Goal: Task Accomplishment & Management: Complete application form

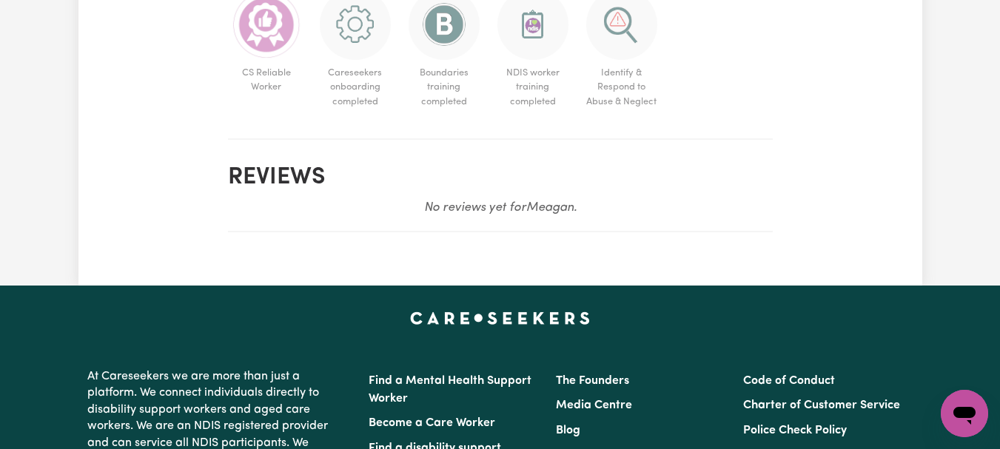
scroll to position [1120, 0]
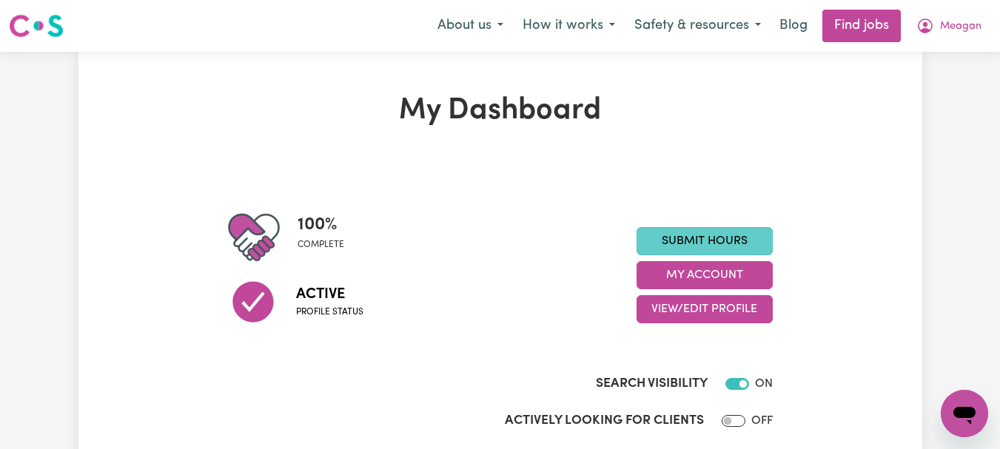
click at [698, 255] on link "Submit Hours" at bounding box center [705, 241] width 136 height 28
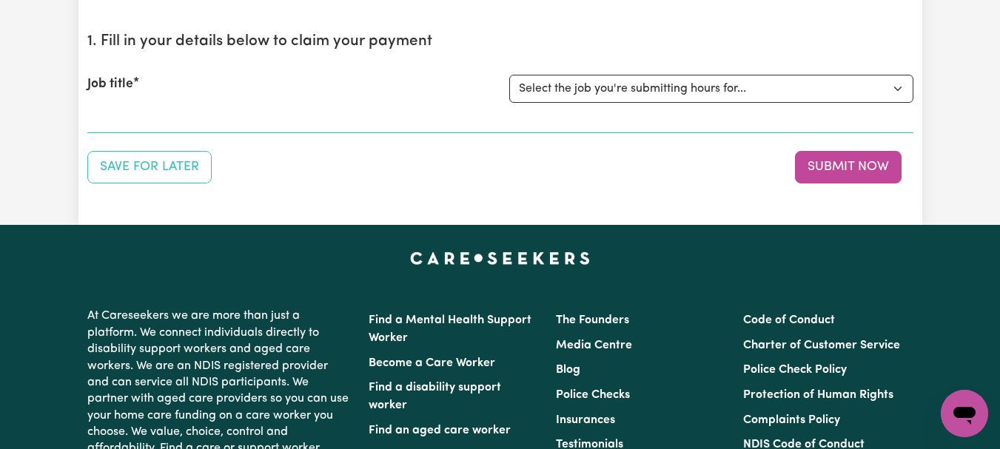
scroll to position [160, 0]
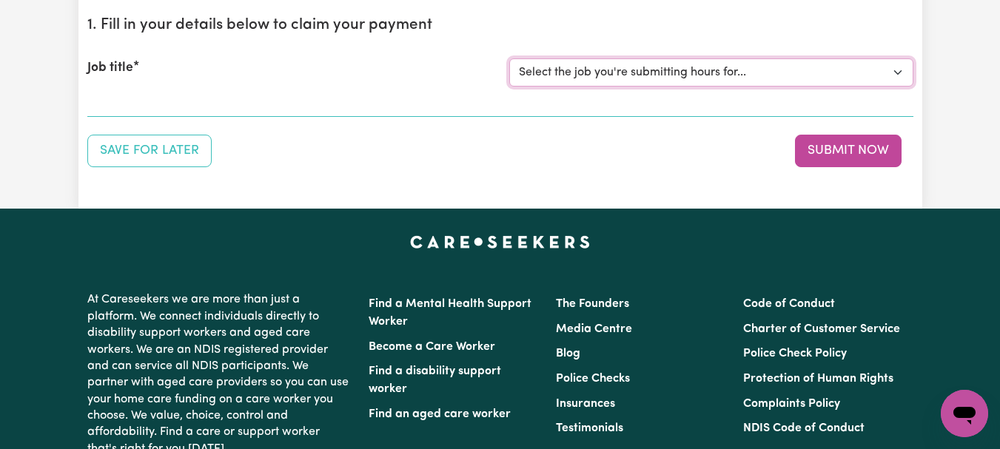
click at [897, 87] on select "Select the job you're submitting hours for... [[PERSON_NAME]] [DEMOGRAPHIC_DATA…" at bounding box center [711, 73] width 404 height 28
select select "7667"
click at [511, 87] on select "Select the job you're submitting hours for... [[PERSON_NAME]] [DEMOGRAPHIC_DATA…" at bounding box center [711, 73] width 404 height 28
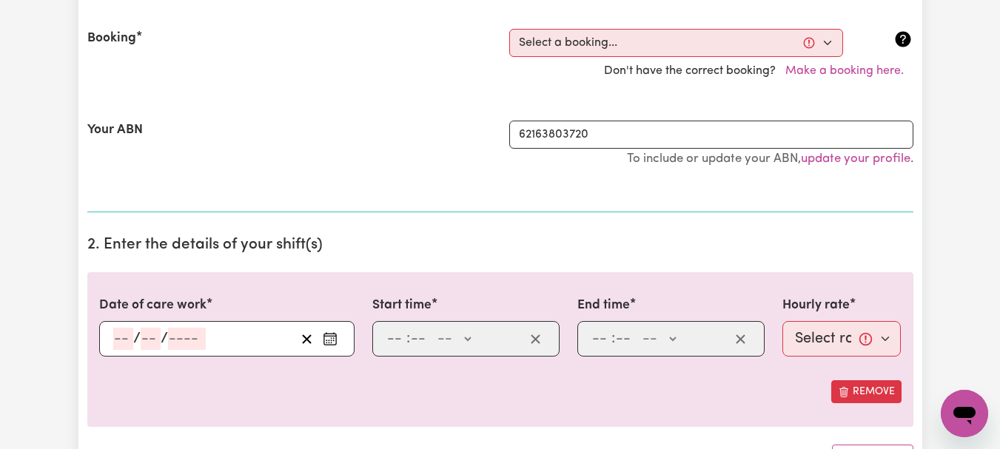
scroll to position [344, 0]
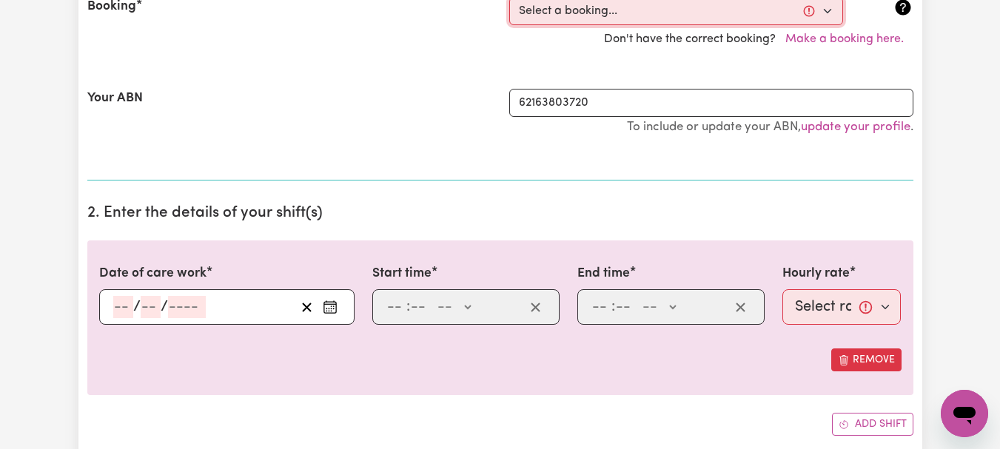
click at [822, 25] on select "Select a booking... [DATE] 08:00am to 09:00am (ONE-OFF) [DATE] 08:00am to 09:00…" at bounding box center [676, 11] width 334 height 28
select select "346365"
click at [511, 25] on select "Select a booking... [DATE] 08:00am to 09:00am (ONE-OFF) [DATE] 08:00am to 09:00…" at bounding box center [676, 11] width 334 height 28
type input "[DATE]"
type input "4"
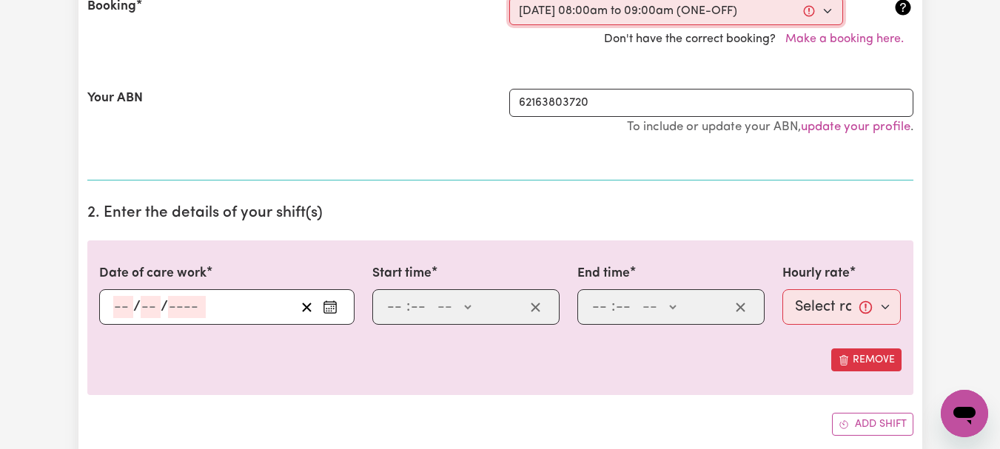
type input "8"
type input "2025"
type input "08:00"
type input "8"
type input "0"
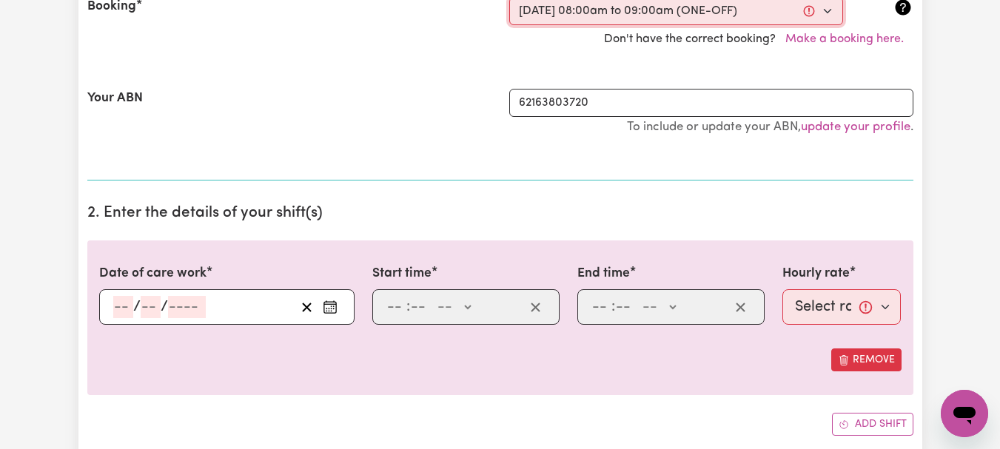
select select "am"
type input "09:00"
type input "9"
type input "0"
select select "am"
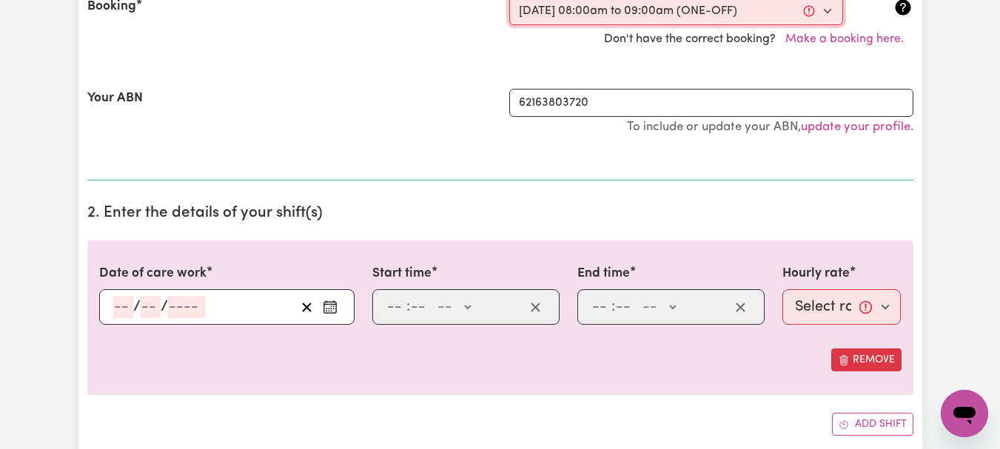
select select "44-Weekday"
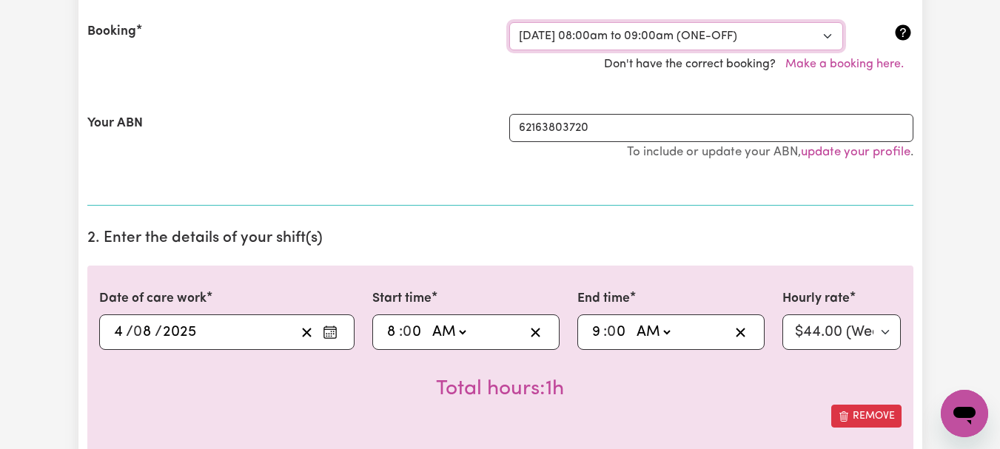
scroll to position [312, 0]
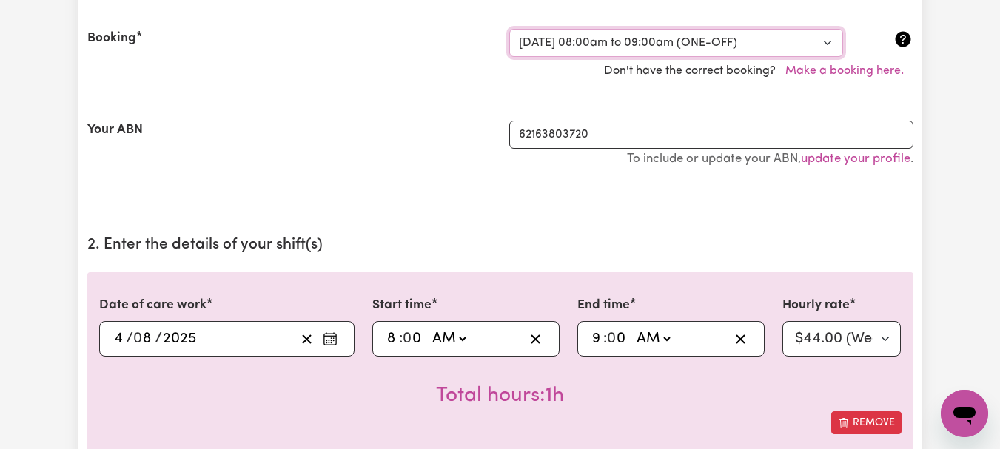
click at [826, 57] on select "Select a booking... [DATE] 08:00am to 09:00am (ONE-OFF) [DATE] 08:00am to 09:00…" at bounding box center [676, 43] width 334 height 28
select select "346367"
click at [511, 57] on select "Select a booking... [DATE] 08:00am to 09:00am (ONE-OFF) [DATE] 08:00am to 09:00…" at bounding box center [676, 43] width 334 height 28
select select "44-Weekday"
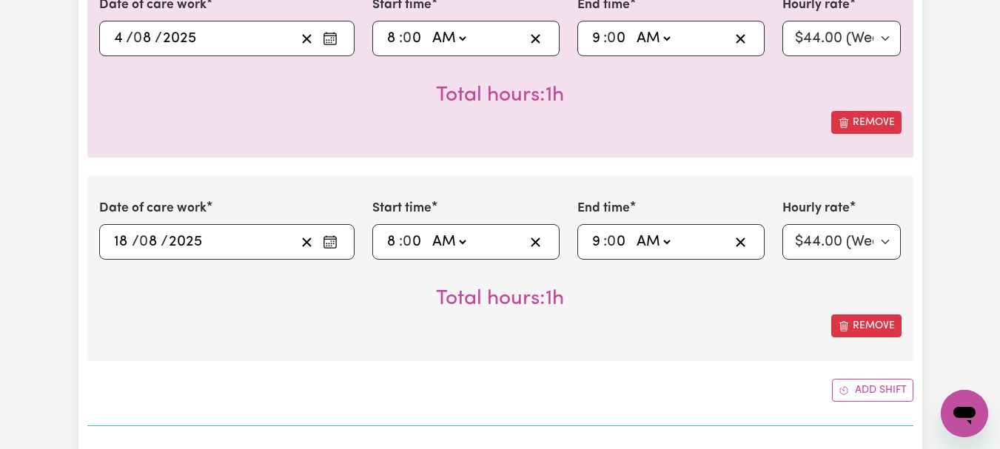
scroll to position [599, 0]
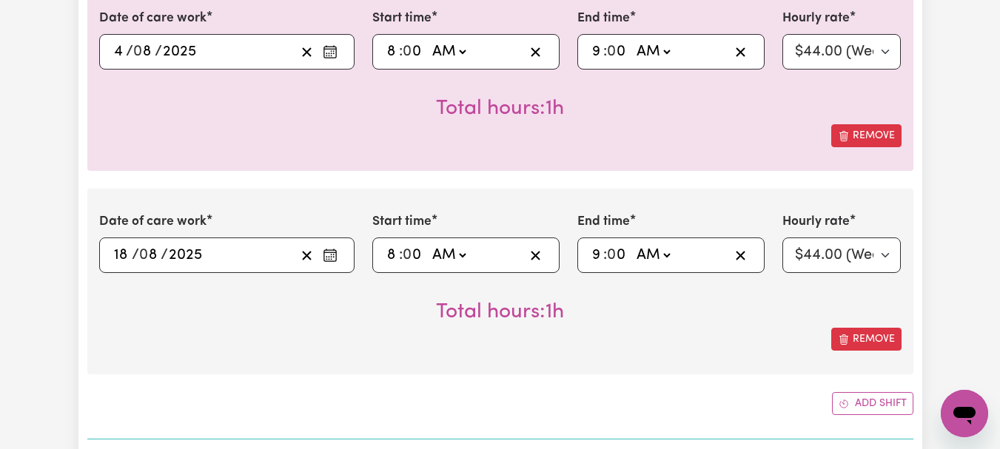
click at [323, 59] on icon "Enter the date of care work" at bounding box center [330, 51] width 15 height 15
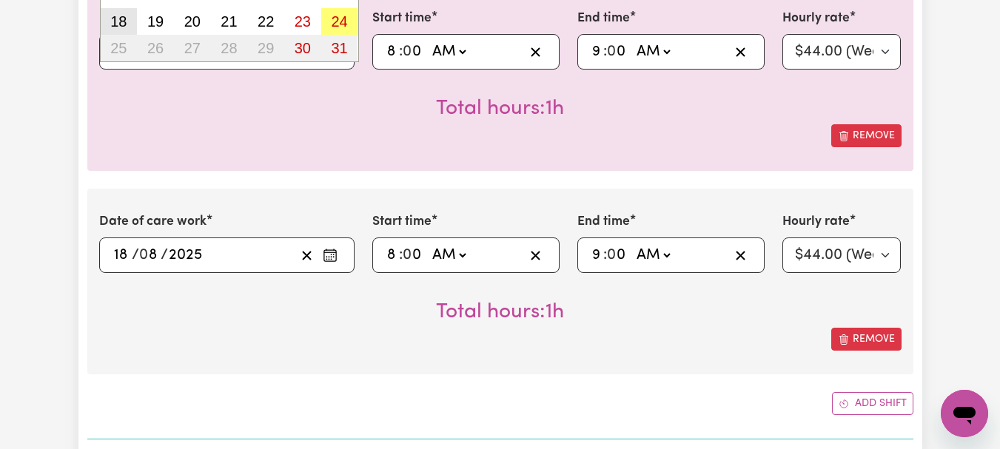
click at [127, 30] on abbr "18" at bounding box center [118, 21] width 16 height 16
type input "[DATE]"
type input "18"
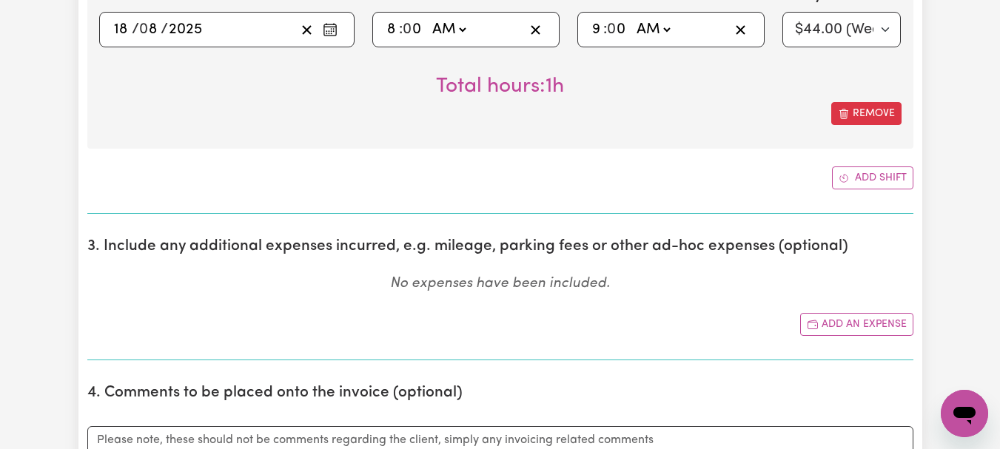
scroll to position [852, 0]
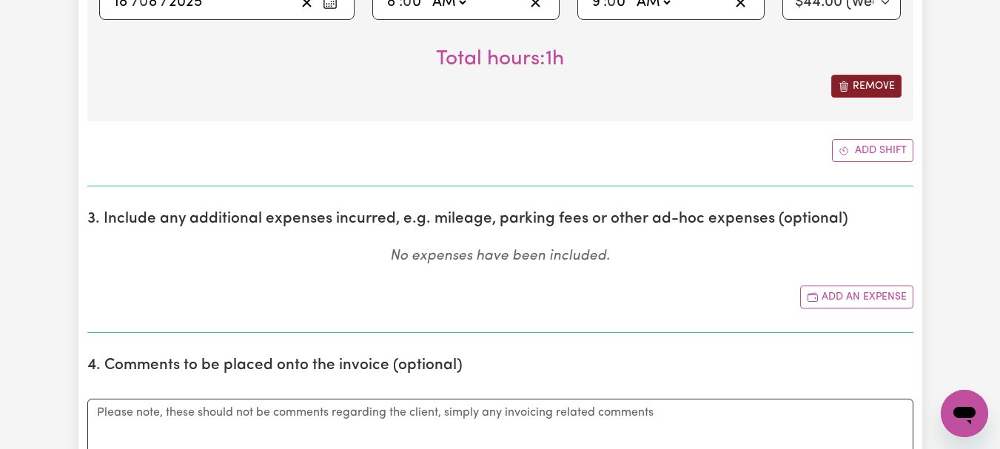
click at [862, 98] on button "Remove" at bounding box center [867, 86] width 70 height 23
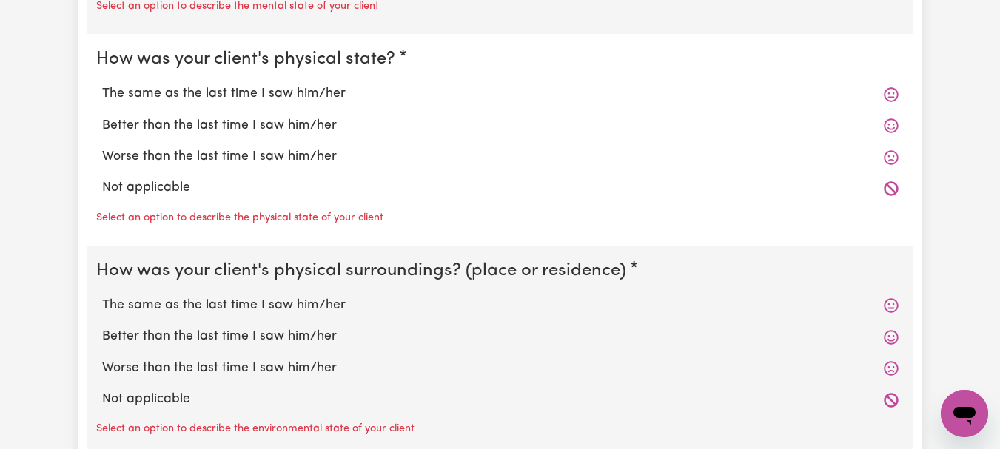
scroll to position [1446, 0]
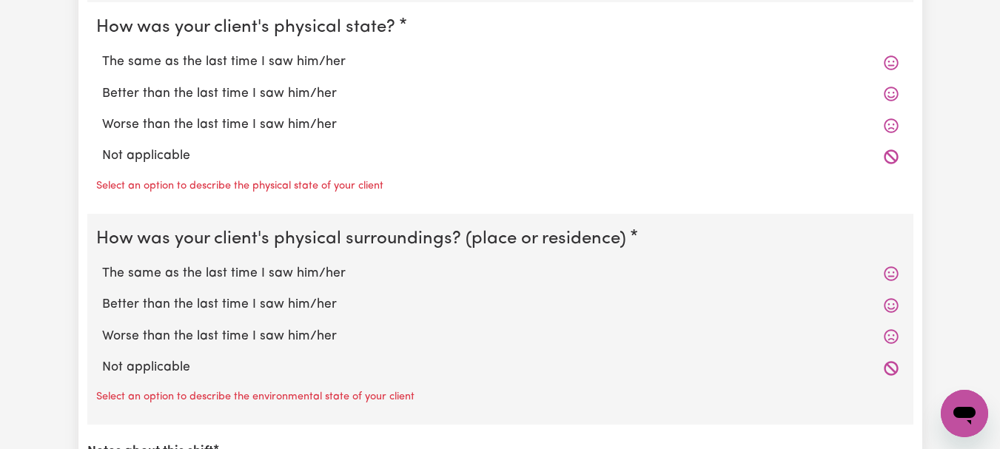
radio input "true"
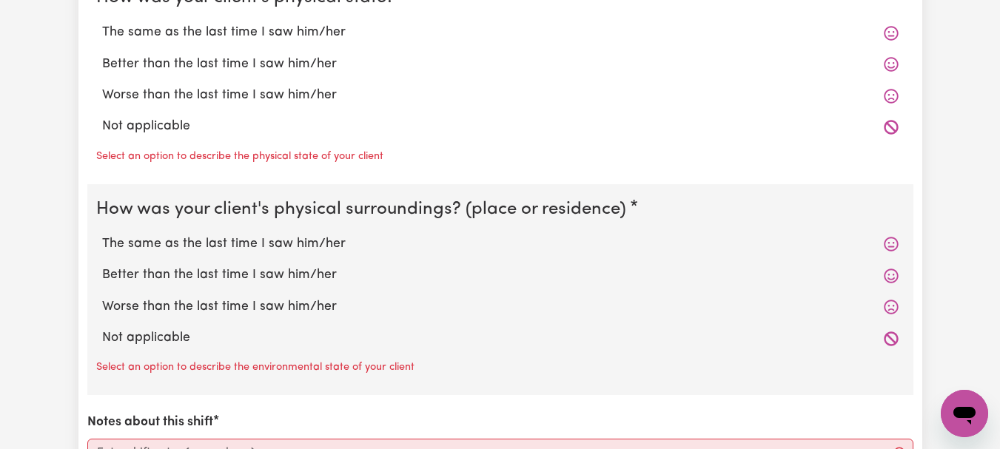
click at [345, 42] on label "The same as the last time I saw him/her" at bounding box center [500, 32] width 797 height 19
click at [102, 23] on input "The same as the last time I saw him/her" at bounding box center [101, 22] width 1 height 1
radio input "true"
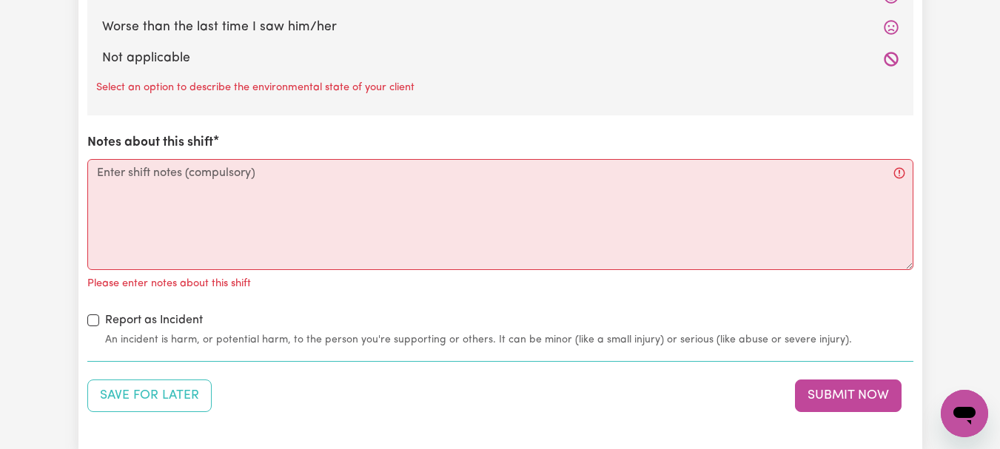
scroll to position [1765, 0]
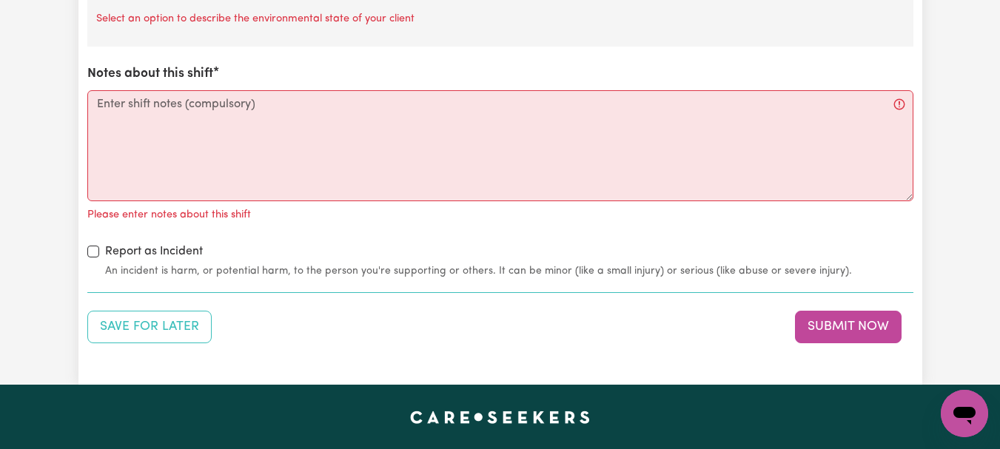
radio input "true"
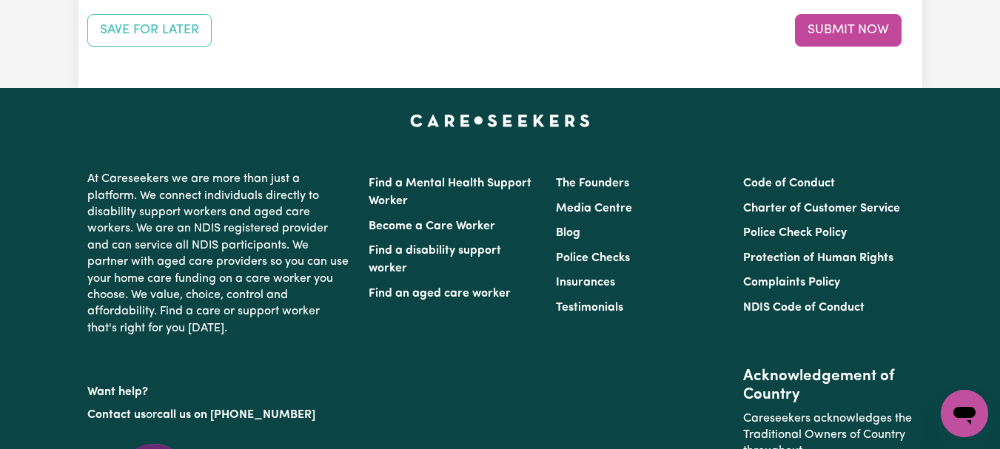
scroll to position [2057, 0]
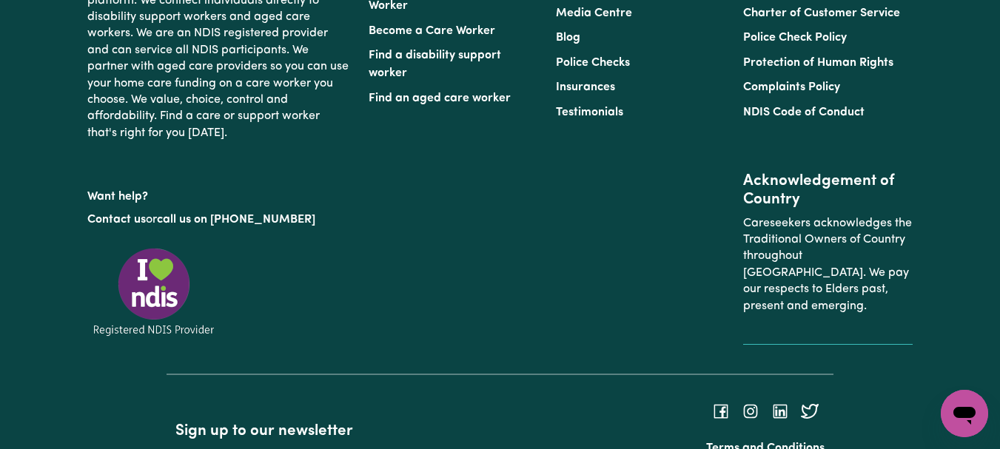
scroll to position [2223, 0]
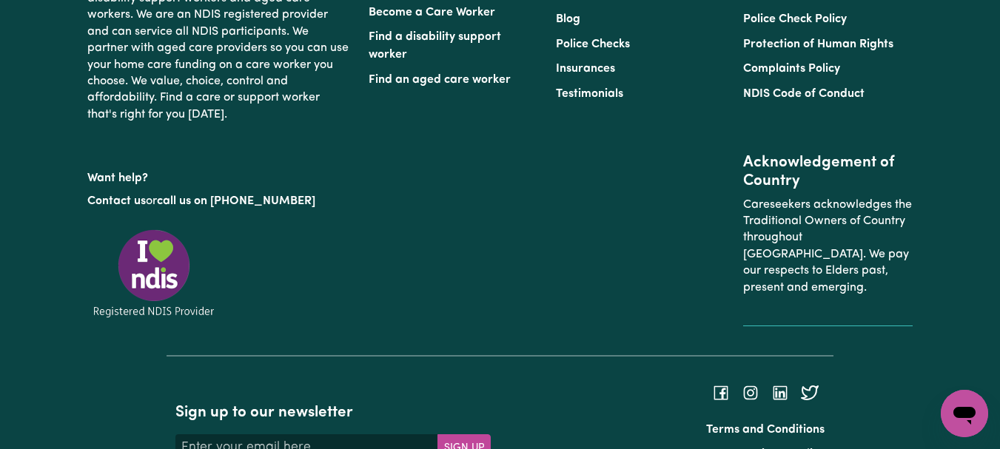
type textarea "Refer to KNC shift notes."
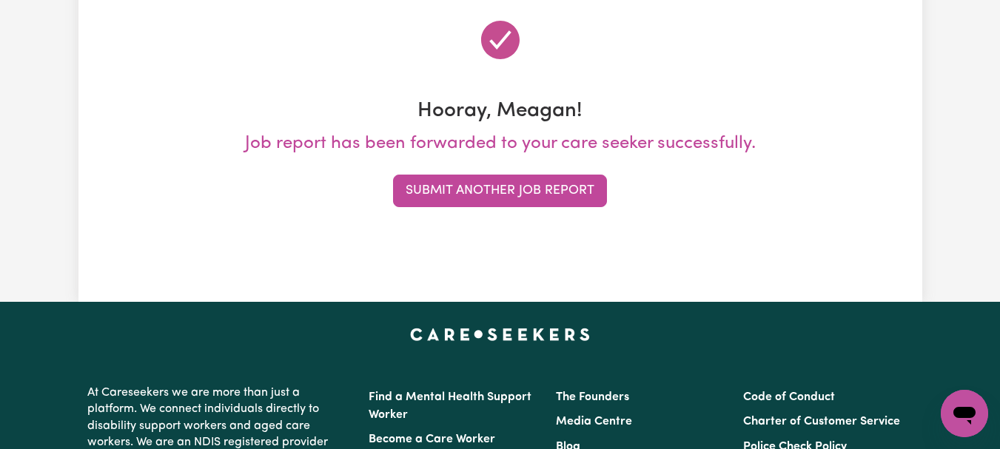
scroll to position [195, 0]
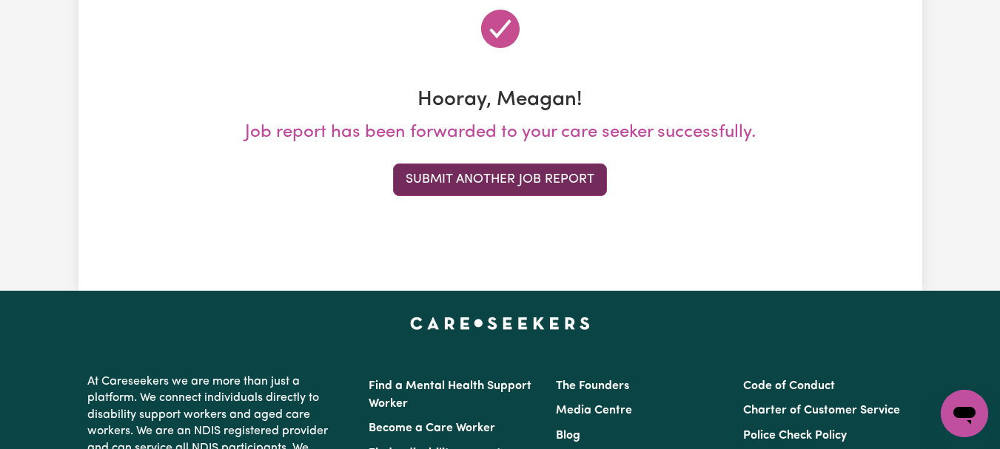
click at [560, 196] on button "Submit Another Job Report" at bounding box center [500, 180] width 214 height 33
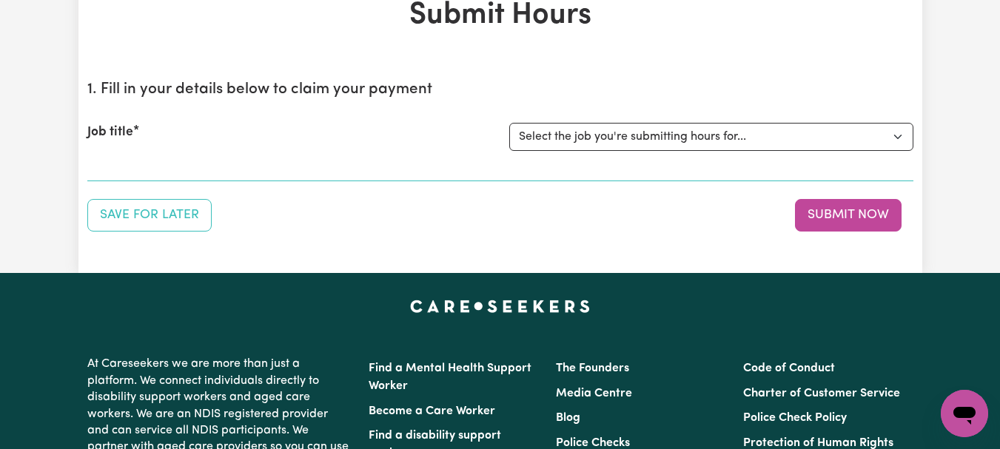
scroll to position [103, 0]
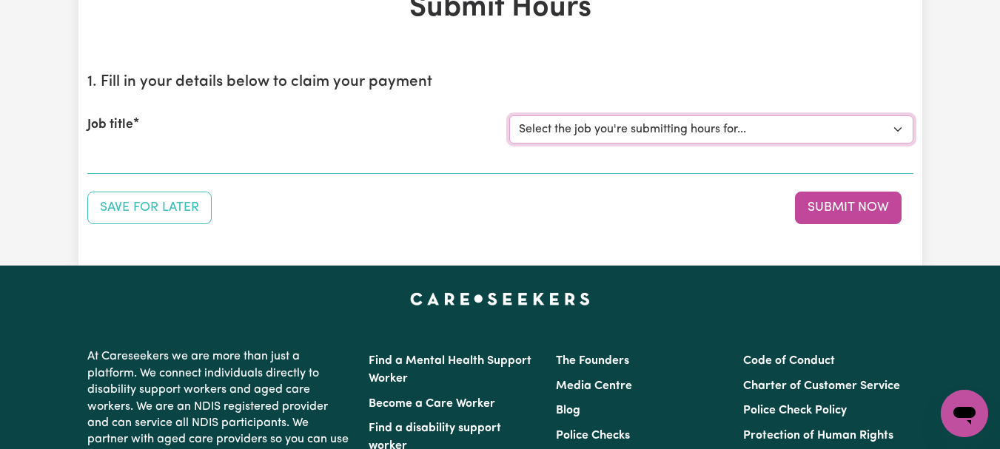
click at [892, 144] on select "Select the job you're submitting hours for... [[PERSON_NAME]] [DEMOGRAPHIC_DATA…" at bounding box center [711, 130] width 404 height 28
select select "7667"
click at [511, 144] on select "Select the job you're submitting hours for... [[PERSON_NAME]] [DEMOGRAPHIC_DATA…" at bounding box center [711, 130] width 404 height 28
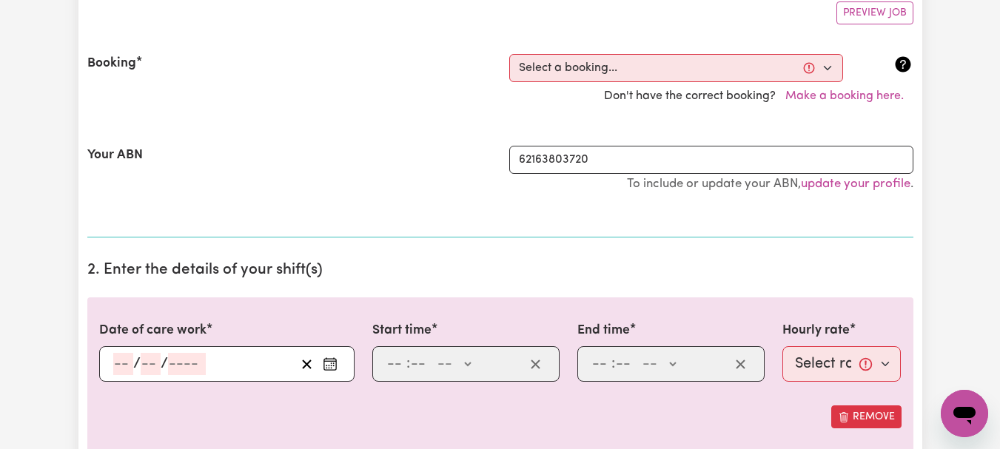
scroll to position [312, 0]
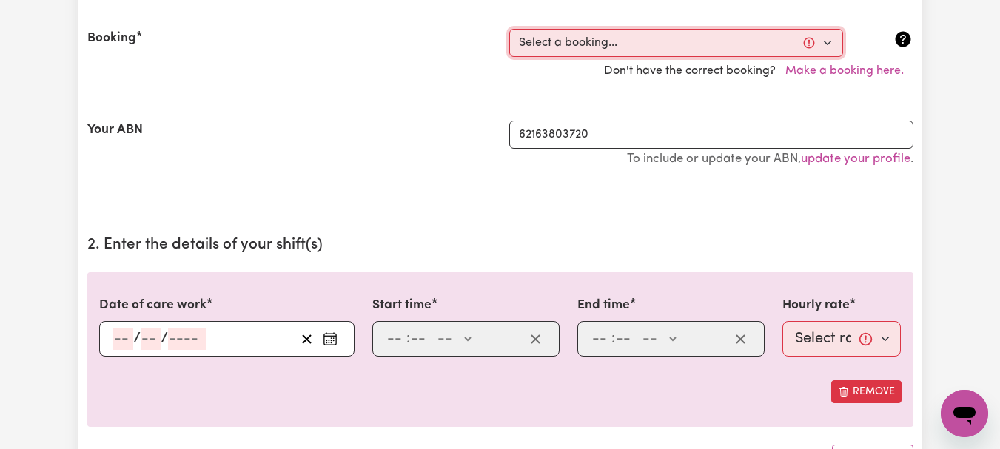
click at [827, 57] on select "Select a booking... [DATE] 08:00am to 09:00am (ONE-OFF) [DATE] 08:00am to 09:00…" at bounding box center [676, 43] width 334 height 28
select select "339836"
click at [511, 57] on select "Select a booking... [DATE] 08:00am to 09:00am (ONE-OFF) [DATE] 08:00am to 09:00…" at bounding box center [676, 43] width 334 height 28
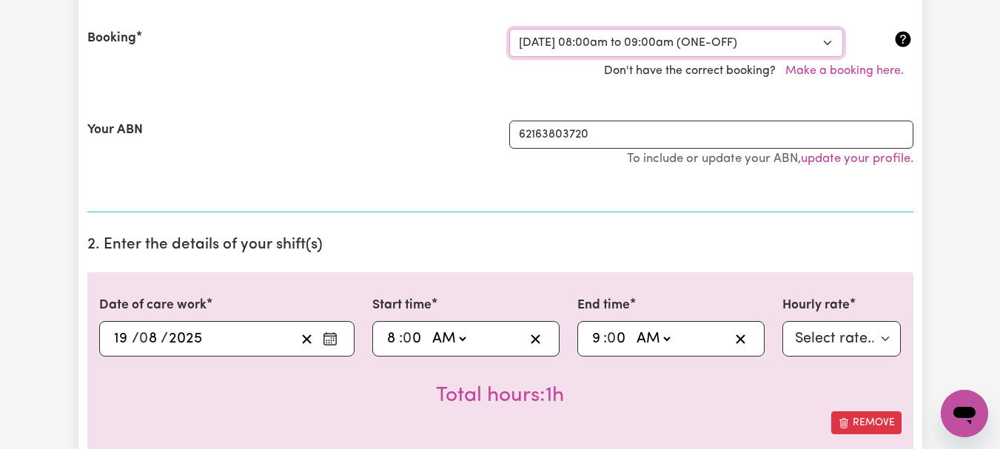
type input "[DATE]"
type input "19"
type input "8"
type input "2025"
type input "08:00"
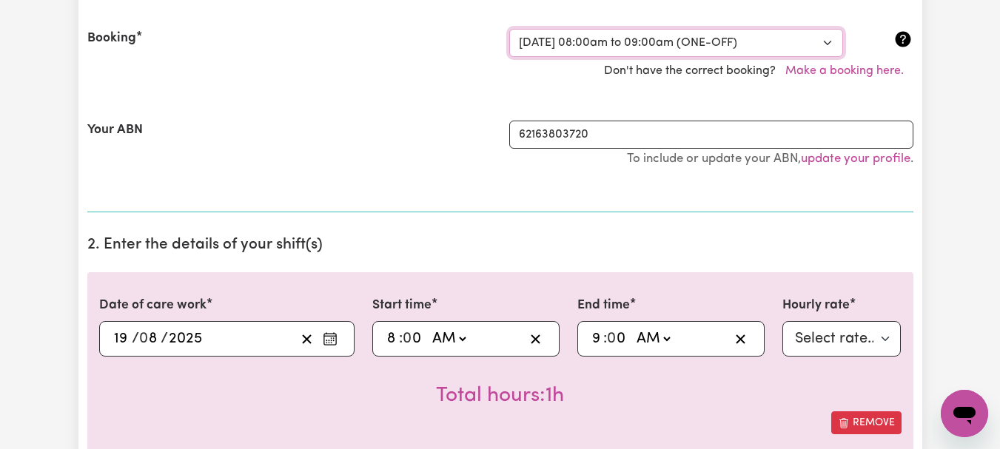
type input "8"
type input "0"
select select "am"
type input "09:00"
type input "9"
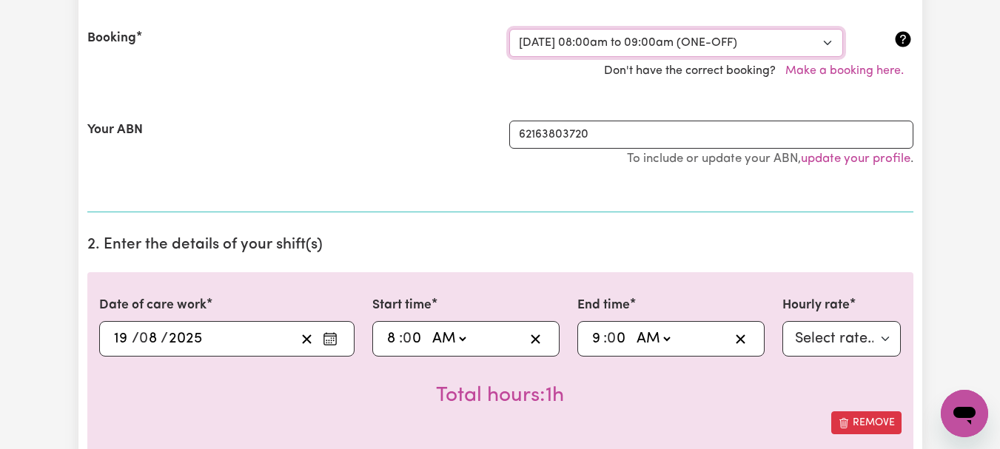
type input "0"
select select "am"
select select "44-Weekday"
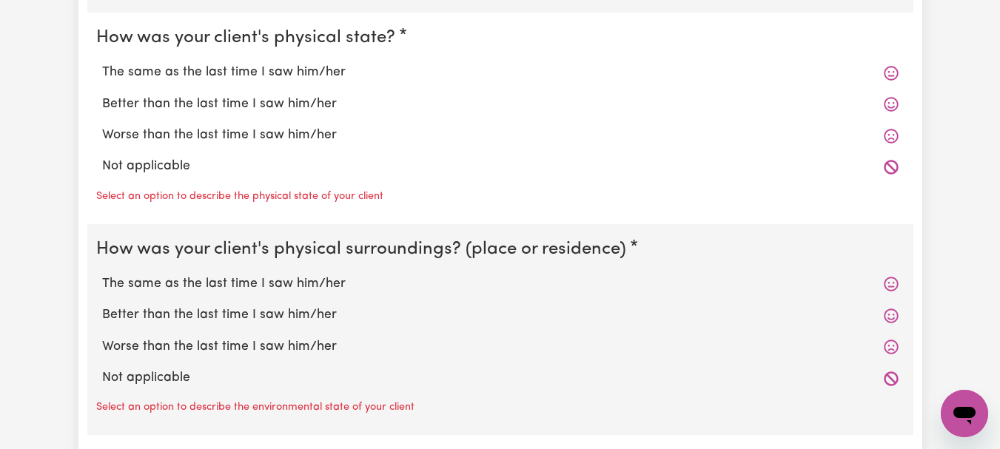
scroll to position [1455, 0]
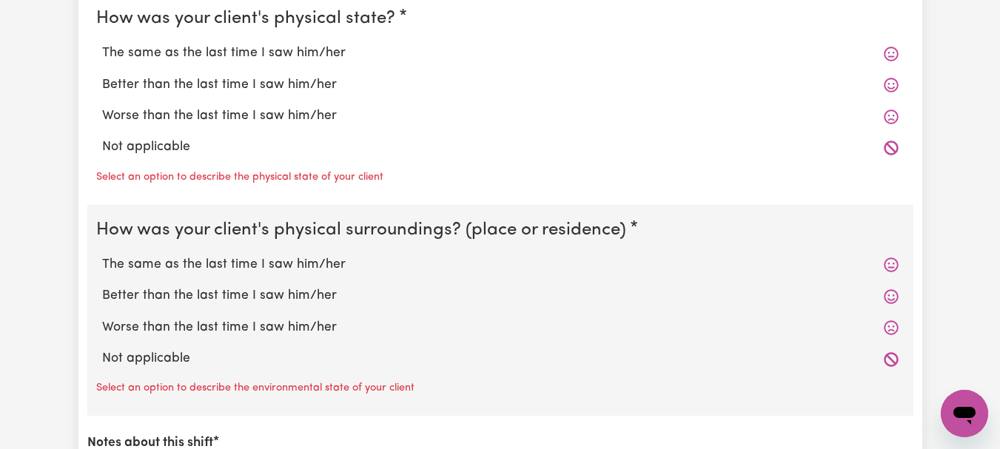
radio input "true"
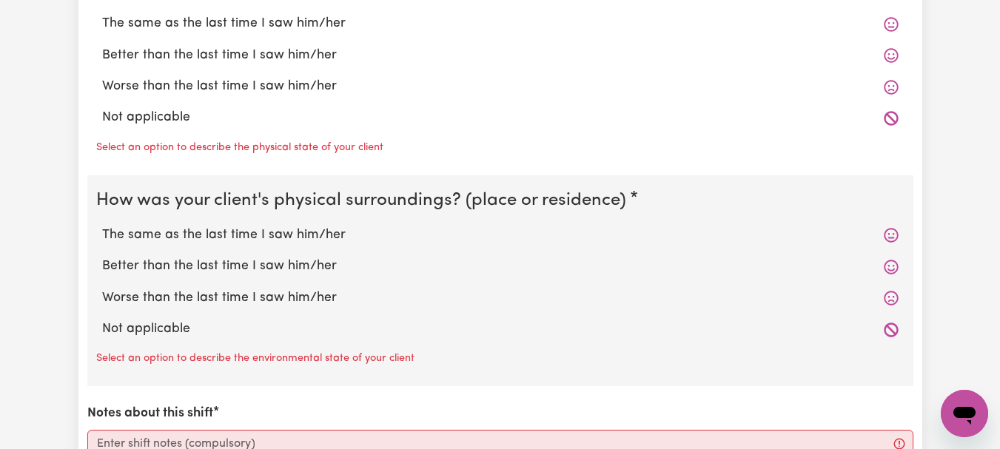
click at [327, 33] on label "The same as the last time I saw him/her" at bounding box center [500, 23] width 797 height 19
click at [102, 14] on input "The same as the last time I saw him/her" at bounding box center [101, 13] width 1 height 1
radio input "true"
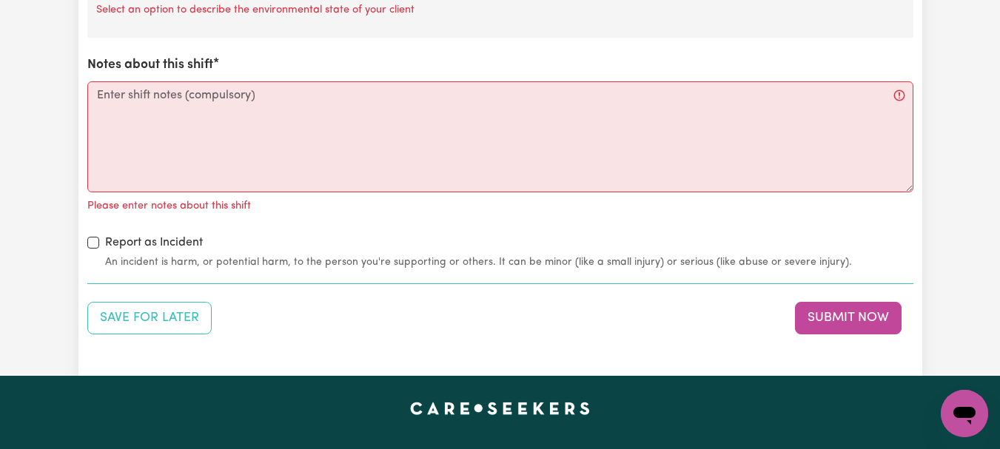
scroll to position [1794, 0]
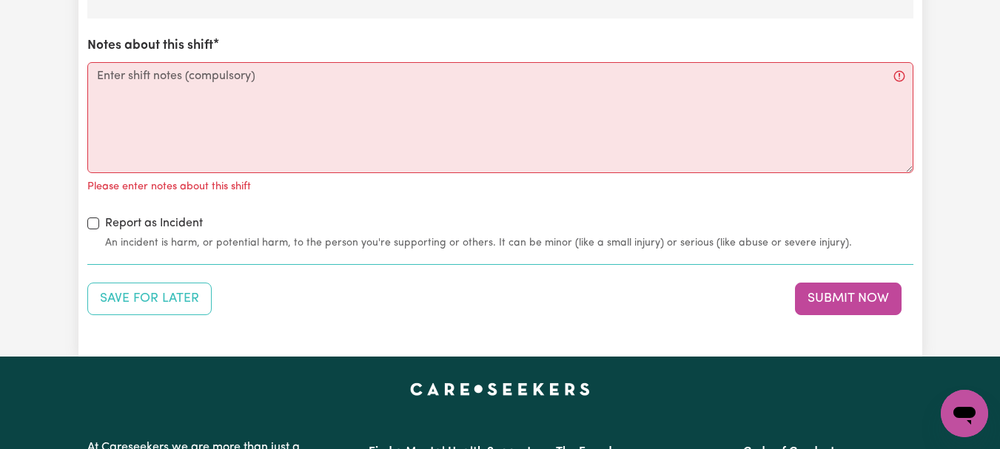
radio input "true"
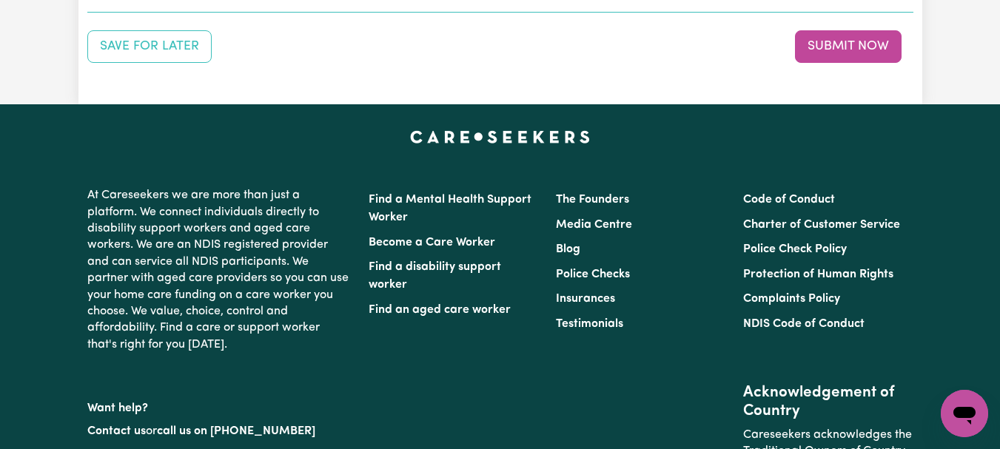
scroll to position [2042, 0]
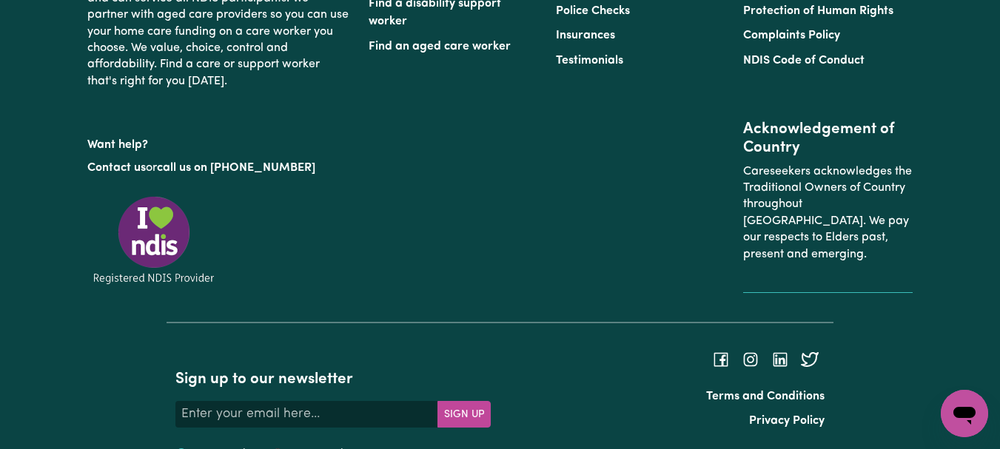
scroll to position [2287, 0]
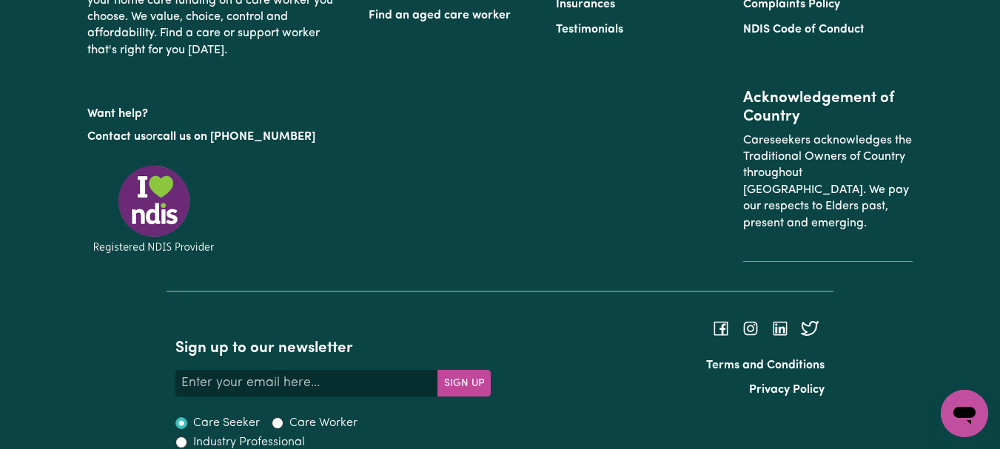
type textarea "Refer to KNC shift notes."
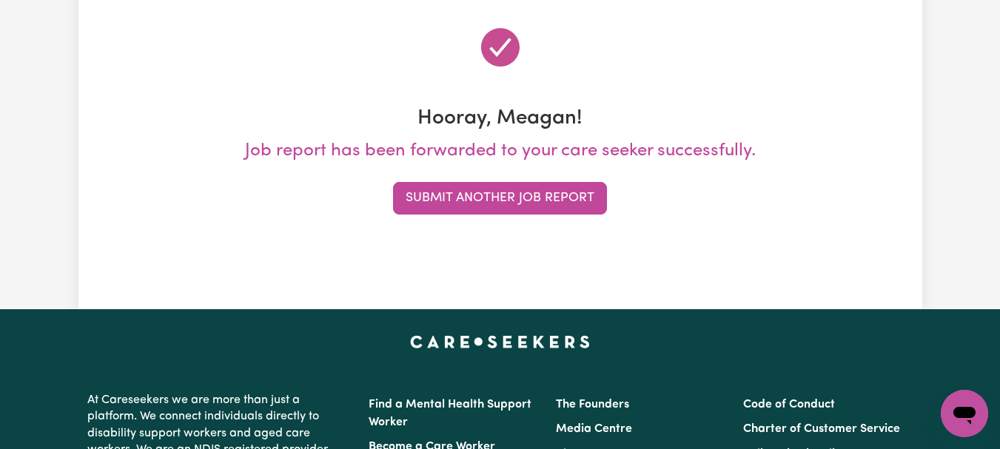
scroll to position [181, 0]
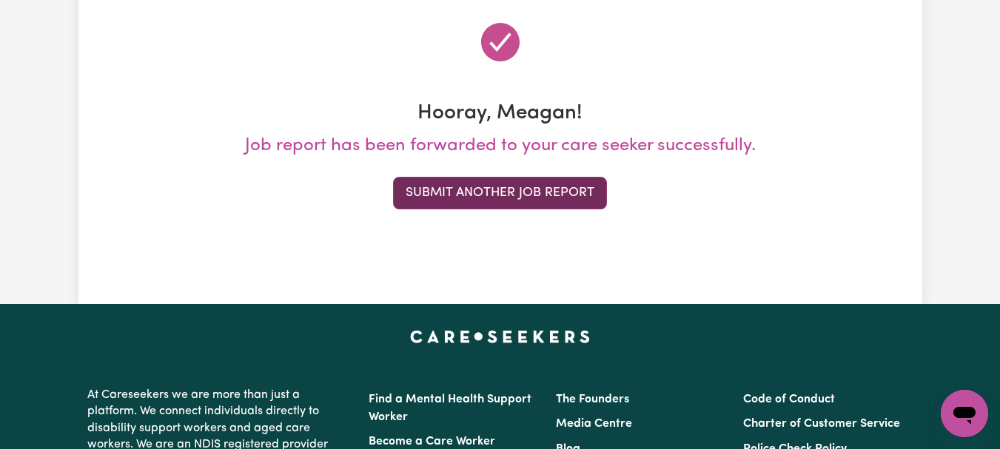
click at [585, 210] on button "Submit Another Job Report" at bounding box center [500, 193] width 214 height 33
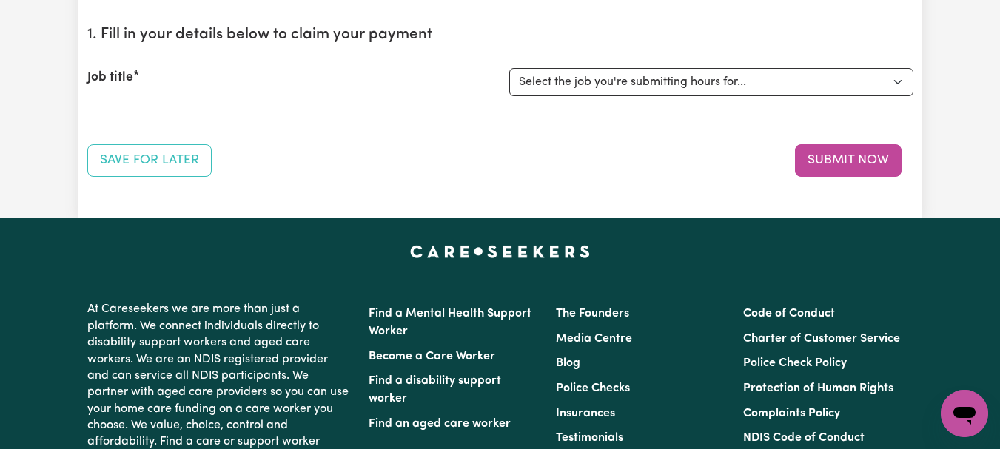
scroll to position [158, 0]
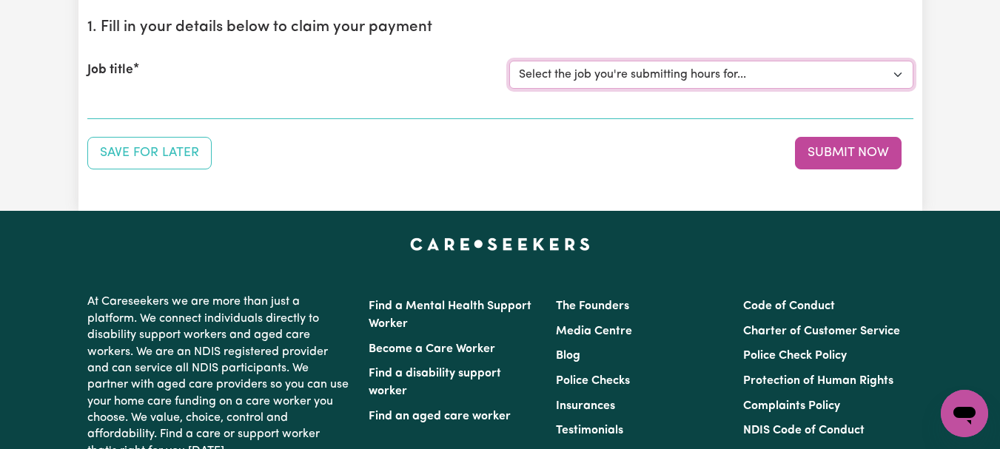
click at [897, 89] on select "Select the job you're submitting hours for... [[PERSON_NAME]] [DEMOGRAPHIC_DATA…" at bounding box center [711, 75] width 404 height 28
select select "6539"
click at [511, 89] on select "Select the job you're submitting hours for... [[PERSON_NAME]] [DEMOGRAPHIC_DATA…" at bounding box center [711, 75] width 404 height 28
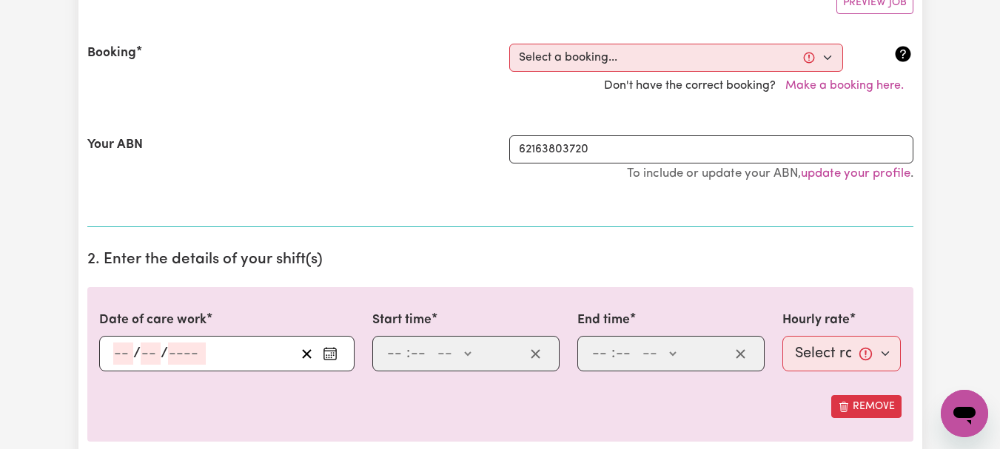
scroll to position [322, 0]
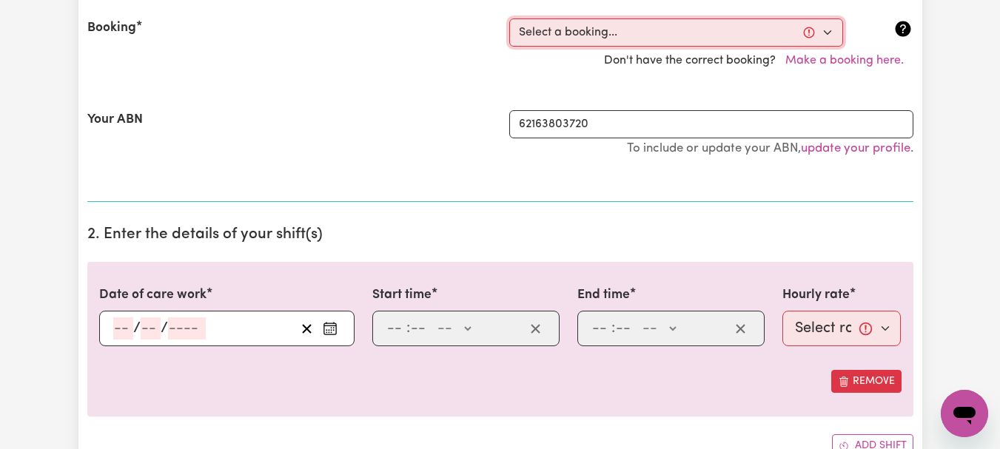
click at [822, 47] on select "Select a booking... [DATE] 10:00am to 12:00pm (RECURRING) [DATE] 10:00am to 12:…" at bounding box center [676, 33] width 334 height 28
select select "337694"
click at [511, 47] on select "Select a booking... [DATE] 10:00am to 12:00pm (RECURRING) [DATE] 10:00am to 12:…" at bounding box center [676, 33] width 334 height 28
type input "[DATE]"
type input "19"
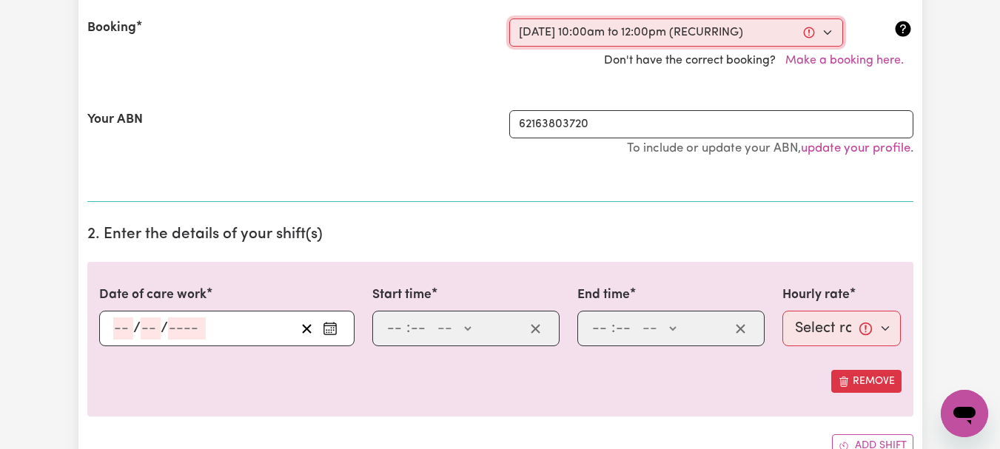
type input "8"
type input "2025"
type input "10:00"
type input "10"
type input "0"
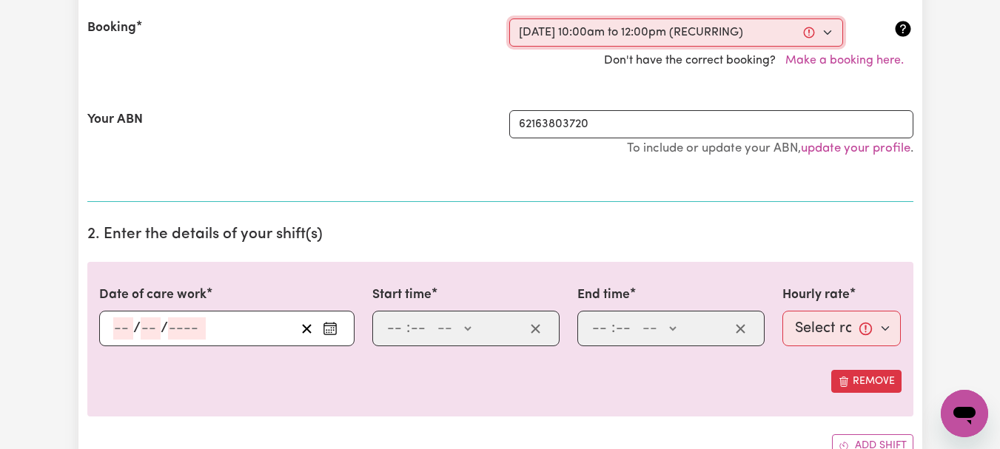
select select "am"
type input "12:00"
type input "12"
type input "0"
select select "pm"
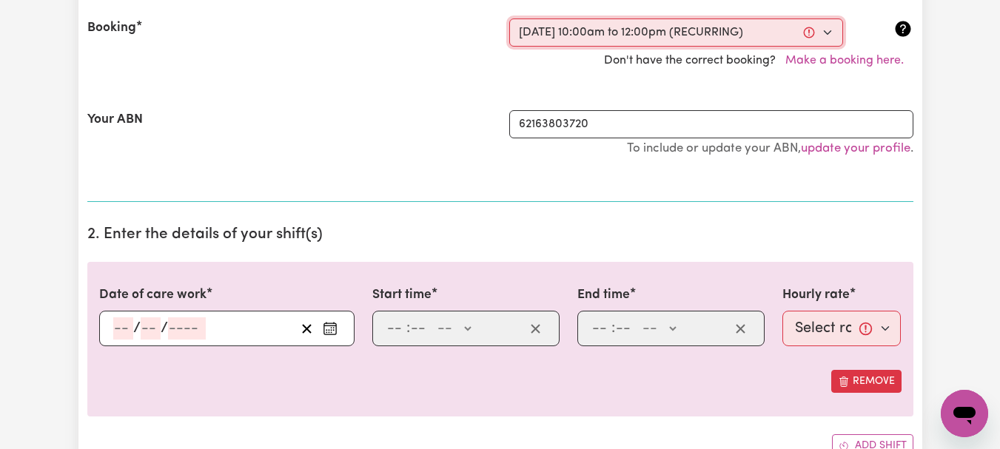
select select "44-Weekday"
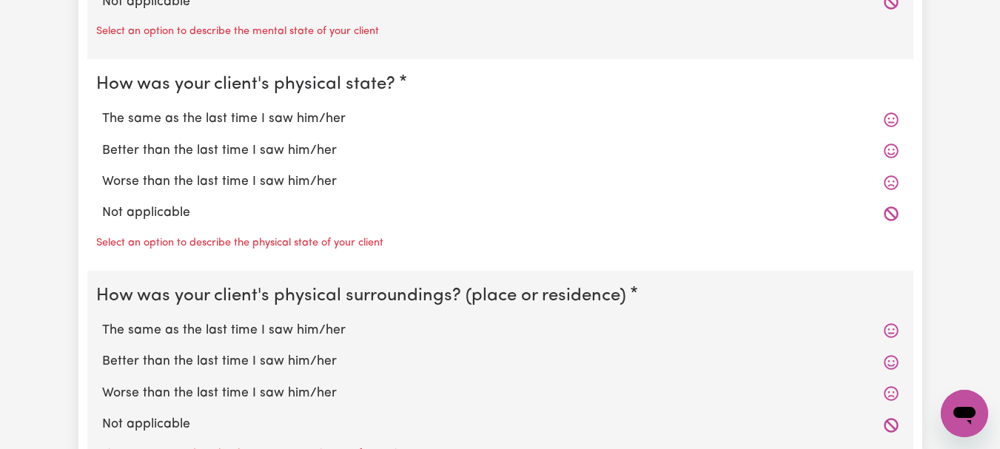
scroll to position [1408, 0]
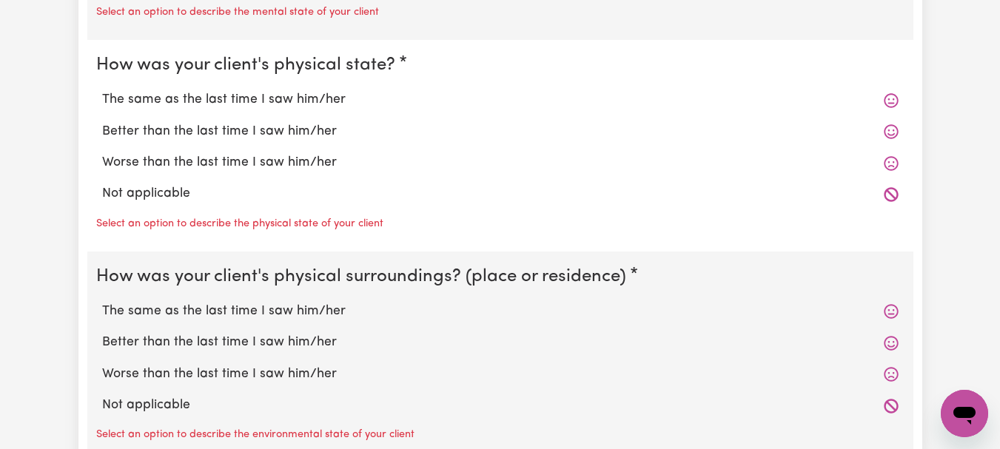
radio input "true"
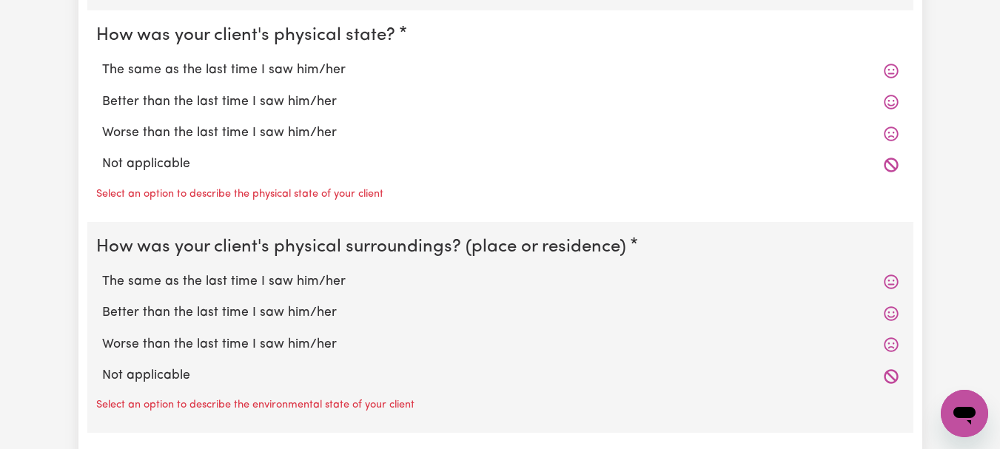
click at [374, 80] on label "The same as the last time I saw him/her" at bounding box center [500, 70] width 797 height 19
click at [102, 61] on input "The same as the last time I saw him/her" at bounding box center [101, 60] width 1 height 1
radio input "true"
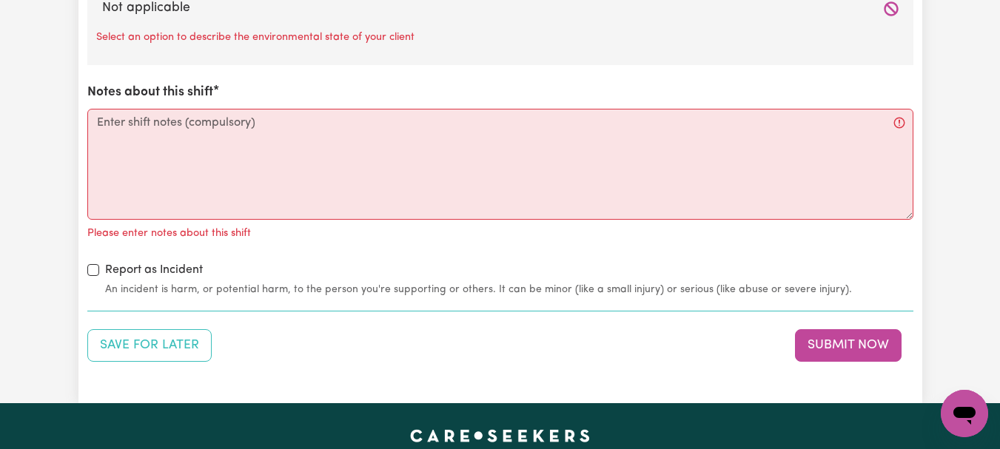
scroll to position [1765, 0]
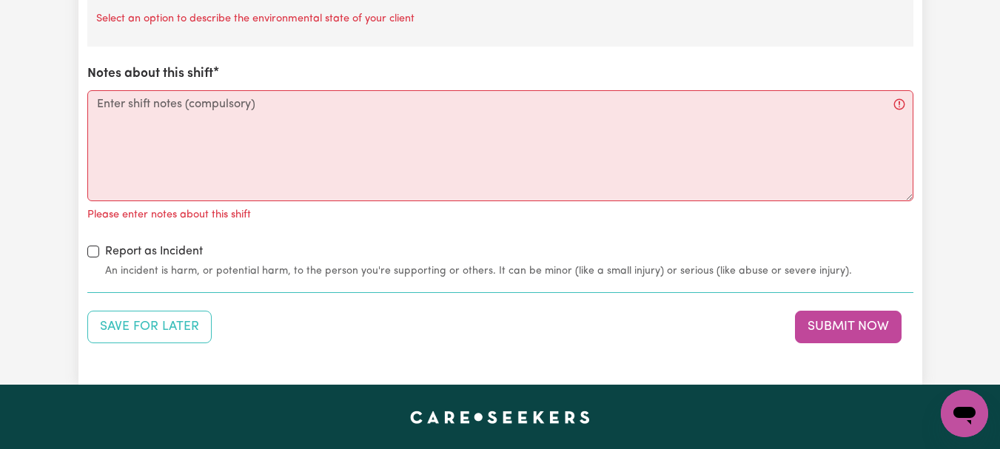
radio input "true"
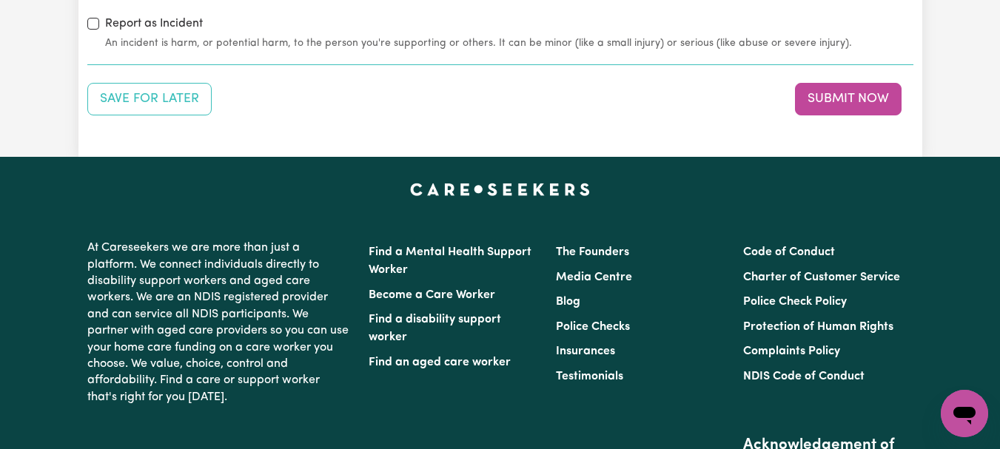
scroll to position [1970, 0]
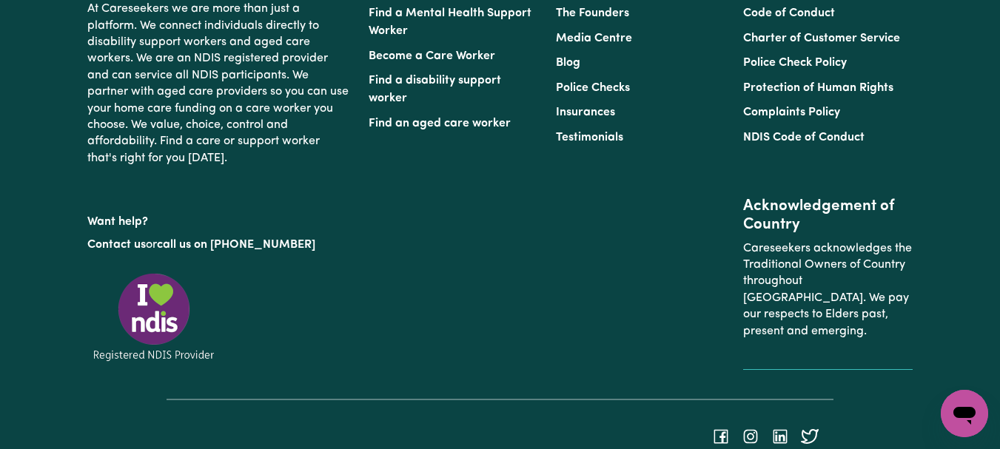
scroll to position [2204, 0]
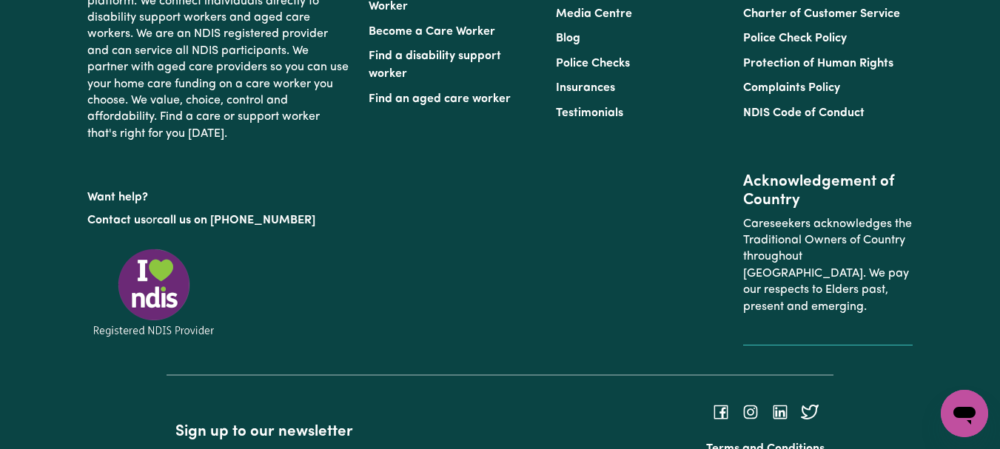
type textarea "Refer to KNC shift notes."
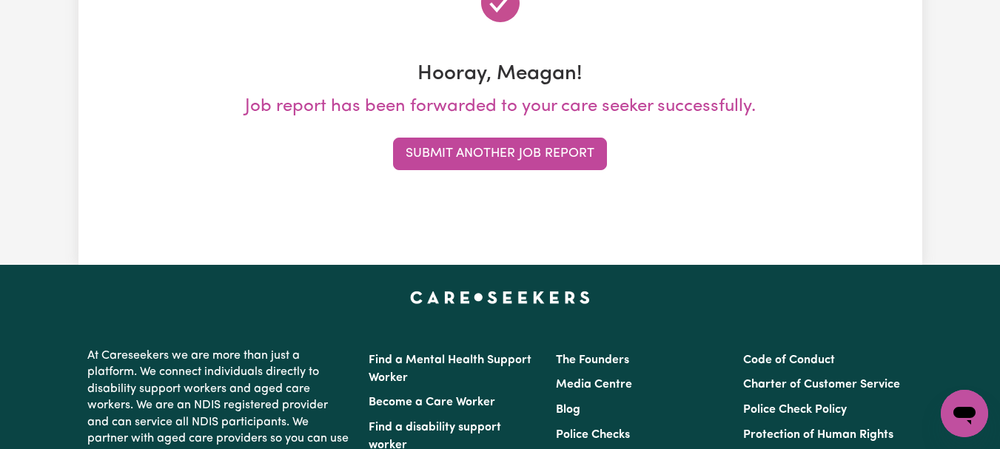
scroll to position [234, 0]
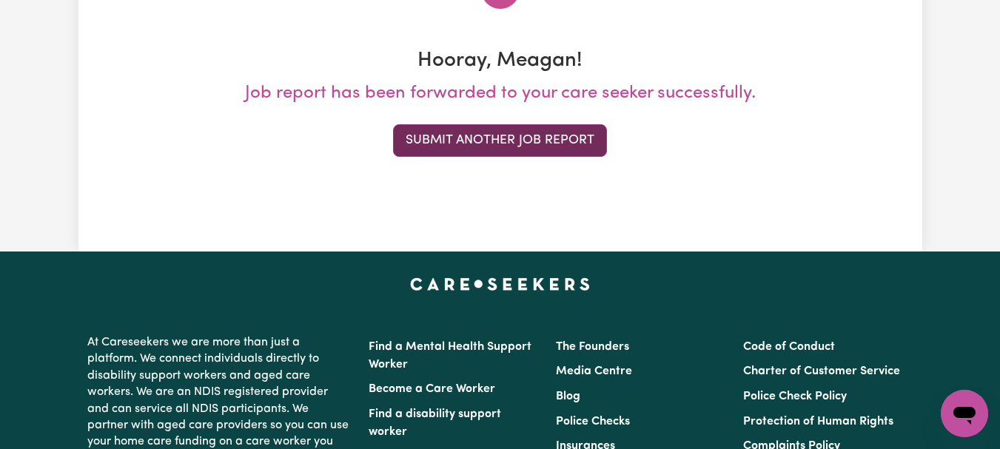
click at [527, 157] on button "Submit Another Job Report" at bounding box center [500, 140] width 214 height 33
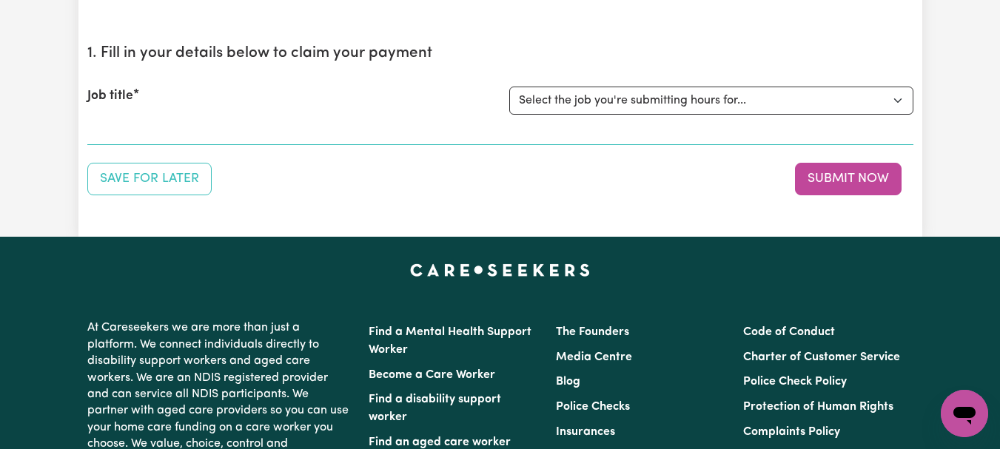
scroll to position [134, 0]
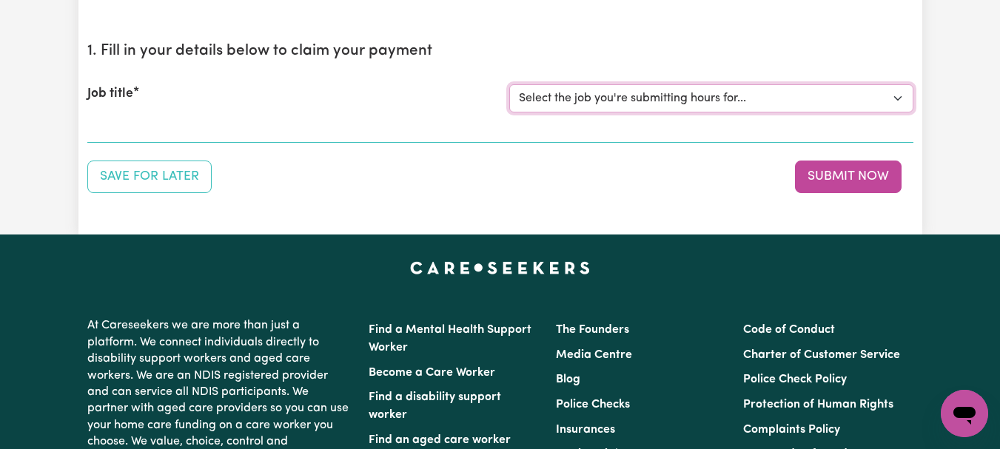
click at [894, 113] on select "Select the job you're submitting hours for... [[PERSON_NAME]] [DEMOGRAPHIC_DATA…" at bounding box center [711, 98] width 404 height 28
select select "7667"
click at [511, 113] on select "Select the job you're submitting hours for... [[PERSON_NAME]] [DEMOGRAPHIC_DATA…" at bounding box center [711, 98] width 404 height 28
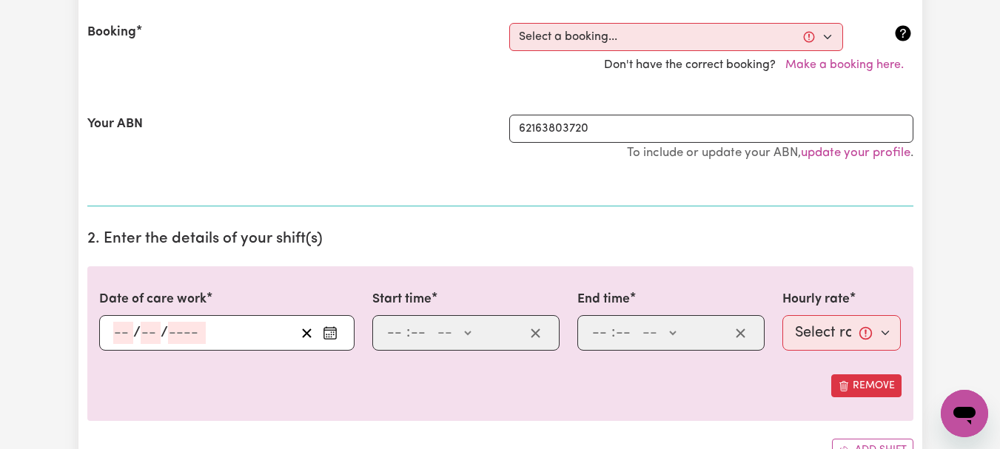
scroll to position [343, 0]
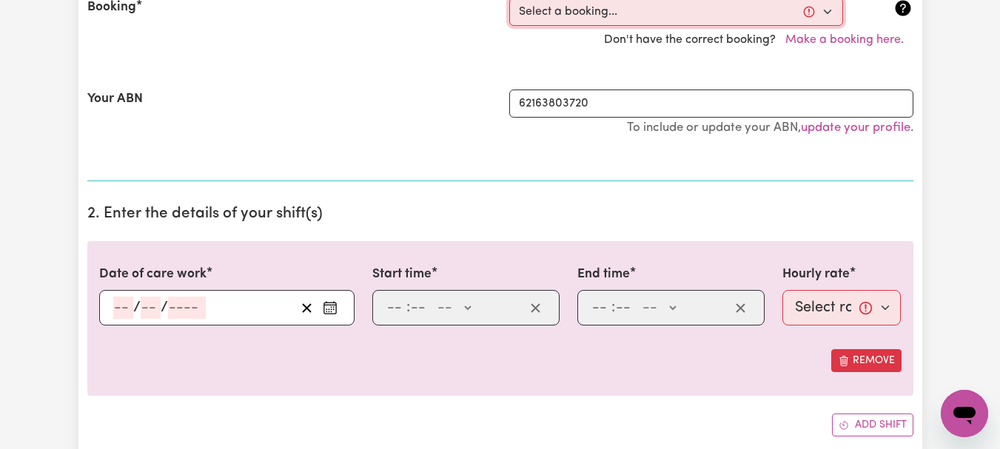
click at [823, 26] on select "Select a booking... [DATE] 08:00am to 09:00am (ONE-OFF) [DATE] 08:00am to 09:00…" at bounding box center [676, 12] width 334 height 28
select select "342992"
click at [511, 26] on select "Select a booking... [DATE] 08:00am to 09:00am (ONE-OFF) [DATE] 08:00am to 09:00…" at bounding box center [676, 12] width 334 height 28
type input "[DATE]"
type input "20"
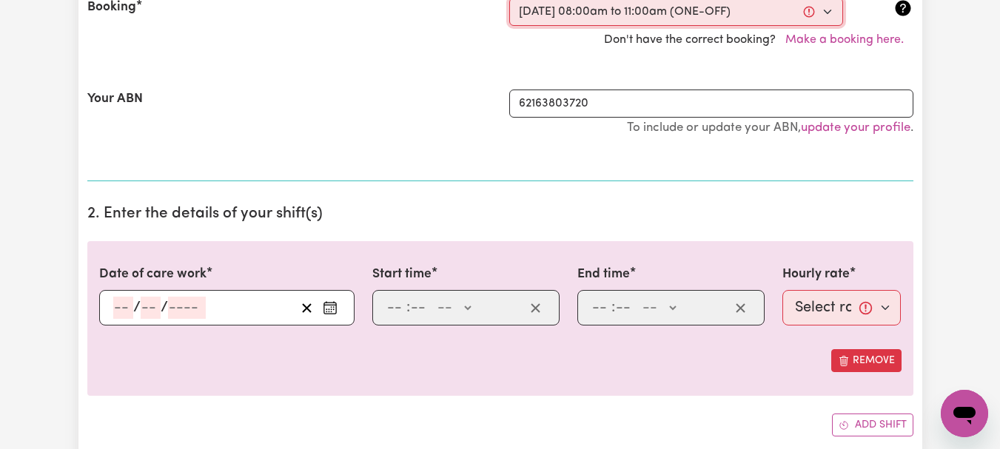
type input "8"
type input "2025"
type input "08:00"
type input "8"
type input "0"
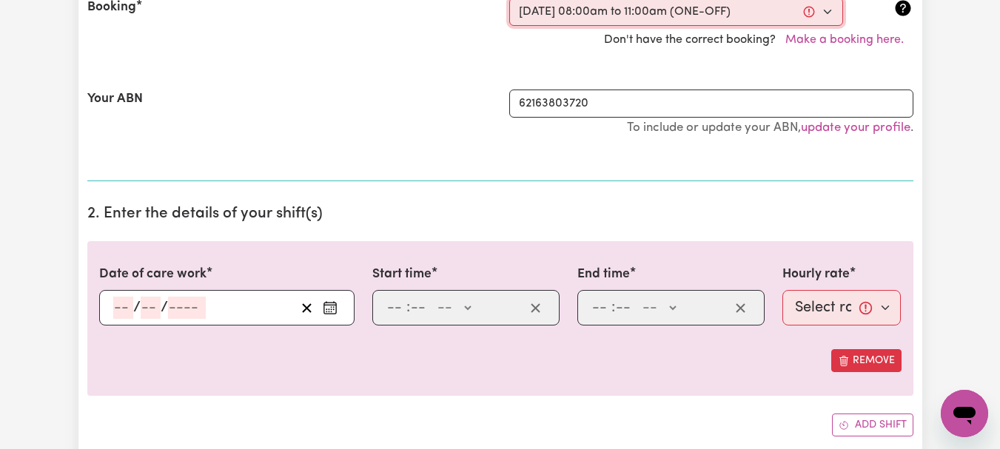
select select "am"
type input "11:00"
type input "11"
type input "0"
select select "am"
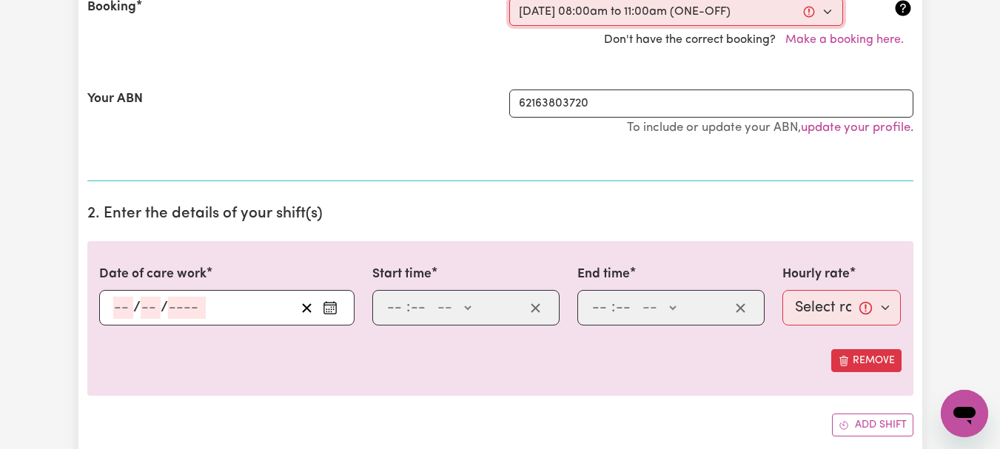
select select "44-Weekday"
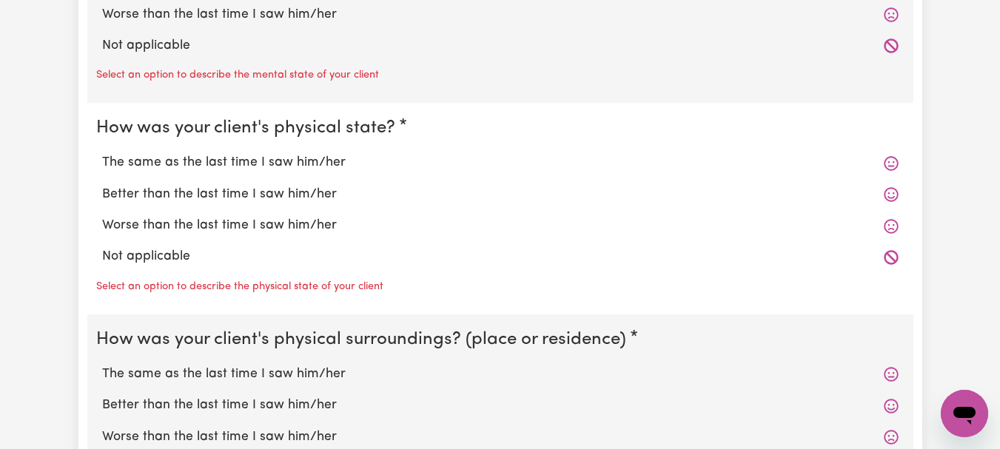
scroll to position [1409, 0]
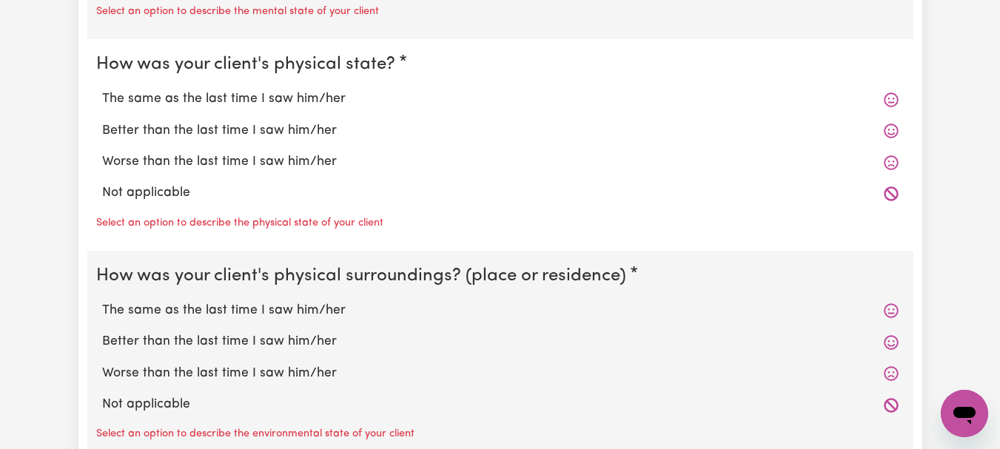
radio input "true"
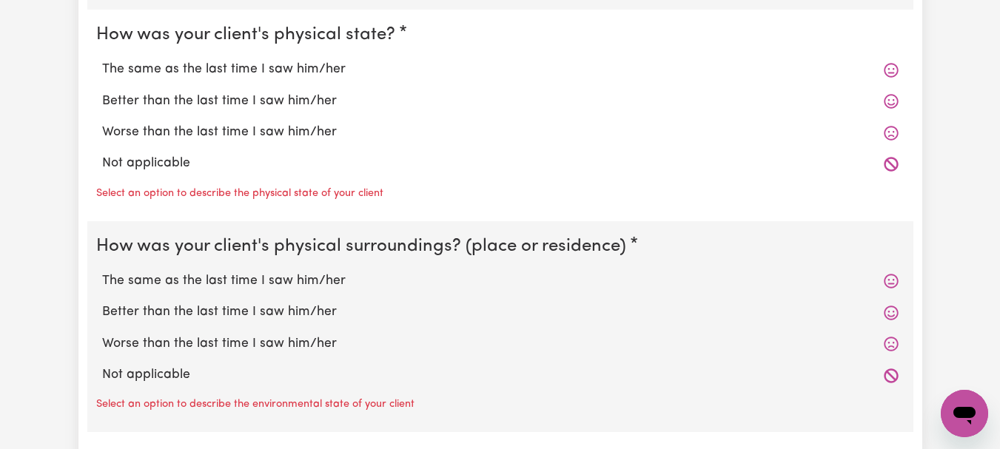
click at [391, 85] on div "The same as the last time I saw him/her" at bounding box center [500, 69] width 809 height 31
click at [392, 79] on label "The same as the last time I saw him/her" at bounding box center [500, 69] width 797 height 19
click at [102, 60] on input "The same as the last time I saw him/her" at bounding box center [101, 59] width 1 height 1
radio input "true"
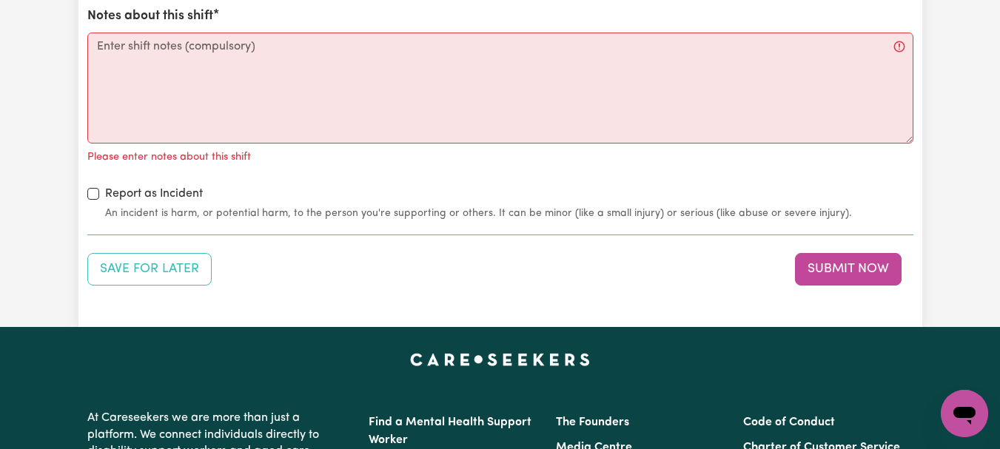
scroll to position [1829, 0]
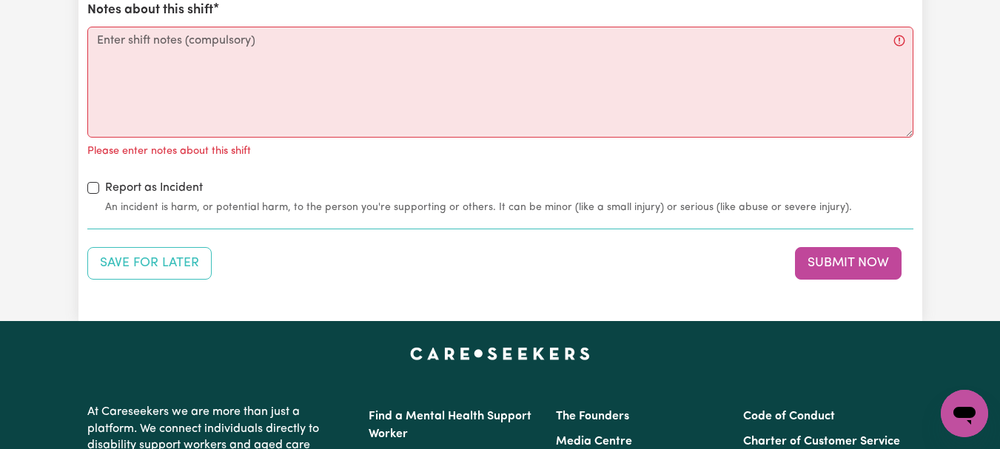
radio input "true"
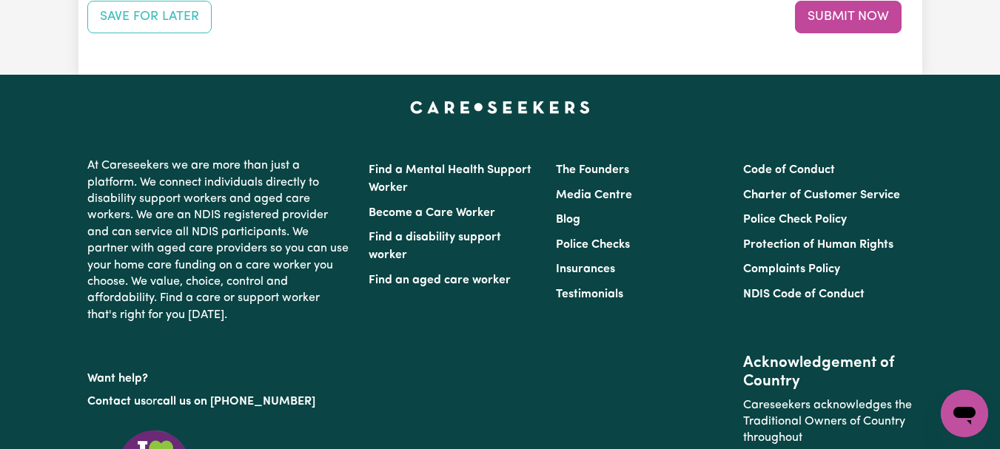
scroll to position [2059, 0]
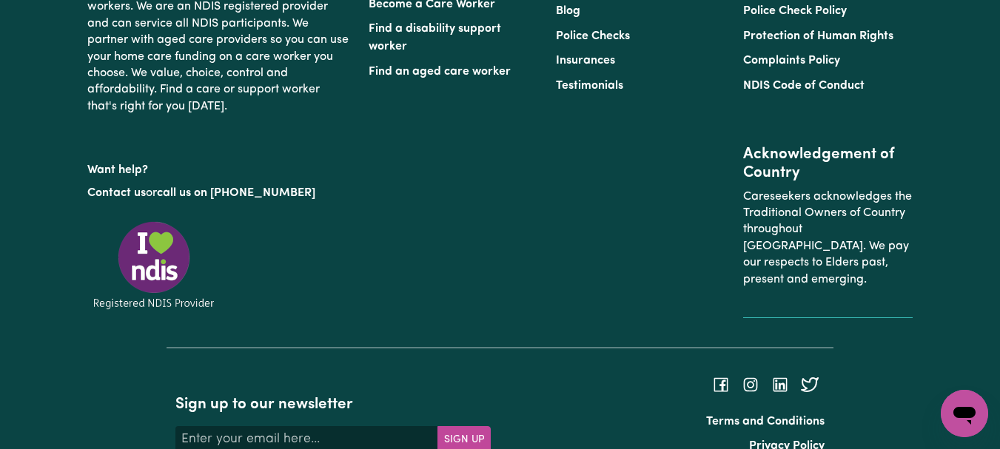
scroll to position [2256, 0]
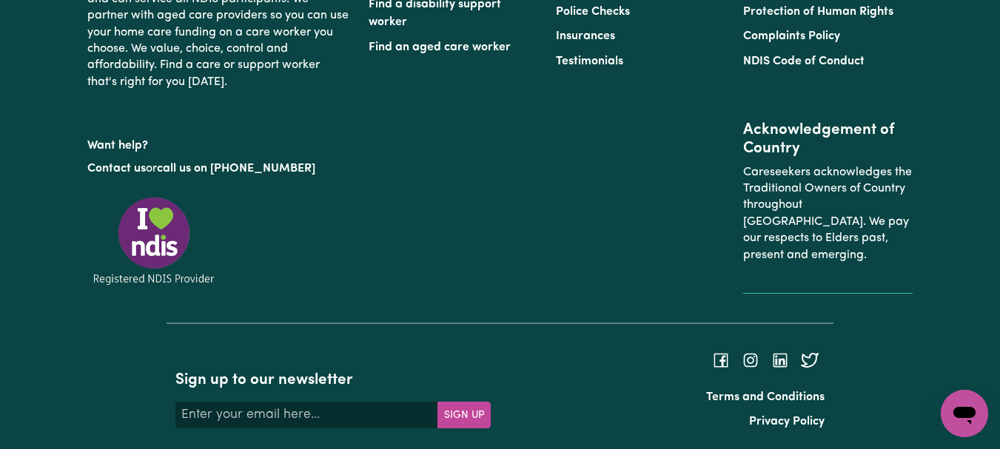
type textarea "Refer to KNC shift notes."
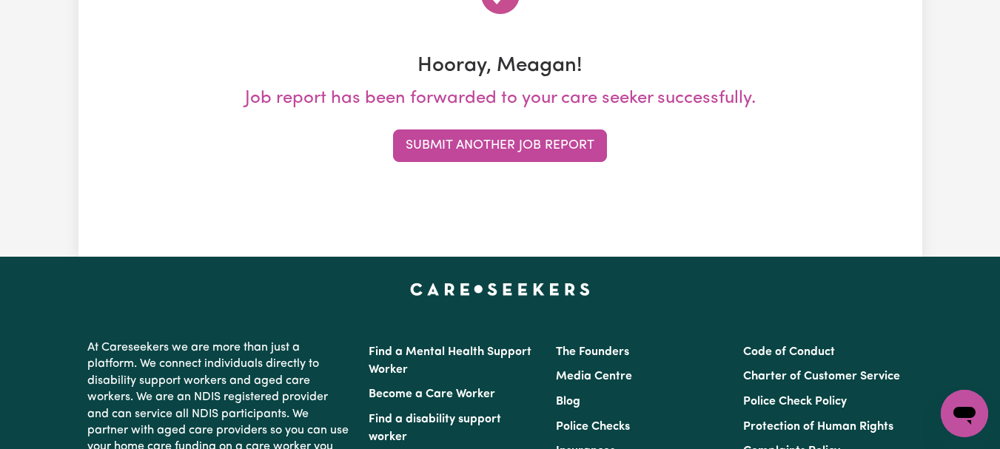
scroll to position [231, 0]
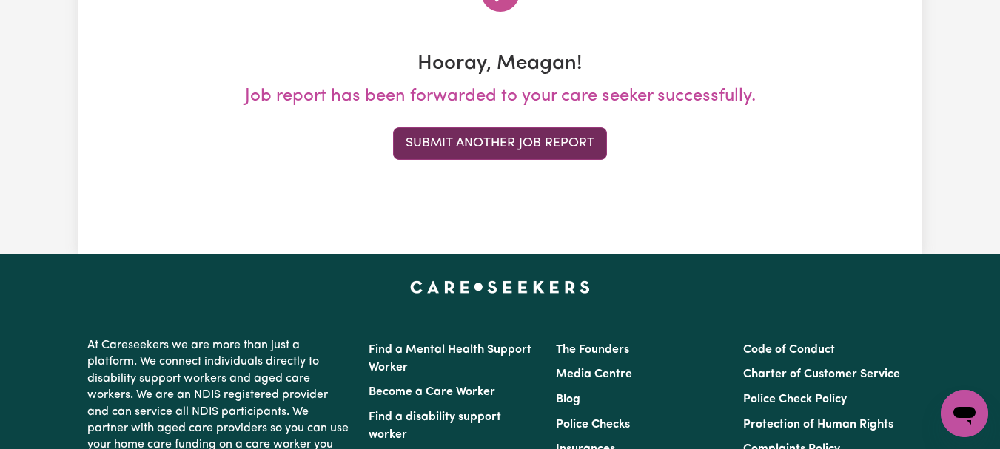
click at [586, 160] on button "Submit Another Job Report" at bounding box center [500, 143] width 214 height 33
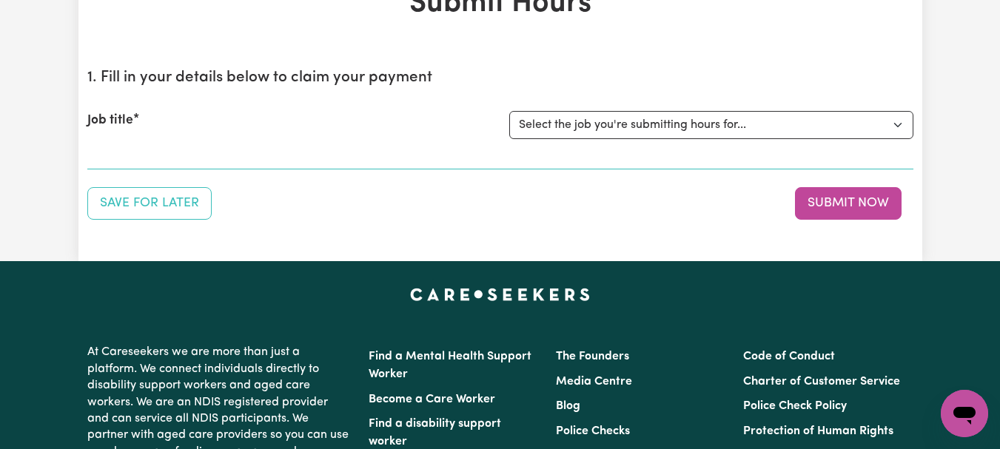
scroll to position [117, 0]
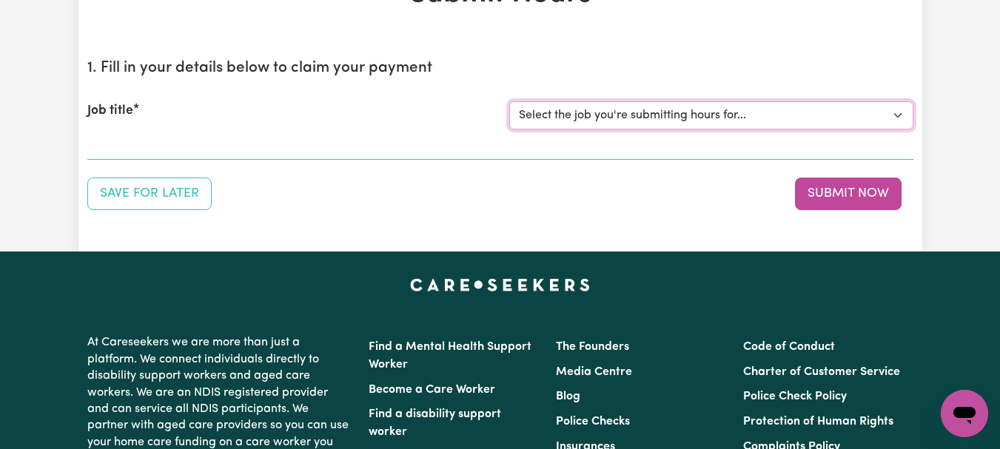
click at [898, 130] on select "Select the job you're submitting hours for... [[PERSON_NAME]] [DEMOGRAPHIC_DATA…" at bounding box center [711, 115] width 404 height 28
select select "7667"
click at [511, 130] on select "Select the job you're submitting hours for... [[PERSON_NAME]] [DEMOGRAPHIC_DATA…" at bounding box center [711, 115] width 404 height 28
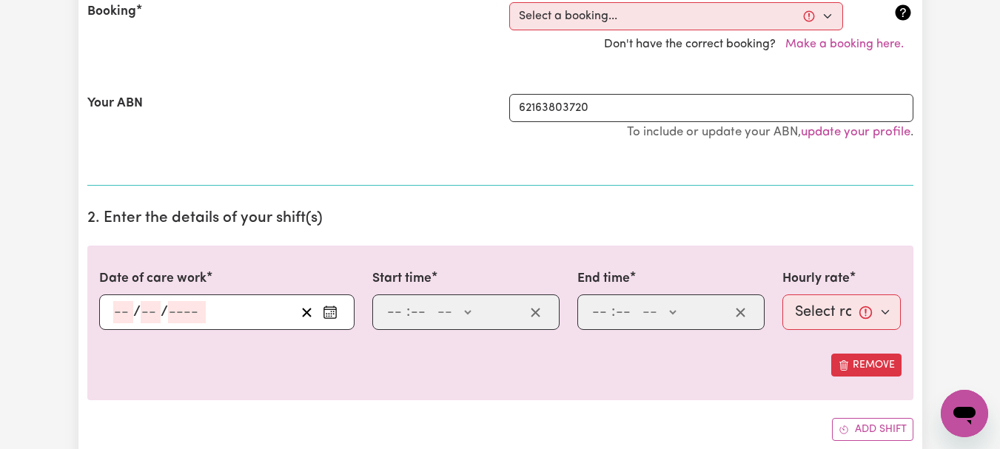
scroll to position [351, 0]
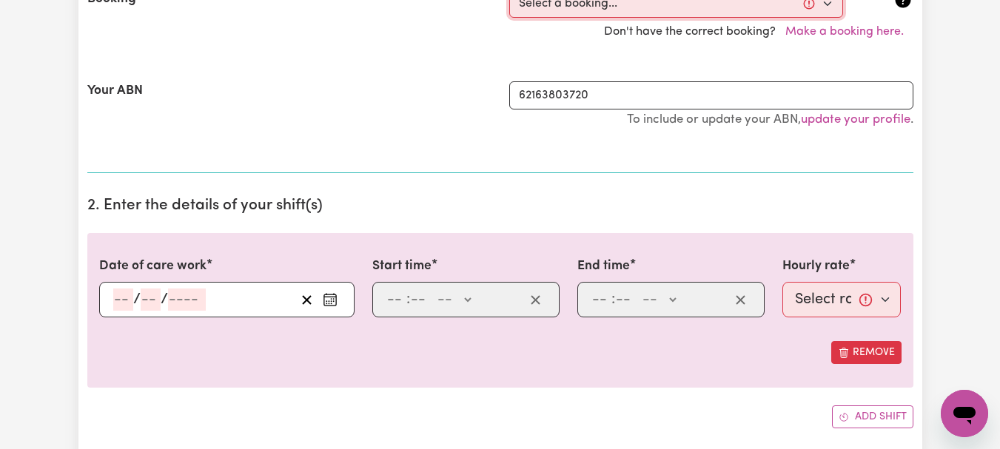
click at [826, 18] on select "Select a booking... [DATE] 08:00am to 09:00am (ONE-OFF) [DATE] 08:00am to 09:00…" at bounding box center [676, 4] width 334 height 28
select select "345623"
click at [511, 18] on select "Select a booking... [DATE] 08:00am to 09:00am (ONE-OFF) [DATE] 08:00am to 09:00…" at bounding box center [676, 4] width 334 height 28
type input "[DATE]"
type input "21"
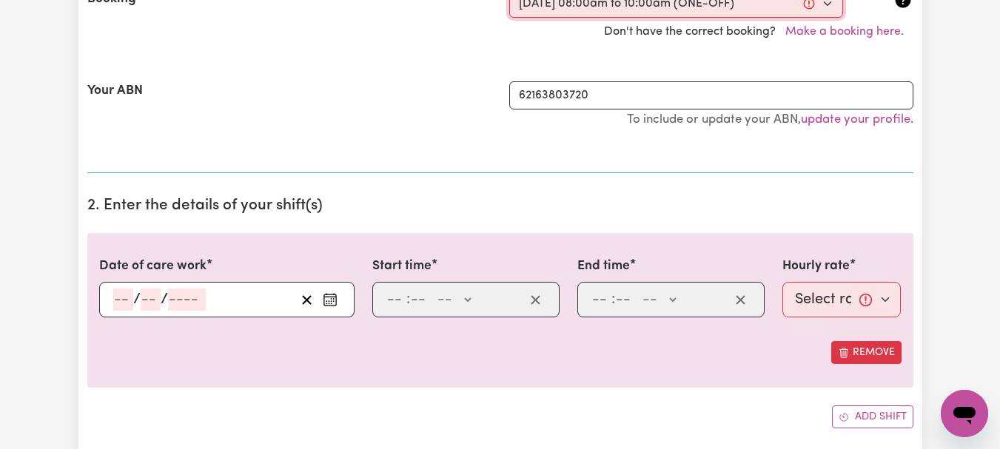
type input "8"
type input "2025"
type input "08:00"
type input "8"
type input "0"
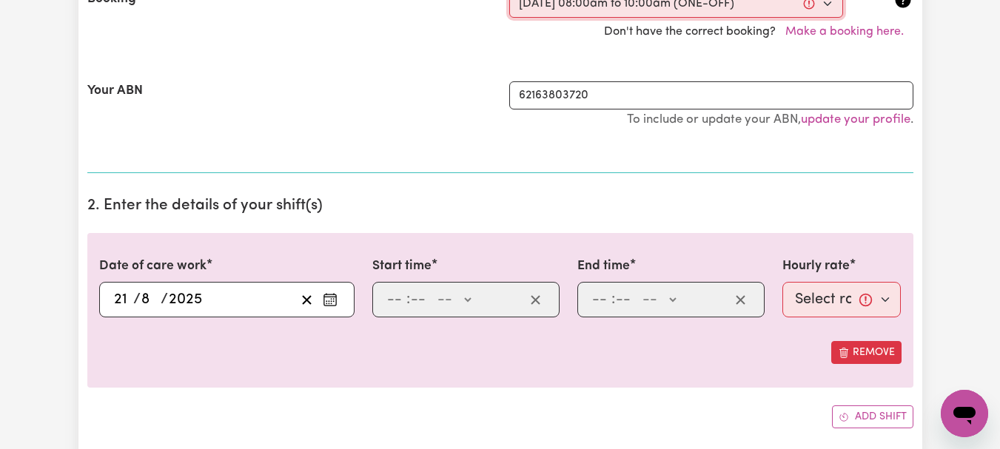
select select "am"
type input "10:00"
type input "10"
type input "0"
select select "am"
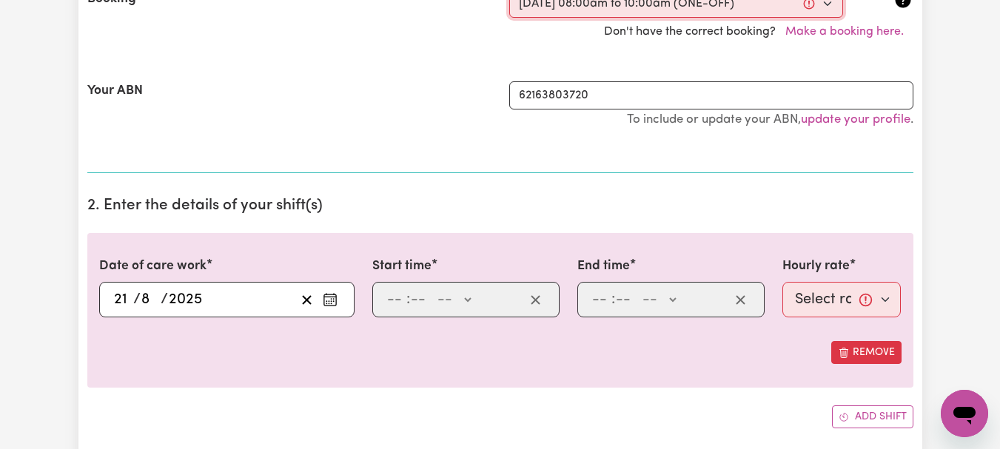
select select "44-Weekday"
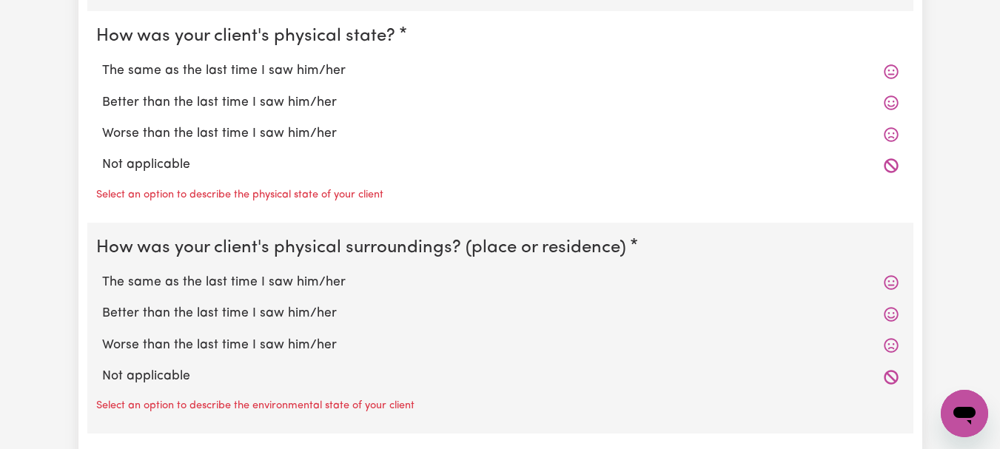
scroll to position [1457, 0]
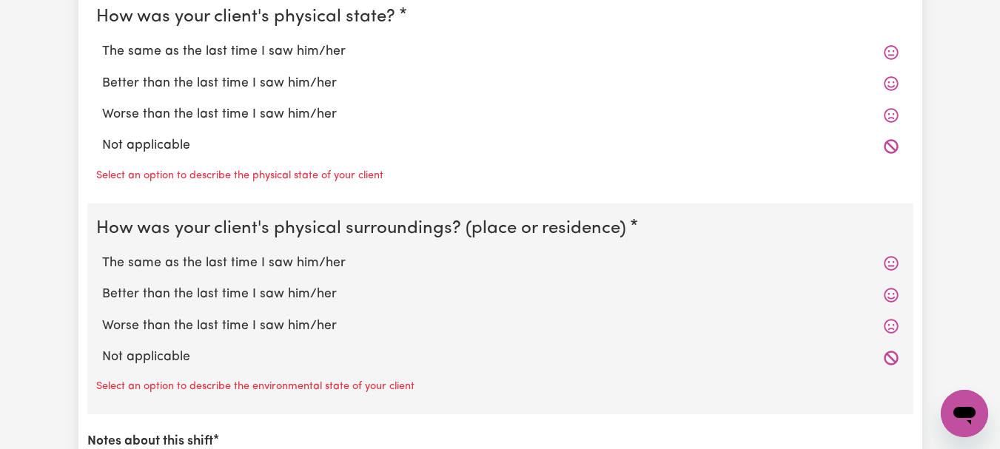
radio input "true"
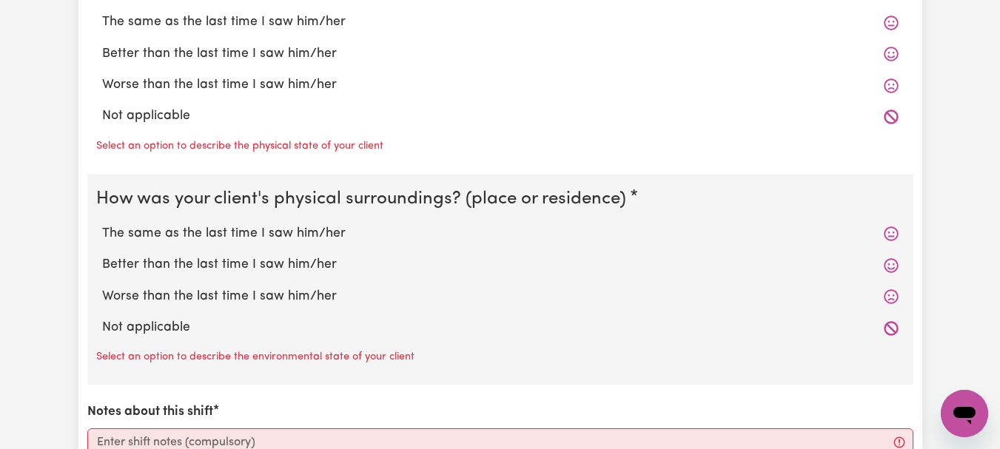
click at [330, 32] on label "The same as the last time I saw him/her" at bounding box center [500, 22] width 797 height 19
click at [102, 13] on input "The same as the last time I saw him/her" at bounding box center [101, 12] width 1 height 1
radio input "true"
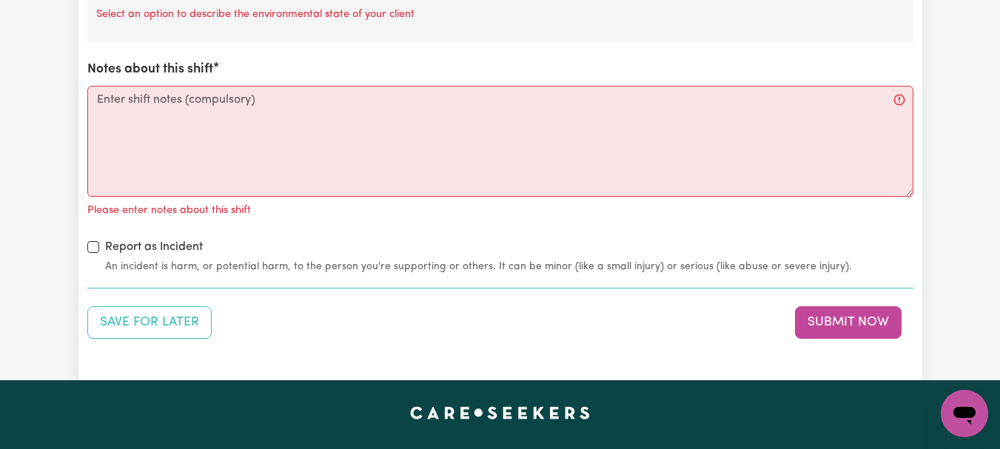
scroll to position [1845, 0]
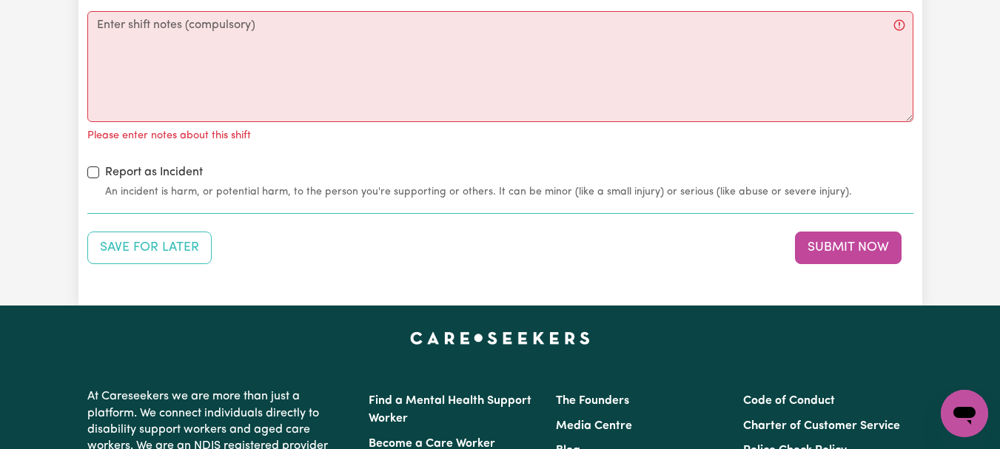
radio input "true"
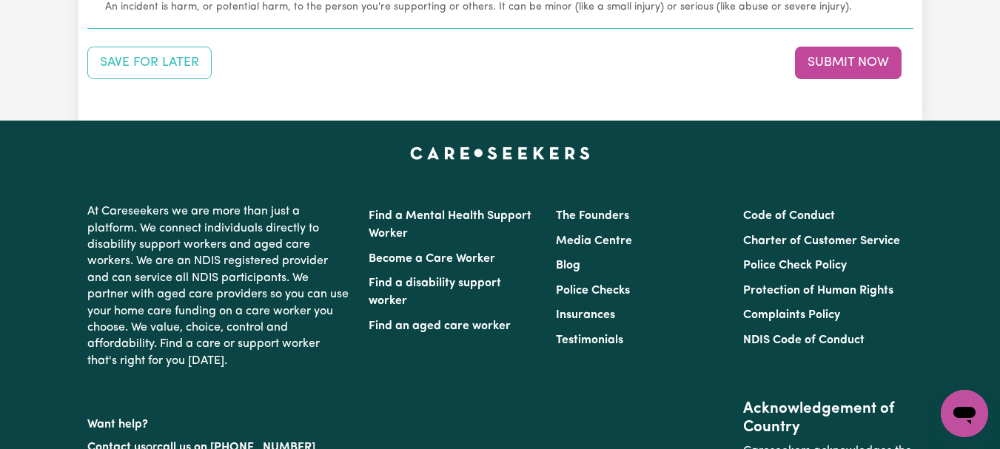
scroll to position [2012, 0]
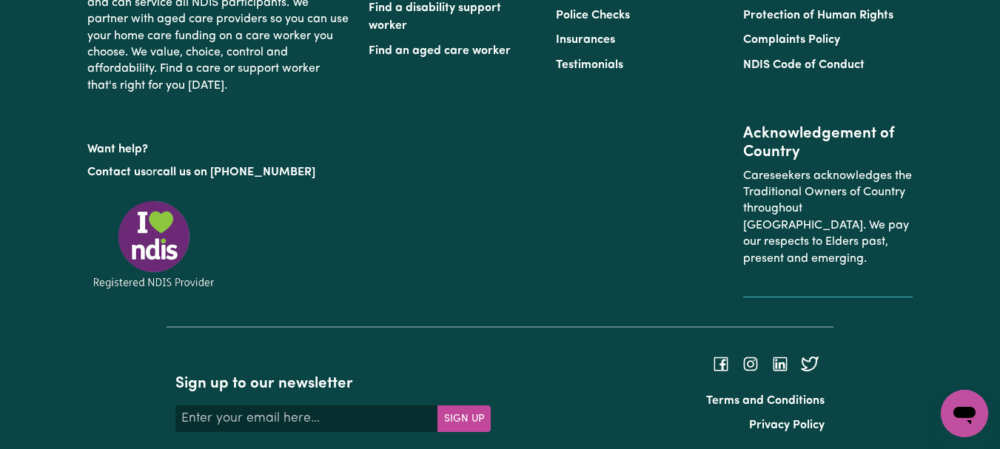
scroll to position [2283, 0]
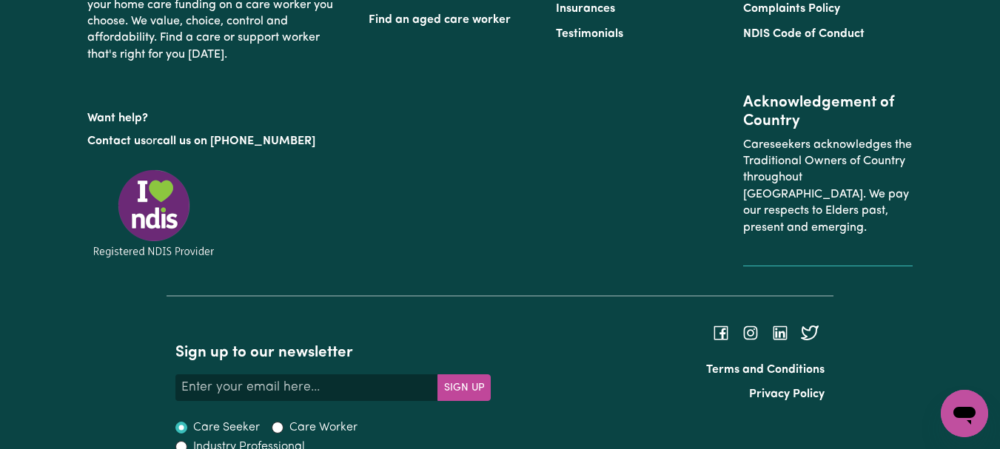
type textarea "Refer to KNC shift notes."
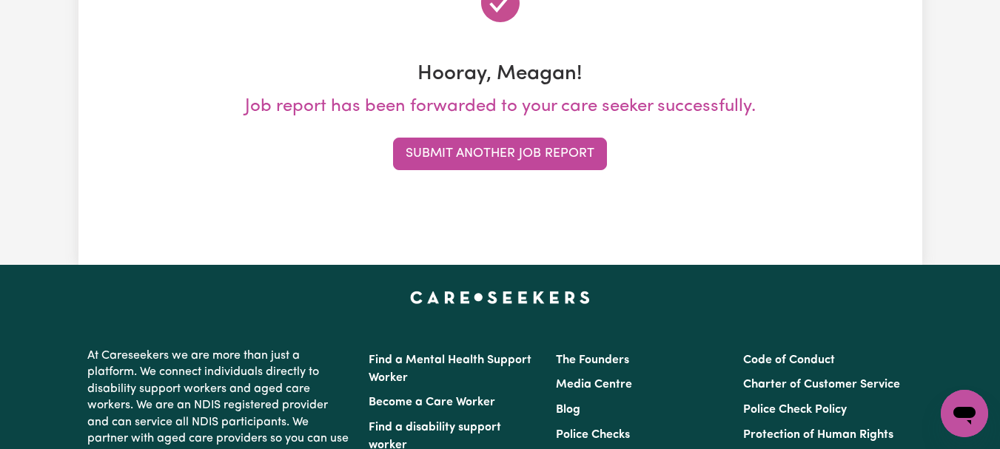
scroll to position [226, 0]
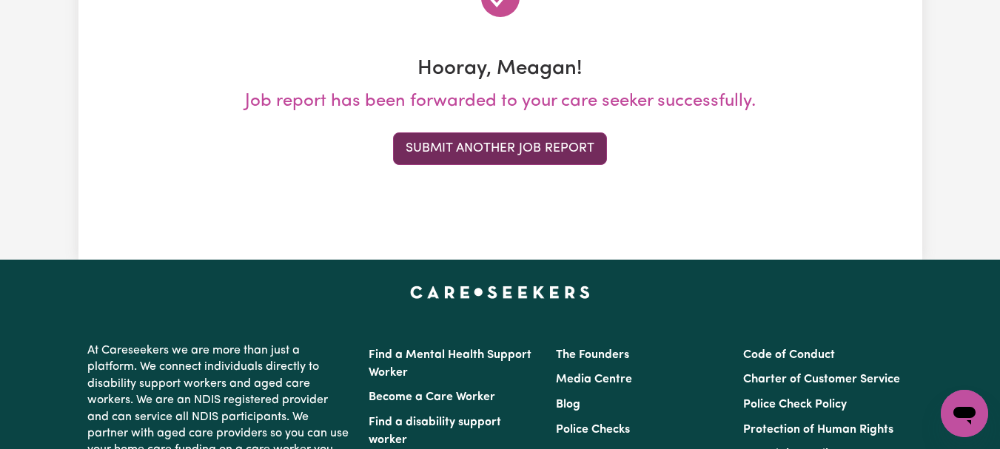
click at [569, 165] on button "Submit Another Job Report" at bounding box center [500, 149] width 214 height 33
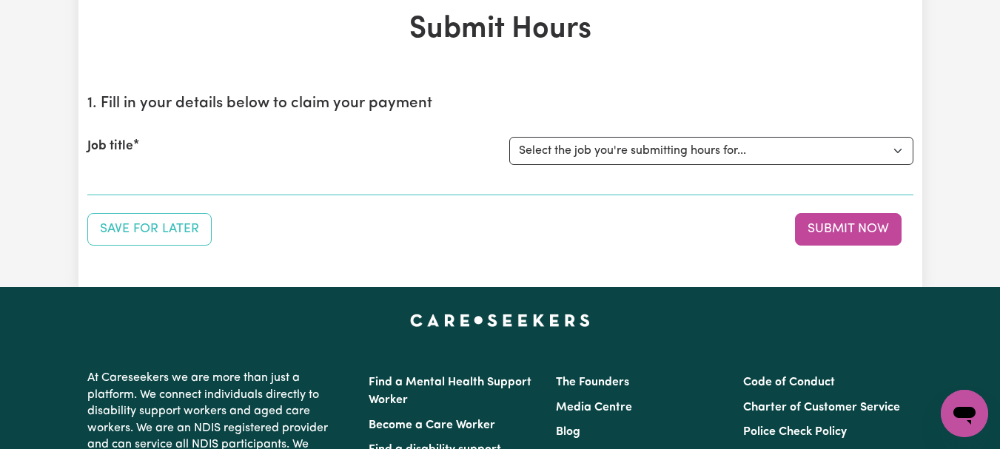
scroll to position [107, 0]
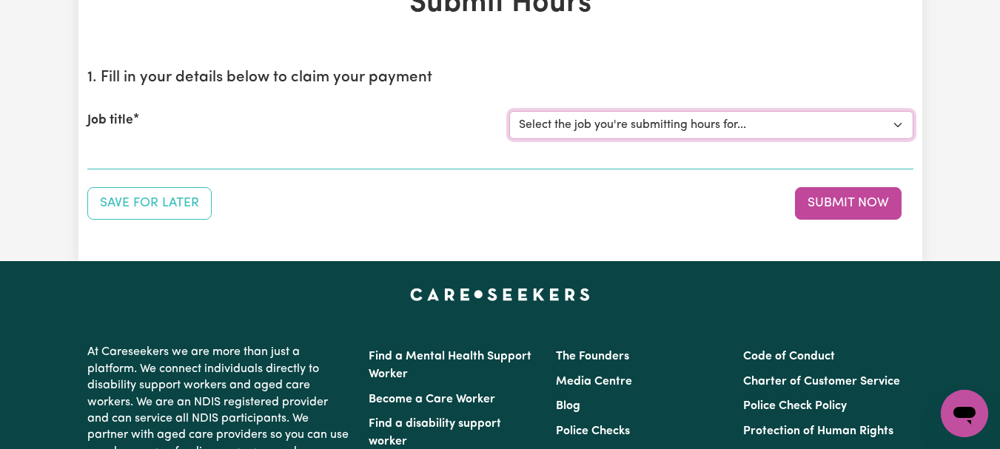
click at [899, 139] on select "Select the job you're submitting hours for... [[PERSON_NAME]] [DEMOGRAPHIC_DATA…" at bounding box center [711, 125] width 404 height 28
select select "11642"
click at [511, 139] on select "Select the job you're submitting hours for... [[PERSON_NAME]] [DEMOGRAPHIC_DATA…" at bounding box center [711, 125] width 404 height 28
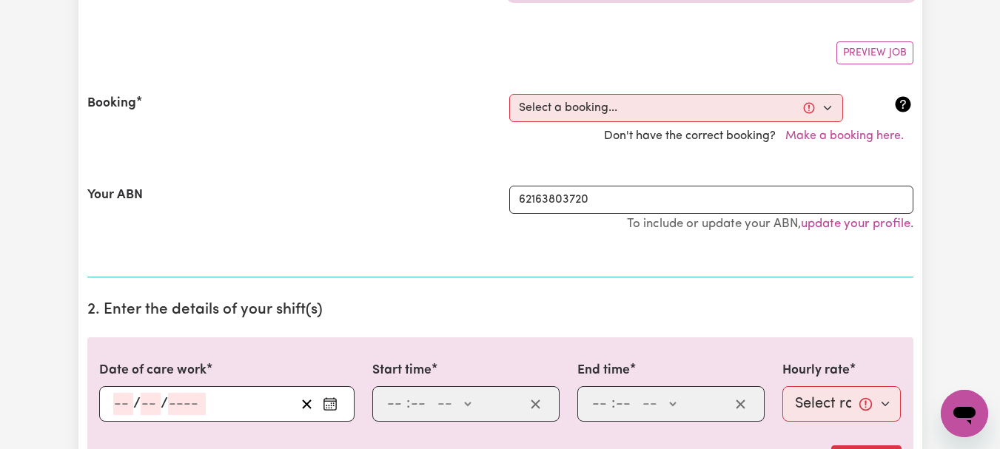
scroll to position [361, 0]
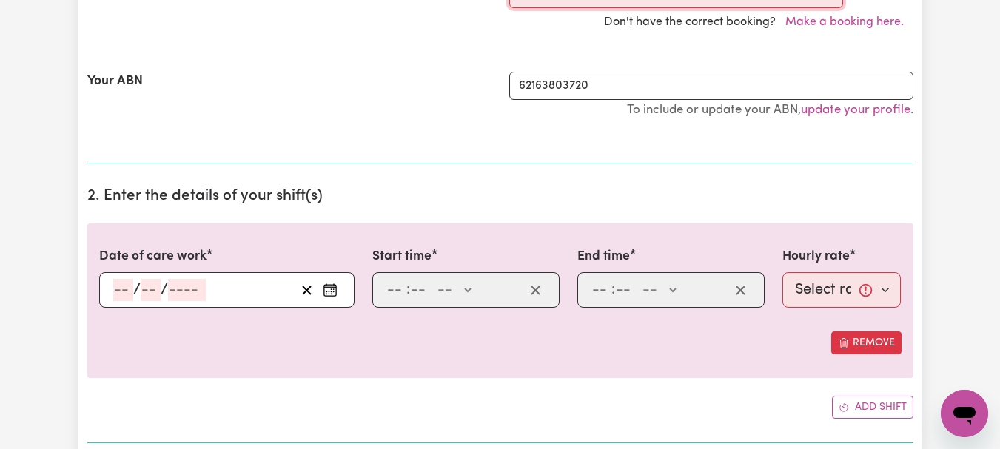
select select "341887"
type input "[DATE]"
type input "21"
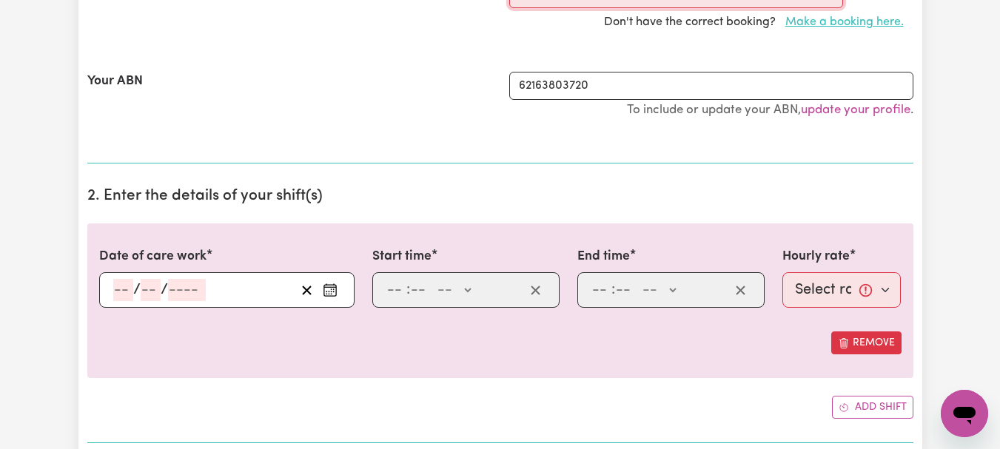
type input "8"
type input "2025"
type input "11:00"
type input "11"
type input "0"
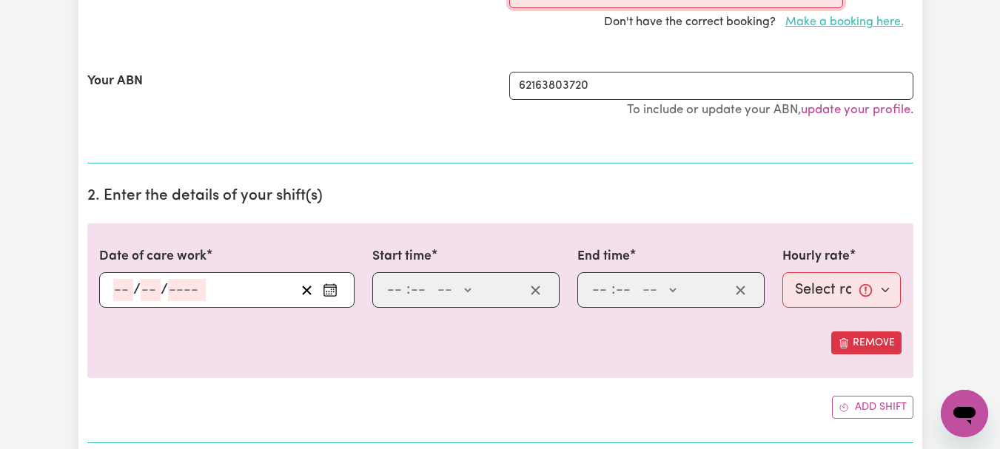
select select "am"
type input "14:00"
type input "2"
type input "0"
select select "pm"
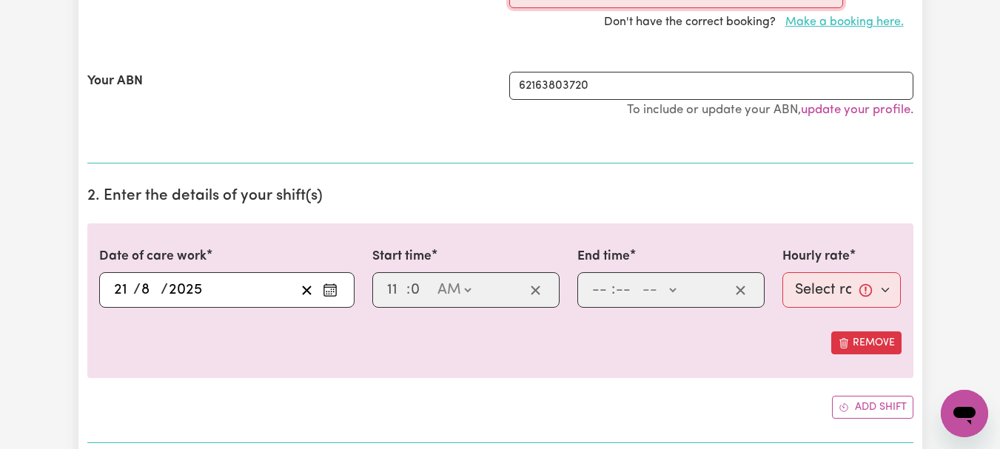
select select "44-Weekday"
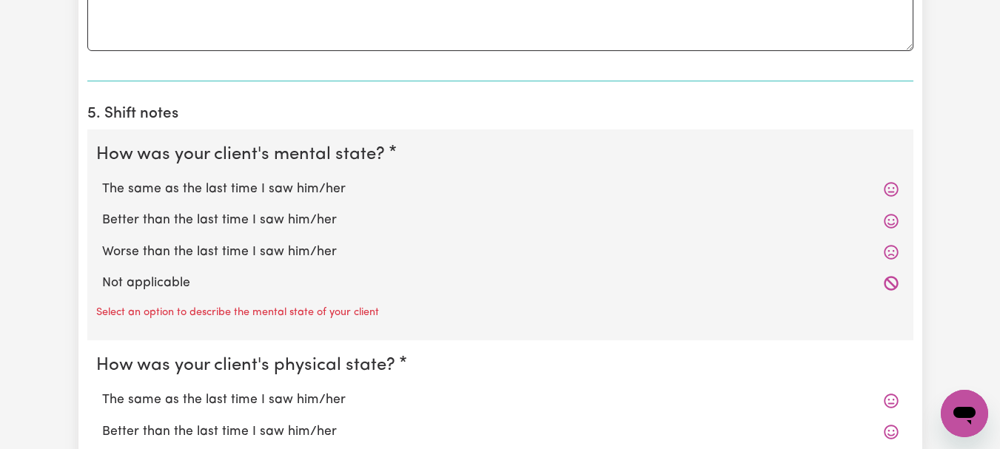
scroll to position [1140, 0]
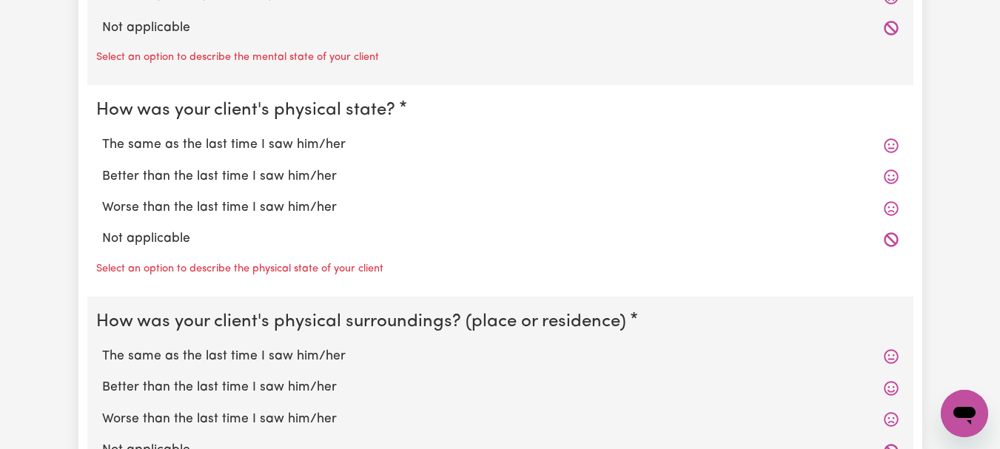
scroll to position [1383, 0]
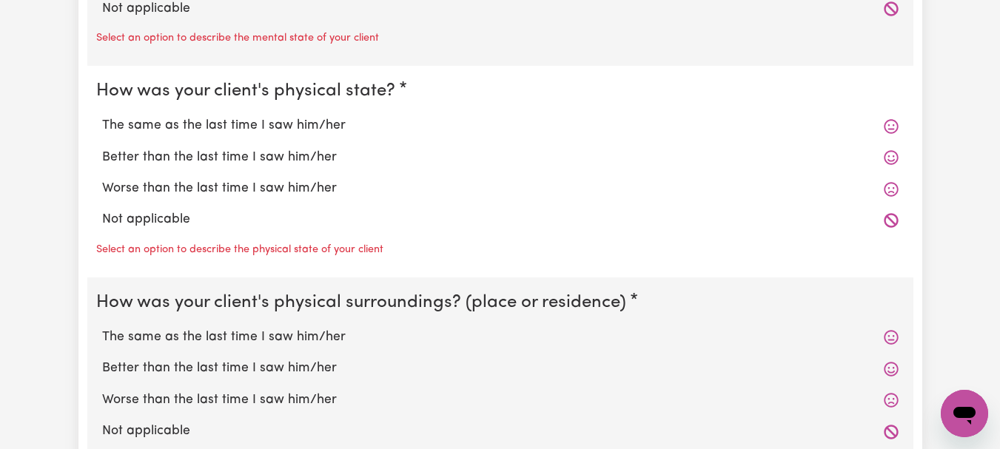
type textarea "This was a short notice cancellation of shift by client [PERSON_NAME]."
click at [184, 19] on label "Not applicable" at bounding box center [500, 8] width 797 height 19
radio input "true"
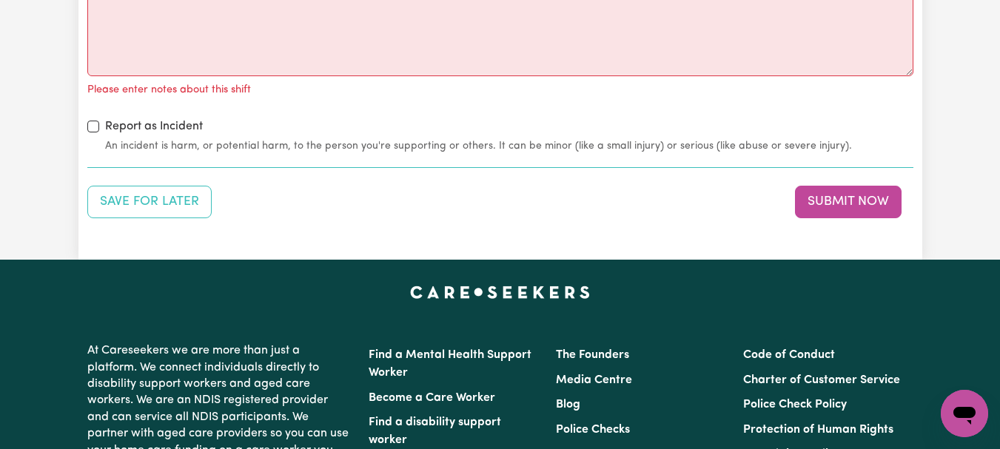
scroll to position [1933, 0]
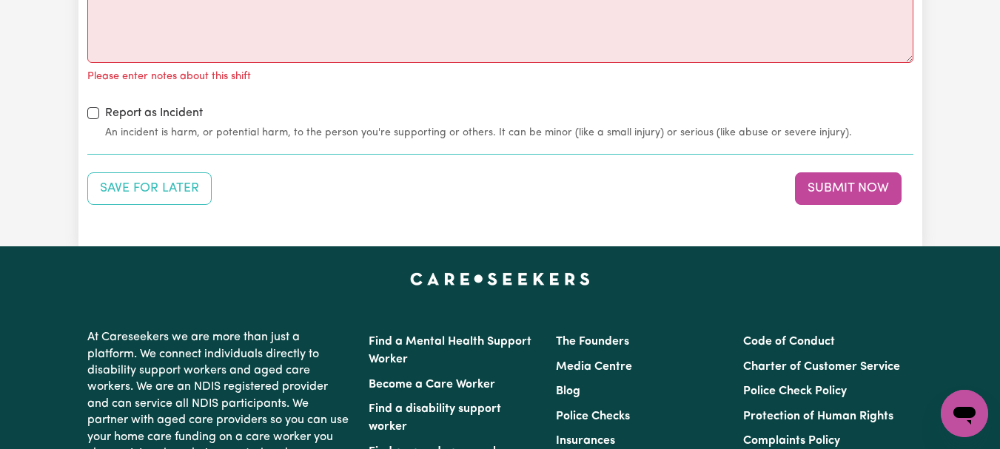
radio input "true"
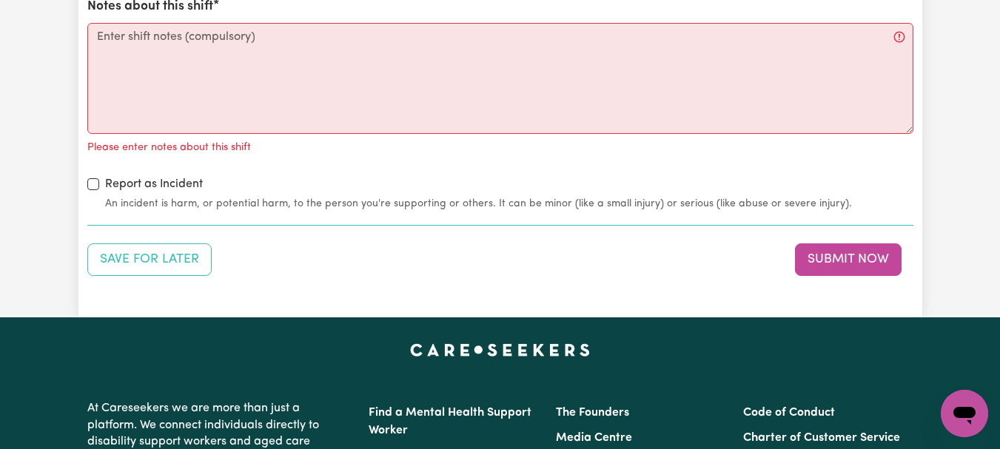
scroll to position [1795, 0]
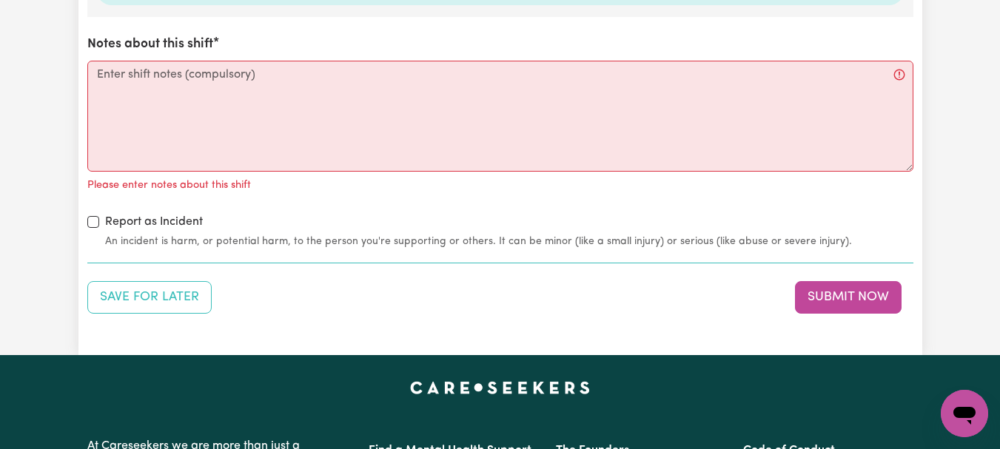
radio input "true"
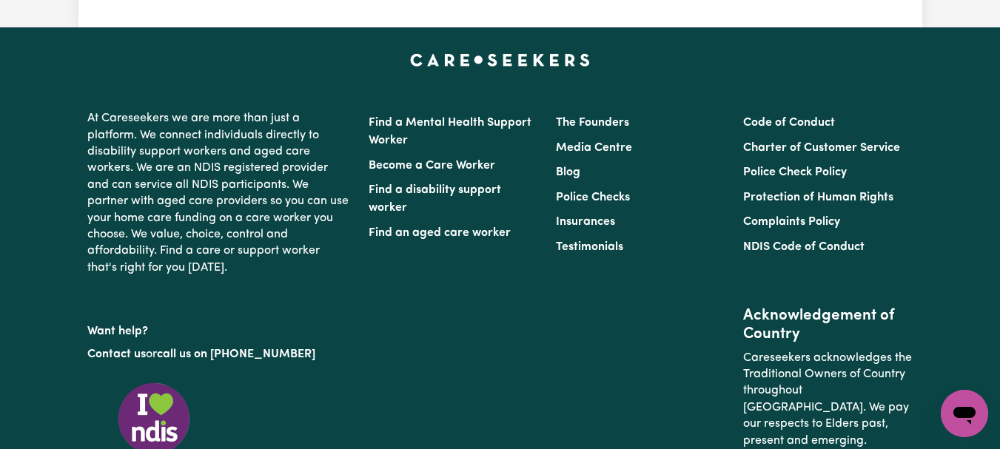
scroll to position [2099, 0]
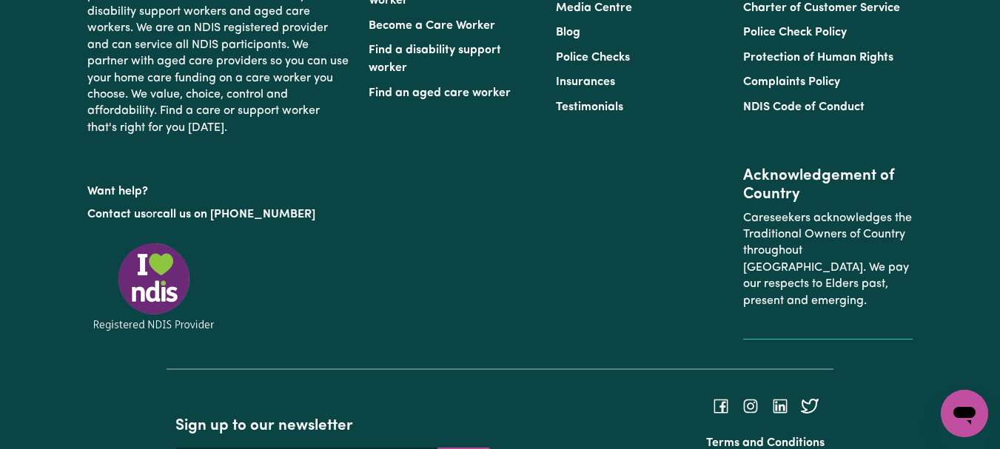
scroll to position [2234, 0]
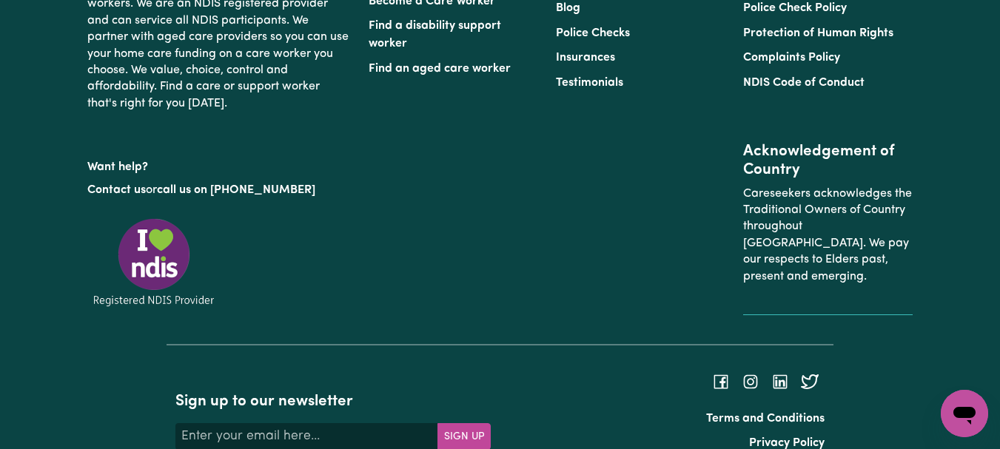
type textarea "Refer to KNC shift notes."
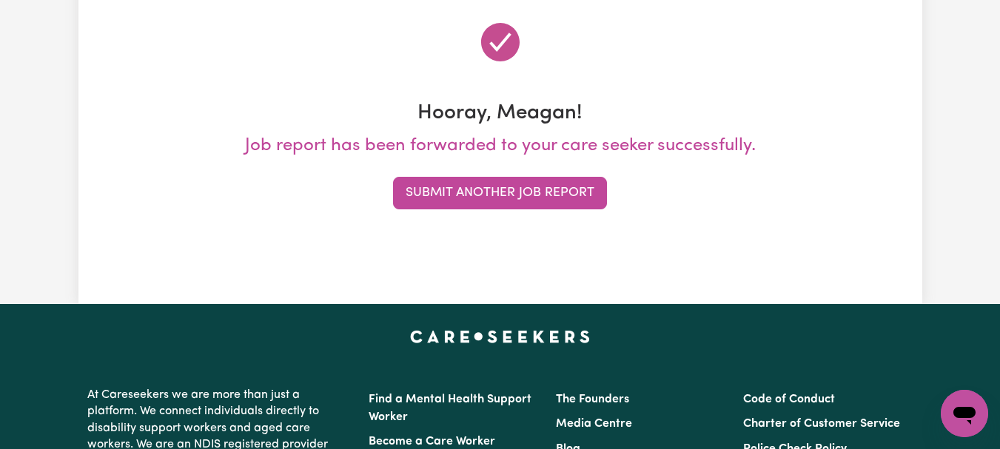
scroll to position [200, 0]
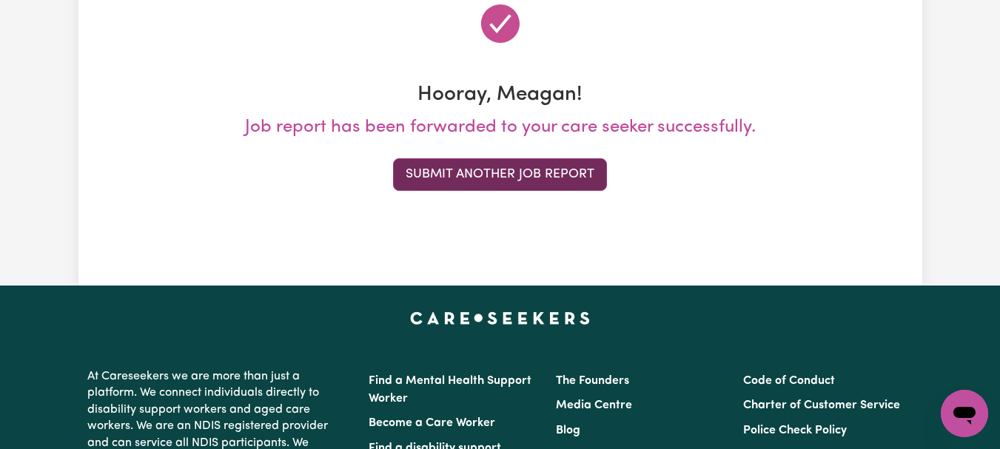
click at [535, 191] on button "Submit Another Job Report" at bounding box center [500, 174] width 214 height 33
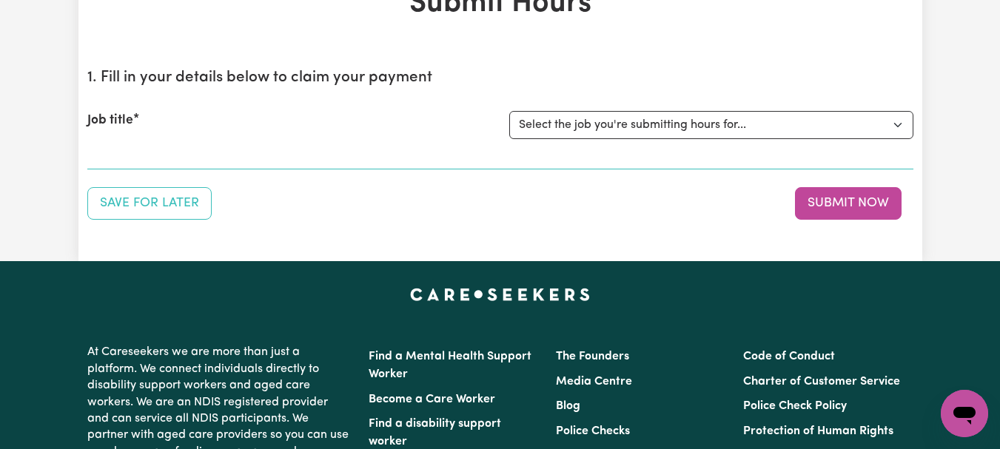
scroll to position [124, 0]
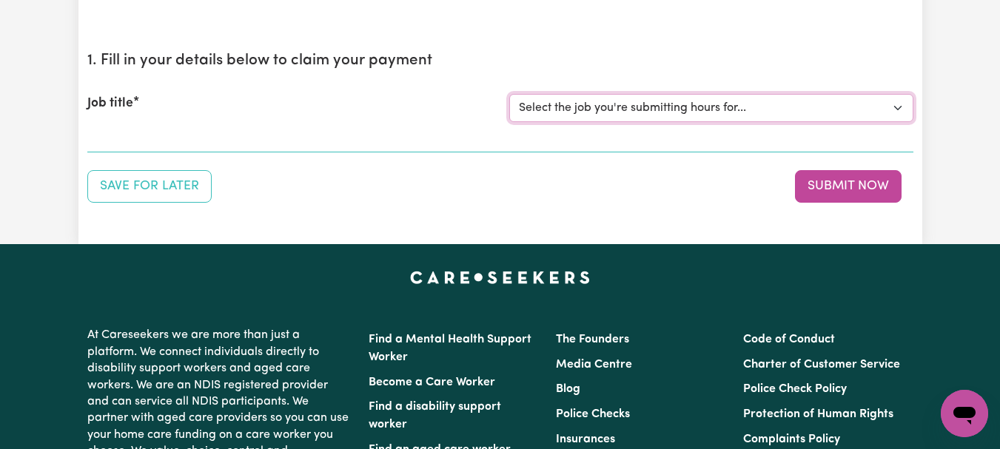
click at [893, 122] on select "Select the job you're submitting hours for... [[PERSON_NAME]] [DEMOGRAPHIC_DATA…" at bounding box center [711, 108] width 404 height 28
select select "12990"
click at [511, 122] on select "Select the job you're submitting hours for... [[PERSON_NAME]] [DEMOGRAPHIC_DATA…" at bounding box center [711, 108] width 404 height 28
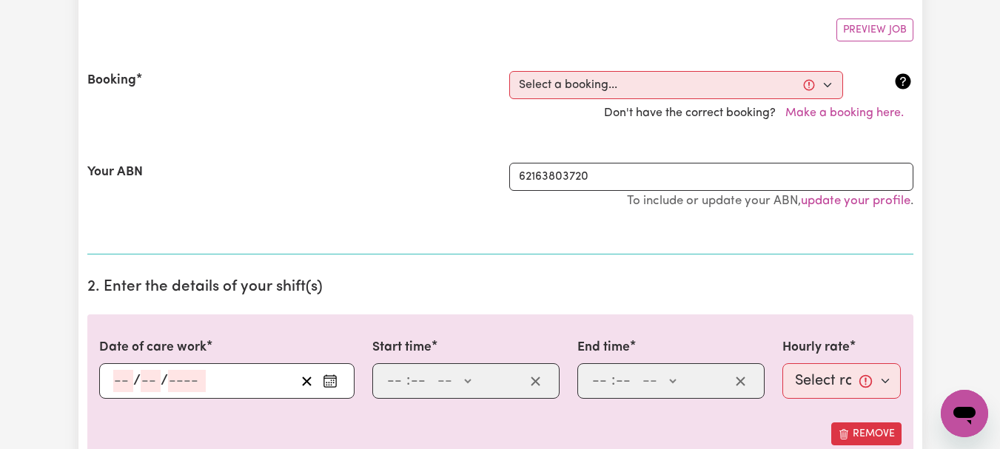
scroll to position [276, 0]
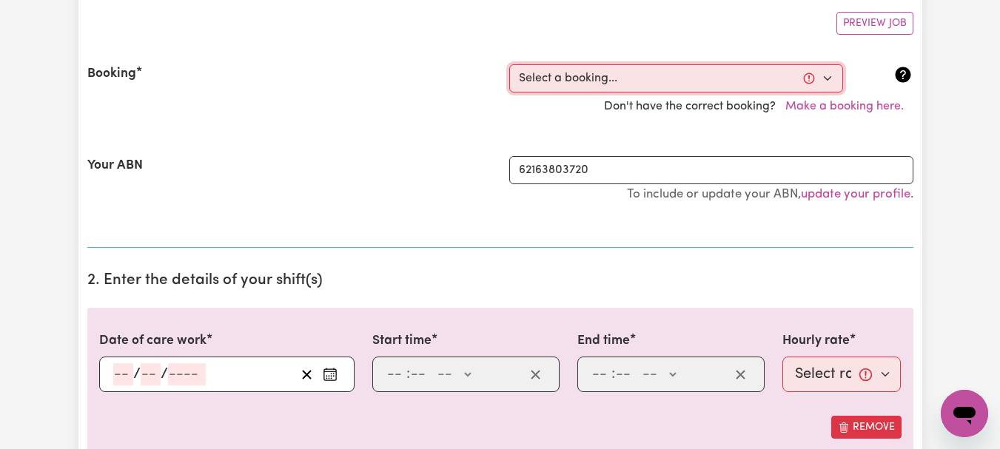
click at [821, 93] on select "Select a booking... [DATE] 02:00pm to 04:00pm (RECURRING) [DATE] 02:00pm to 04:…" at bounding box center [676, 78] width 334 height 28
select select "344230"
click at [511, 93] on select "Select a booking... [DATE] 02:00pm to 04:00pm (RECURRING) [DATE] 02:00pm to 04:…" at bounding box center [676, 78] width 334 height 28
type input "[DATE]"
type input "21"
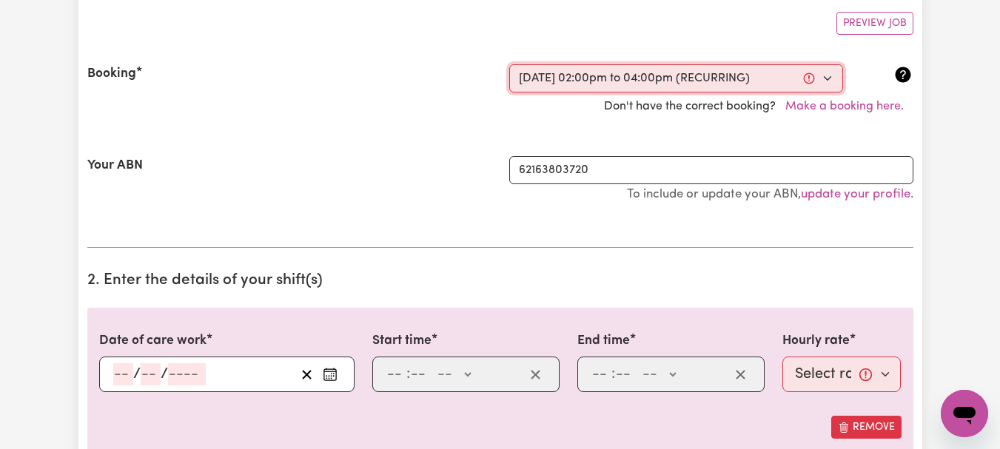
type input "8"
type input "2025"
type input "14:00"
type input "2"
type input "0"
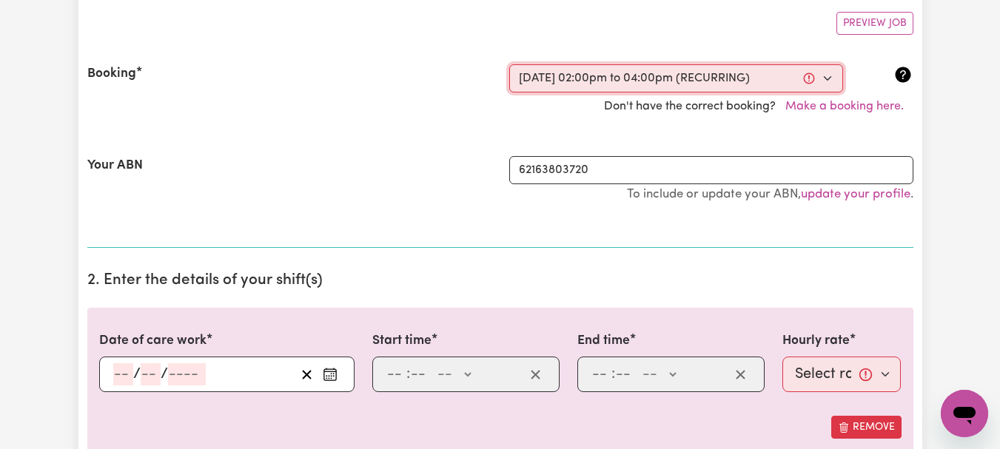
select select "pm"
type input "16:00"
type input "4"
type input "0"
select select "pm"
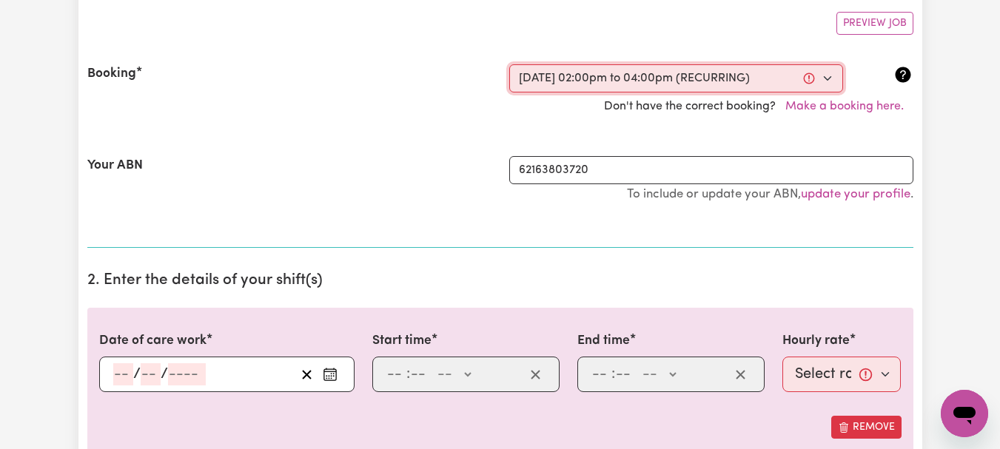
select select "44-Weekday"
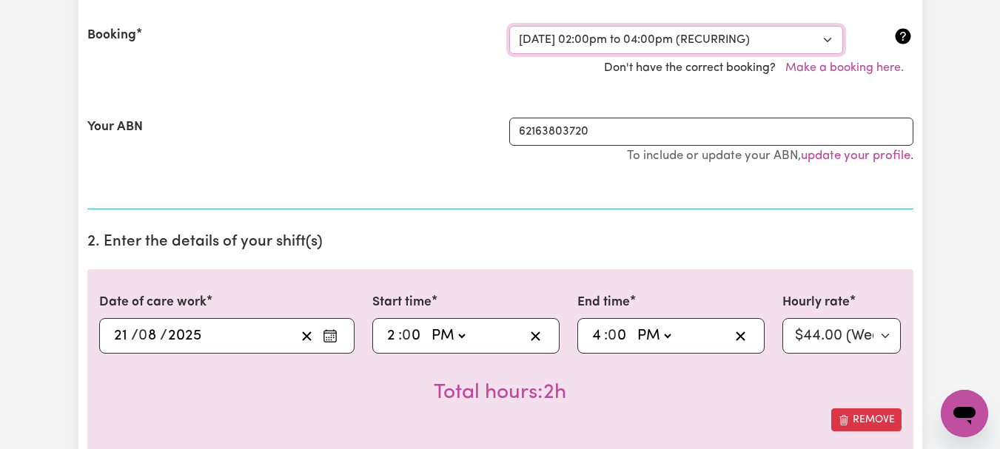
scroll to position [289, 0]
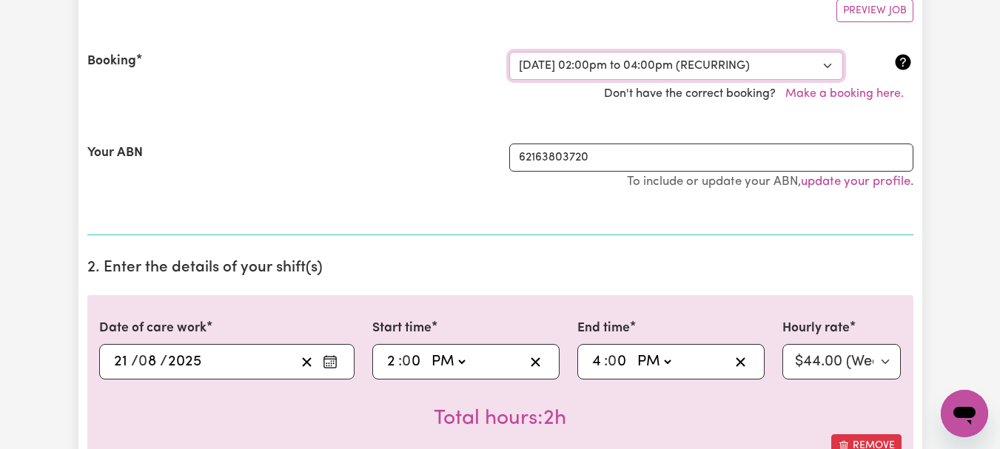
click at [822, 80] on select "Select a booking... [DATE] 02:00pm to 04:00pm (RECURRING) [DATE] 02:00pm to 04:…" at bounding box center [676, 66] width 334 height 28
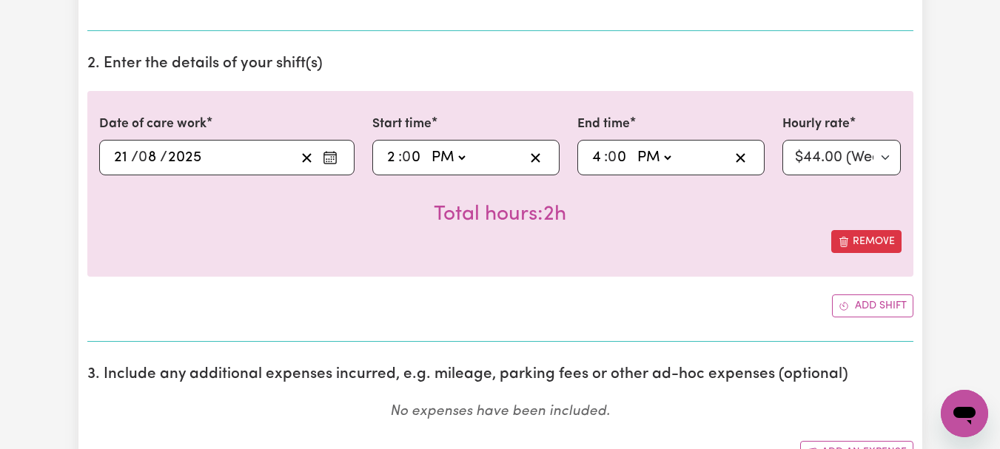
scroll to position [500, 0]
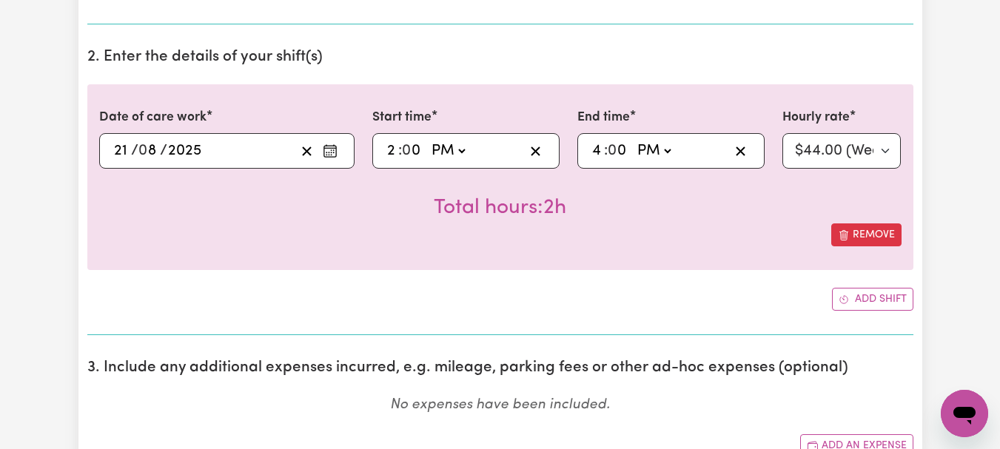
click at [419, 162] on input "0" at bounding box center [413, 151] width 21 height 22
type input "14:03"
type input "3"
type input "14:30"
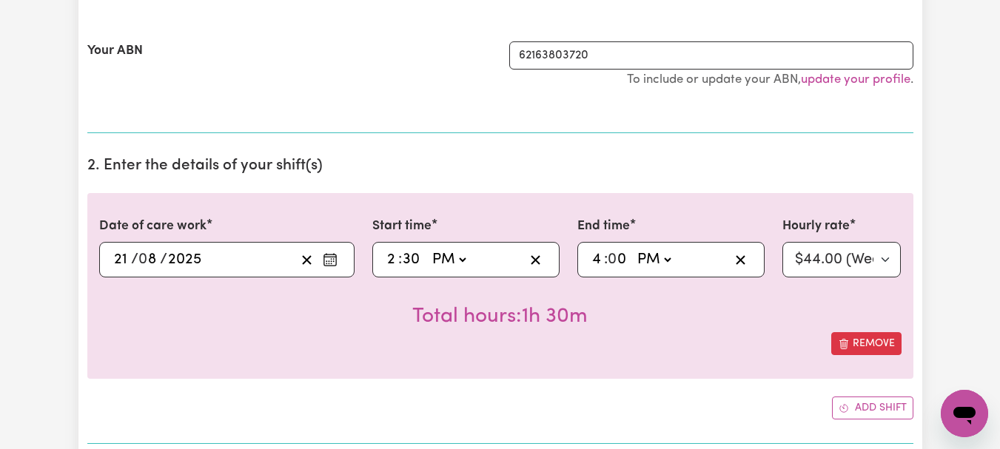
scroll to position [352, 0]
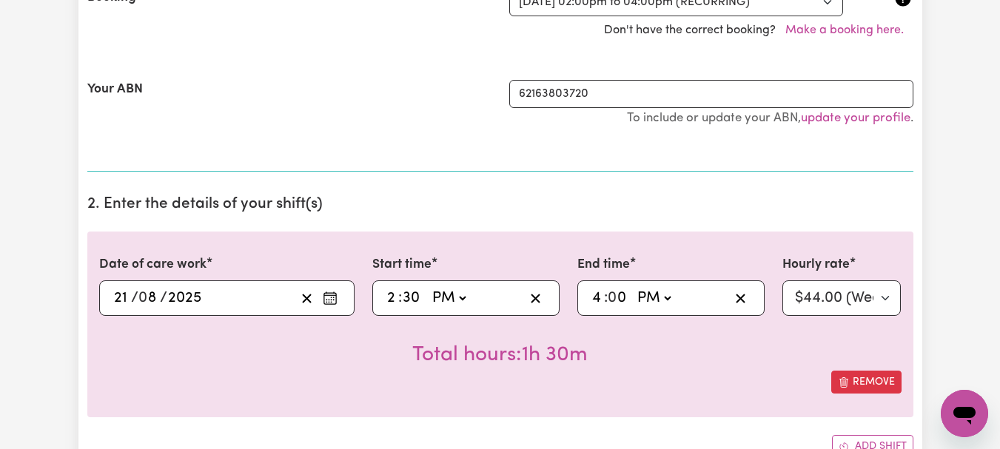
type input "30"
click at [823, 16] on select "Select a booking... [DATE] 02:00pm to 04:00pm (RECURRING) [DATE] 02:00pm to 04:…" at bounding box center [676, 2] width 334 height 28
click at [825, 16] on select "Select a booking... [DATE] 02:00pm to 04:00pm (RECURRING) [DATE] 02:00pm to 04:…" at bounding box center [676, 2] width 334 height 28
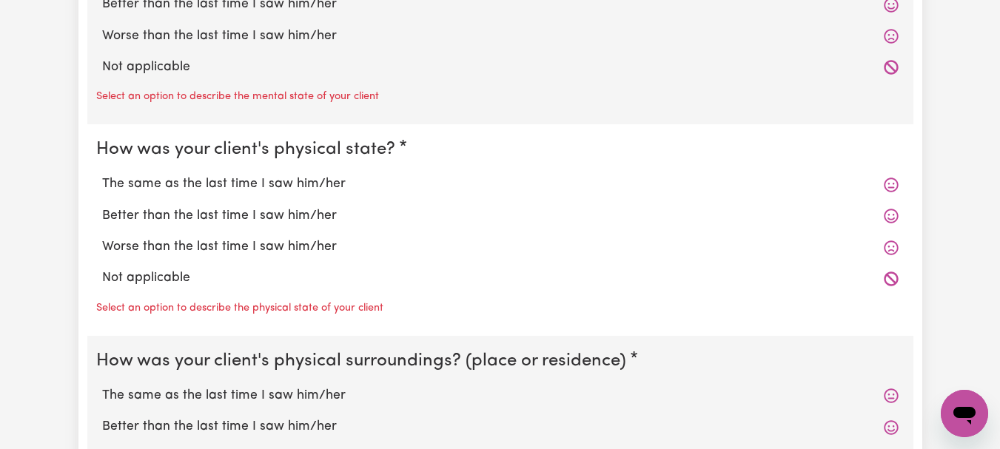
scroll to position [1400, 0]
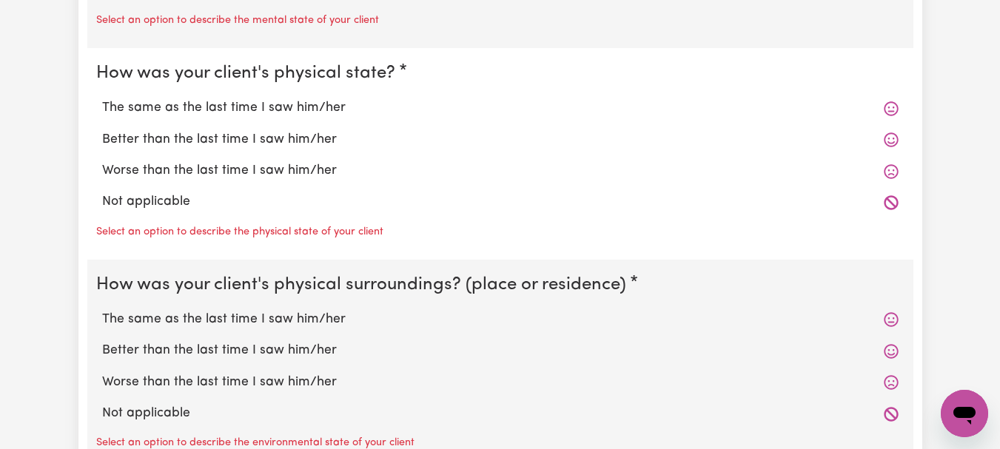
radio input "true"
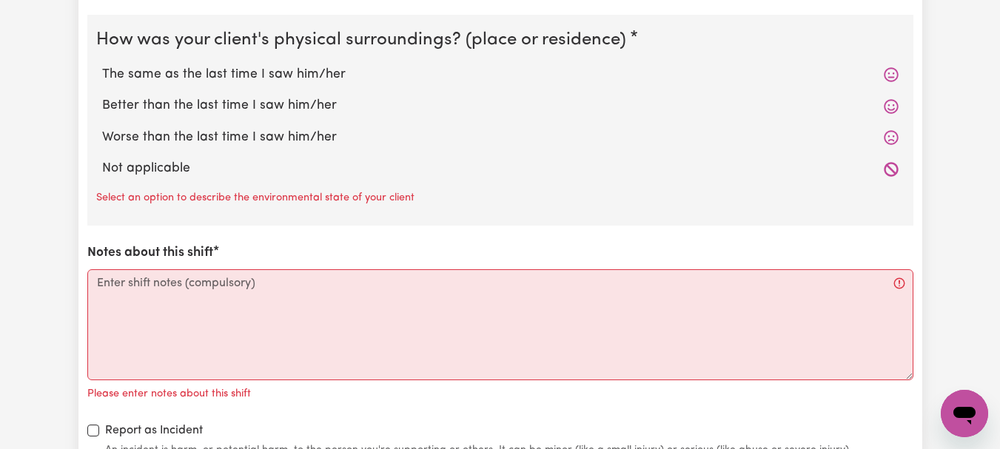
scroll to position [1641, 0]
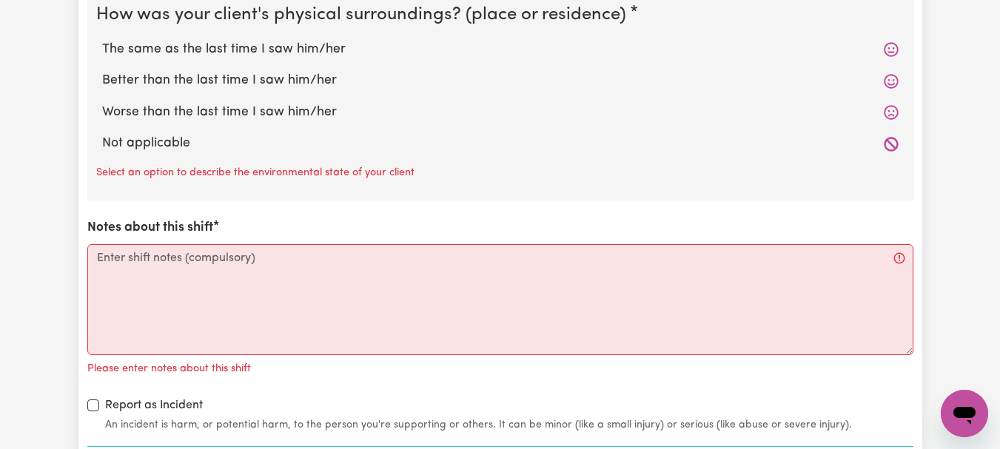
radio input "true"
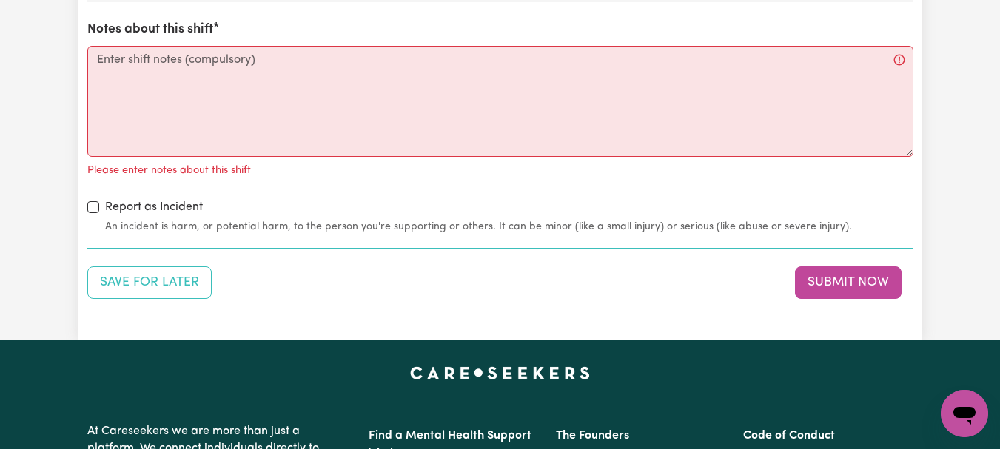
scroll to position [1860, 0]
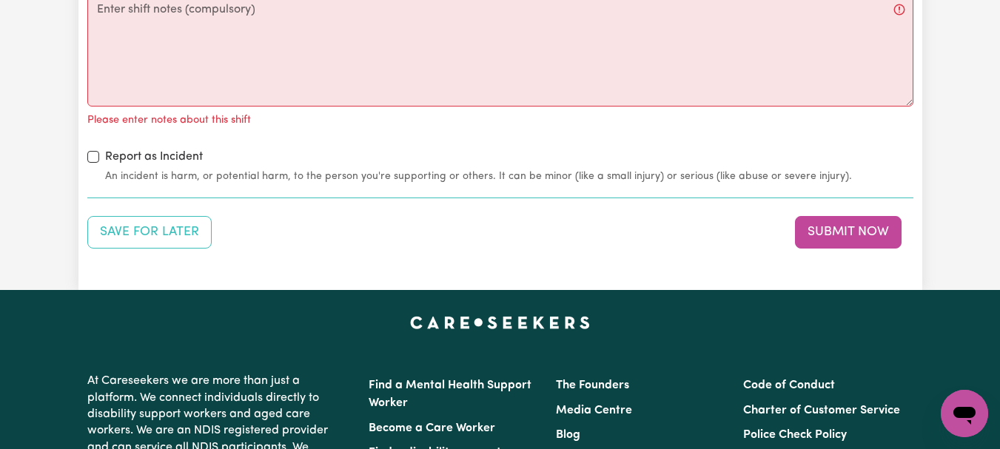
radio input "true"
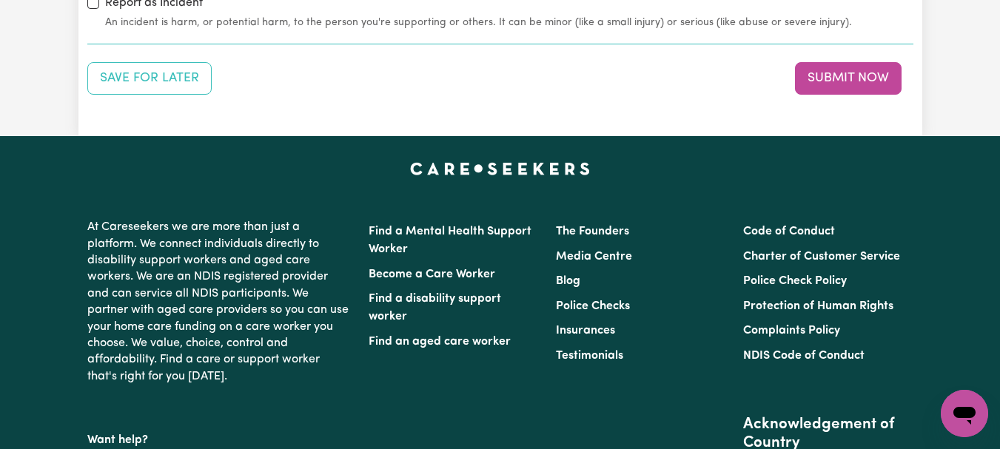
scroll to position [2009, 0]
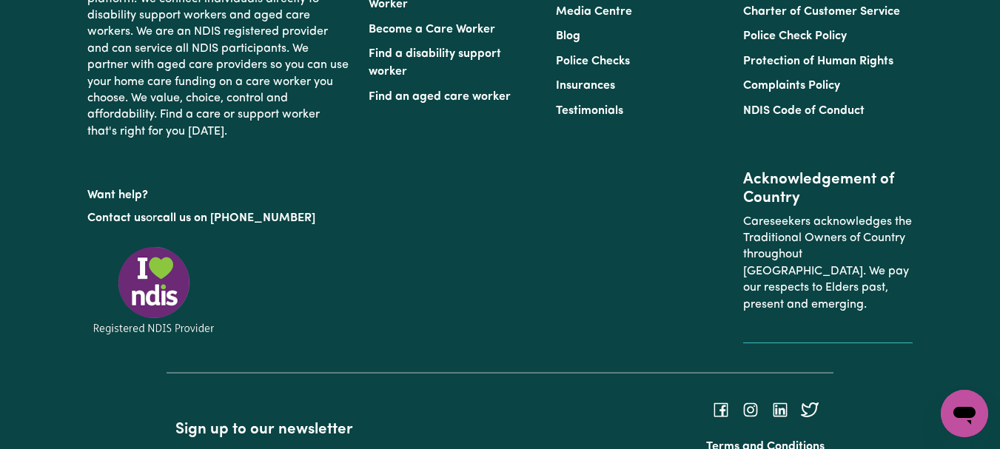
scroll to position [2230, 0]
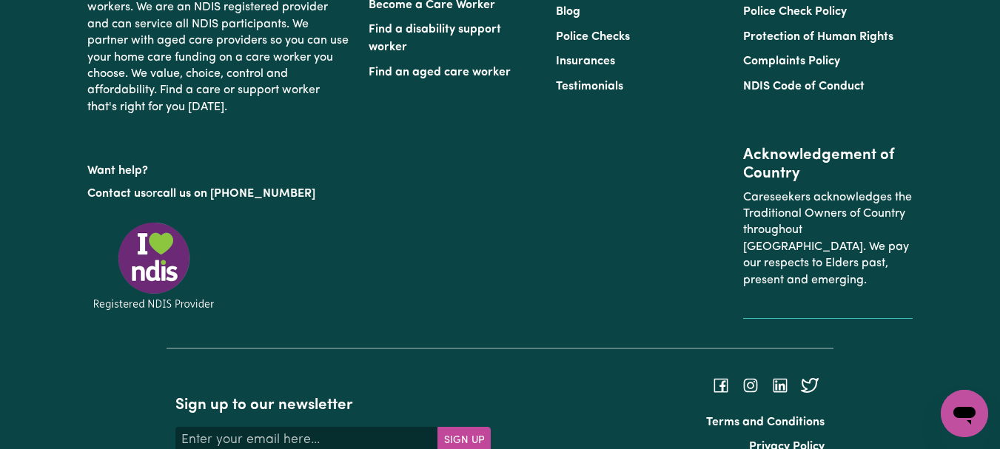
type textarea "Refer to KNC shift notes."
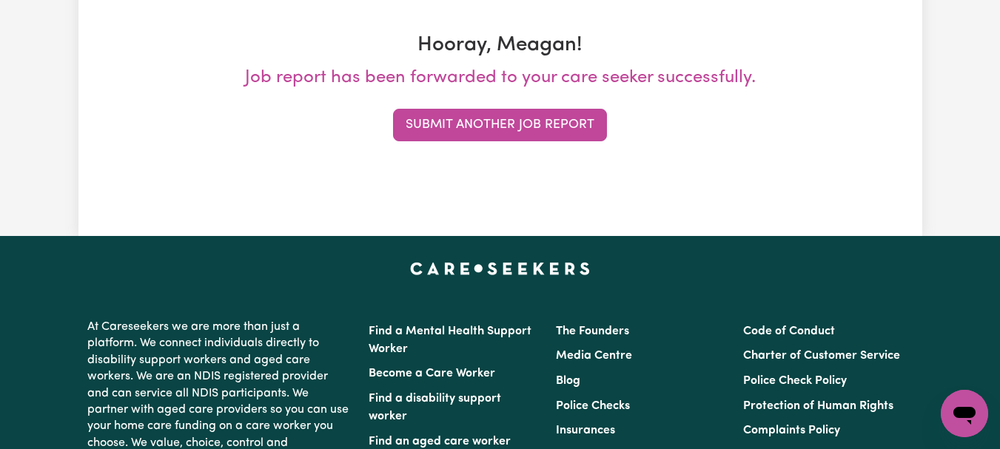
scroll to position [255, 0]
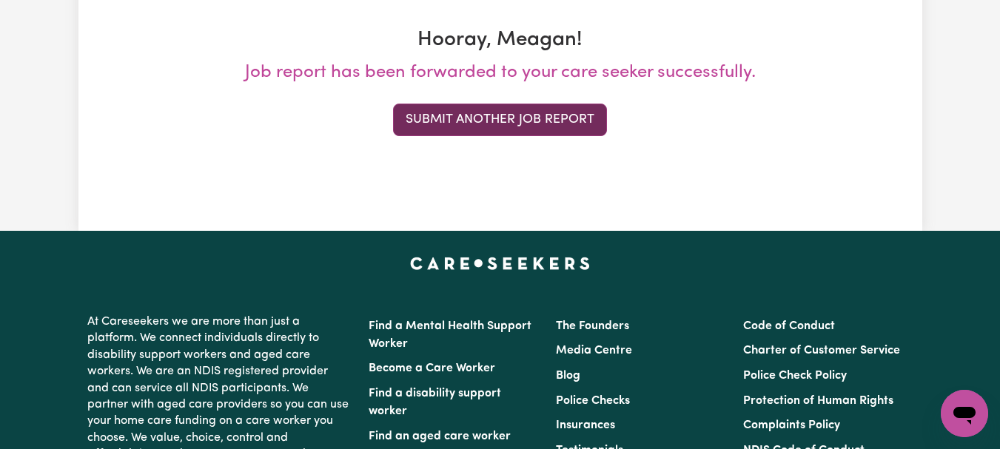
click at [544, 136] on button "Submit Another Job Report" at bounding box center [500, 120] width 214 height 33
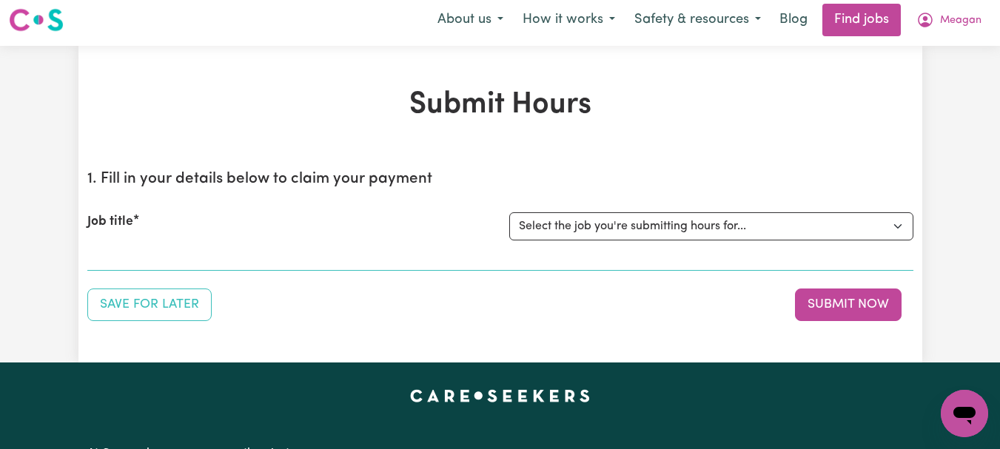
scroll to position [0, 0]
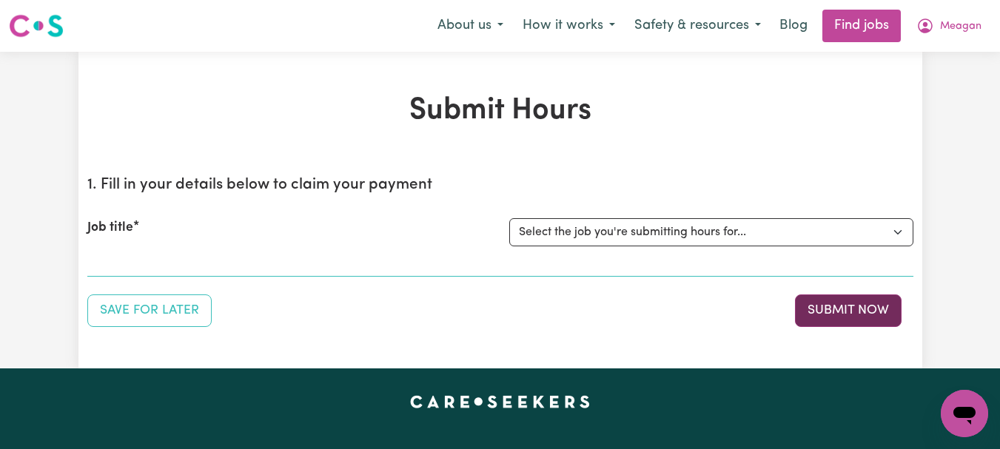
click at [860, 327] on button "Submit Now" at bounding box center [848, 311] width 107 height 33
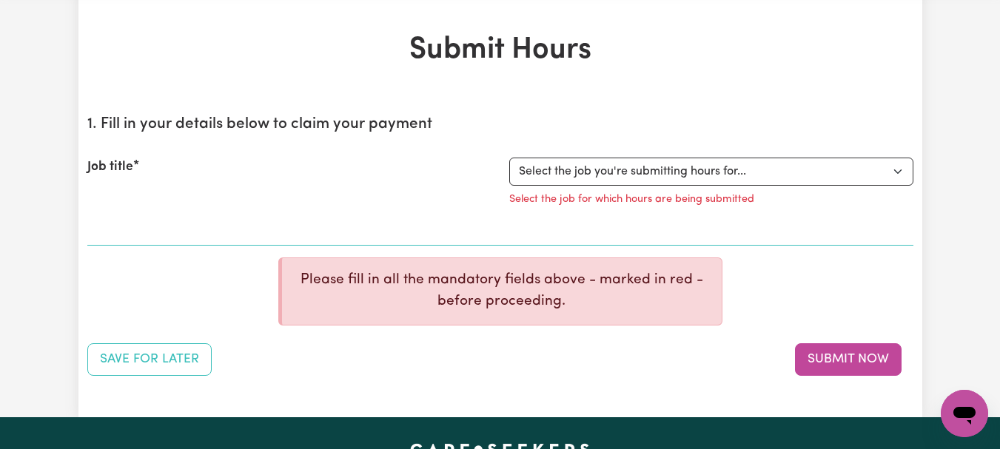
scroll to position [63, 0]
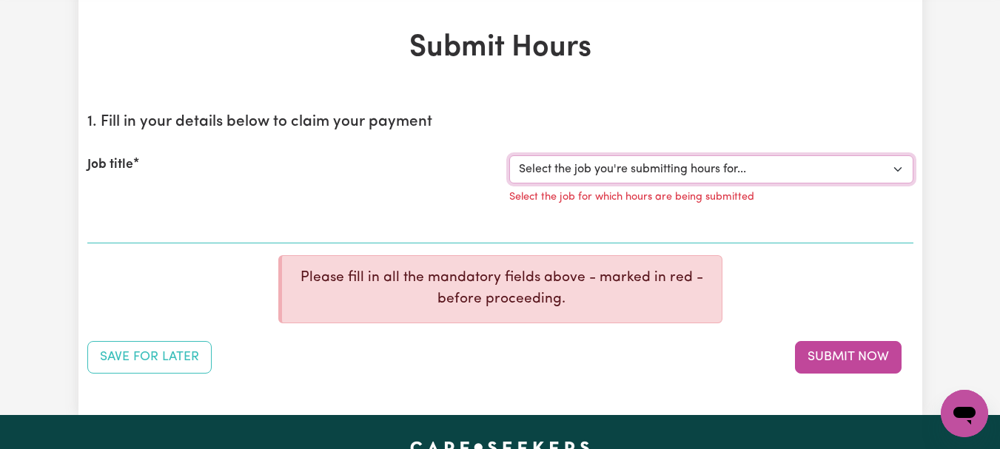
click at [898, 184] on select "Select the job you're submitting hours for... [[PERSON_NAME]] [DEMOGRAPHIC_DATA…" at bounding box center [711, 170] width 404 height 28
select select "7667"
click at [511, 184] on select "Select the job you're submitting hours for... [[PERSON_NAME]] [DEMOGRAPHIC_DATA…" at bounding box center [711, 170] width 404 height 28
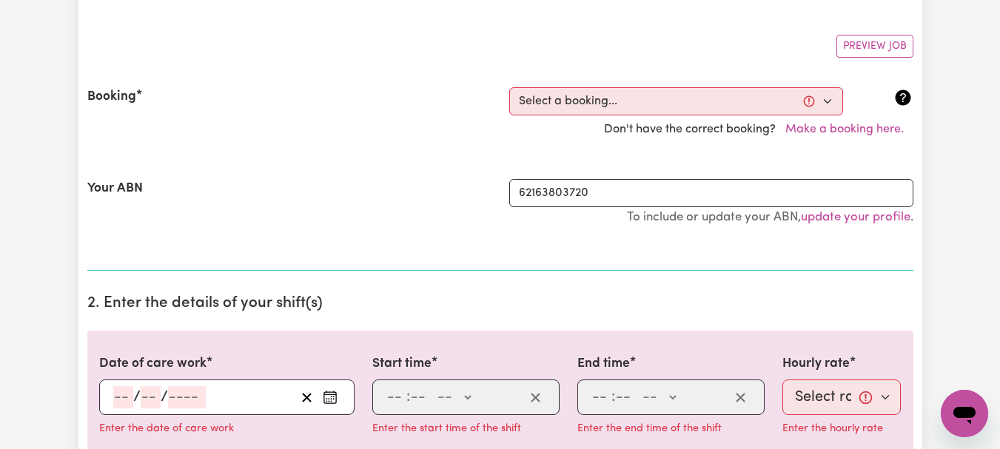
scroll to position [267, 0]
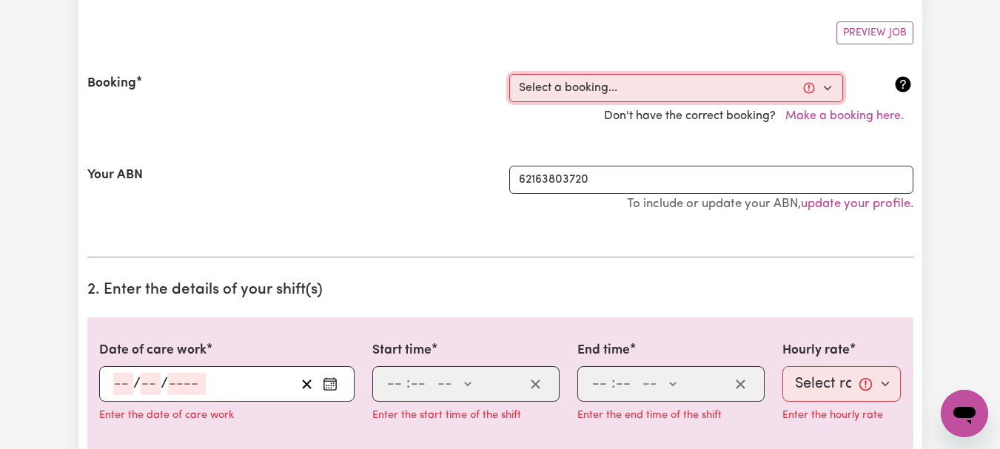
click at [820, 102] on select "Select a booking... [DATE] 08:00am to 09:00am (ONE-OFF) [DATE] 08:00am to 09:00…" at bounding box center [676, 88] width 334 height 28
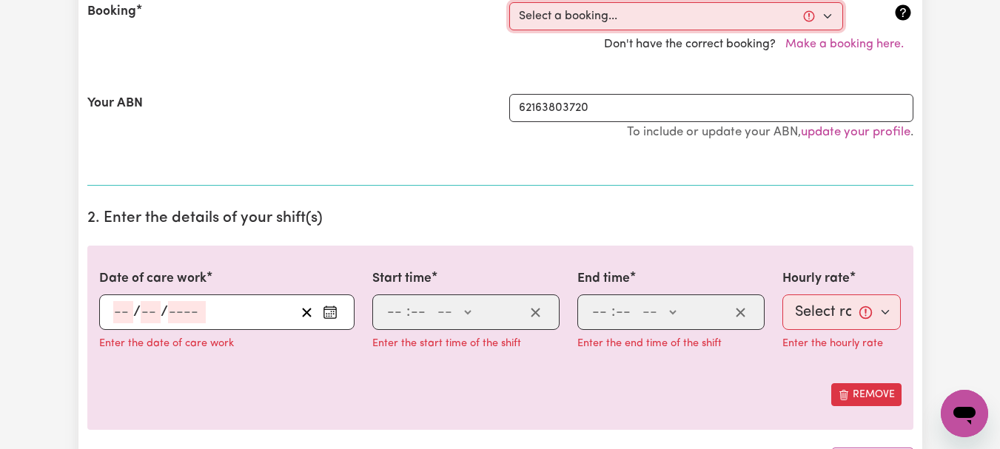
scroll to position [345, 0]
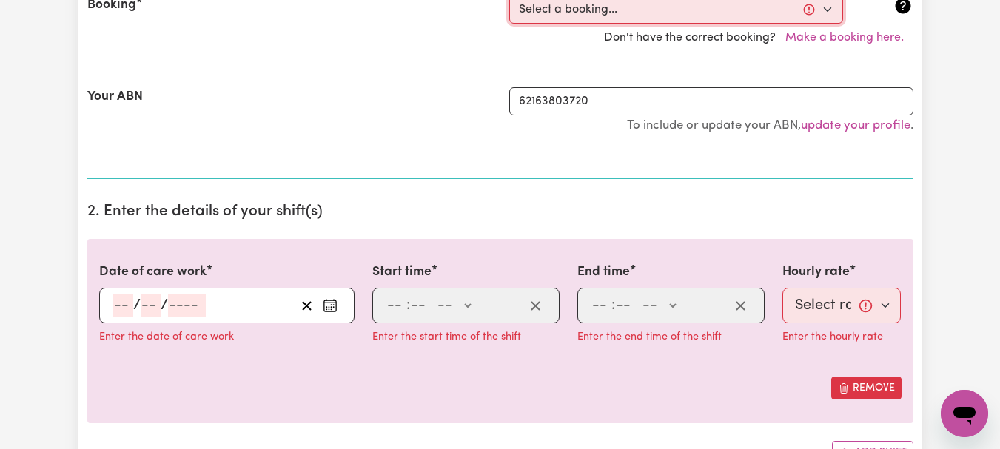
click at [822, 24] on select "Select a booking... [DATE] 08:00am to 09:00am (ONE-OFF) [DATE] 08:00am to 09:00…" at bounding box center [676, 10] width 334 height 28
select select "340903"
click at [511, 24] on select "Select a booking... [DATE] 08:00am to 09:00am (ONE-OFF) [DATE] 08:00am to 09:00…" at bounding box center [676, 10] width 334 height 28
type input "[DATE]"
type input "22"
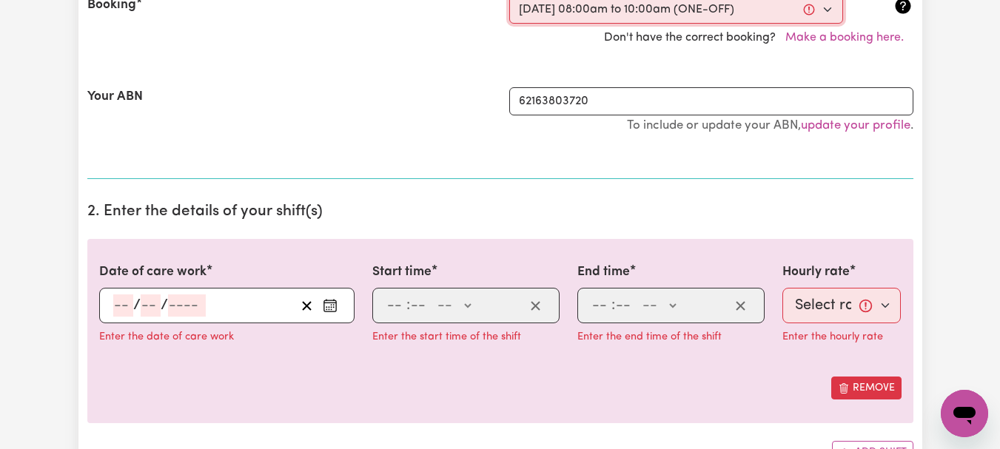
type input "8"
type input "2025"
type input "08:00"
type input "8"
type input "0"
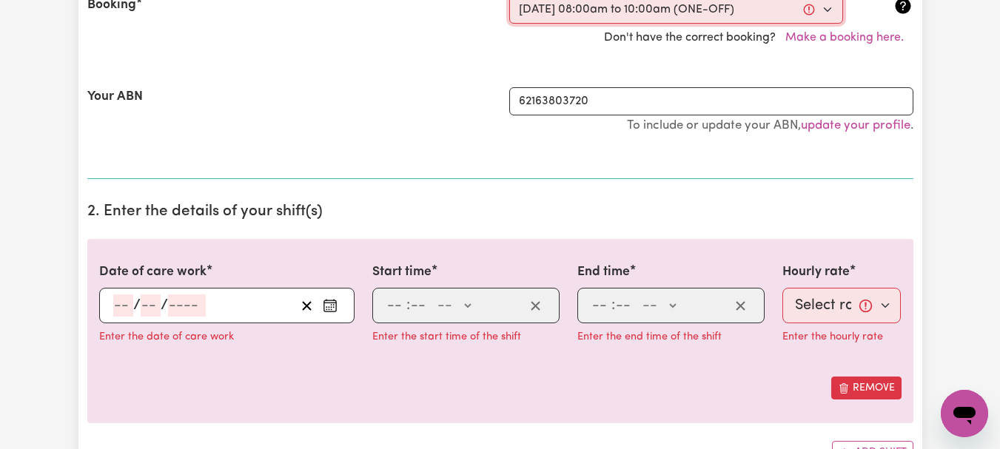
select select "am"
type input "10:00"
type input "10"
type input "0"
select select "am"
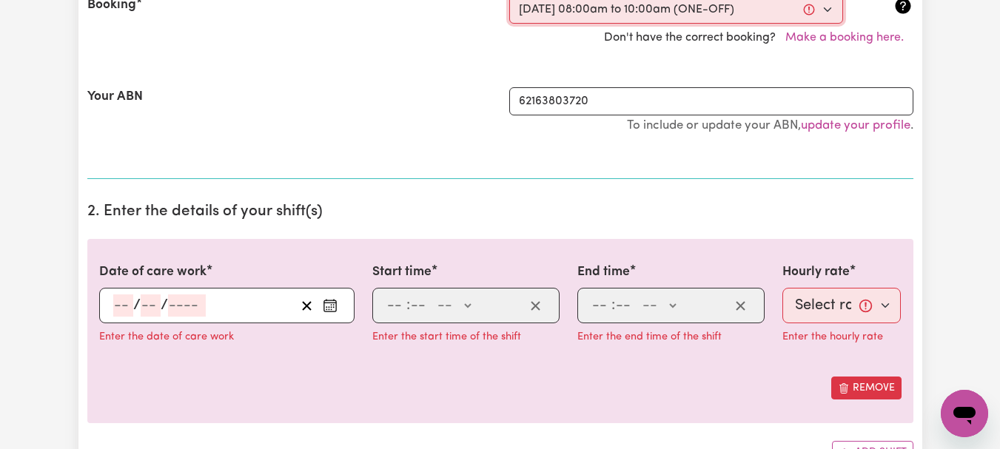
select select "44-Weekday"
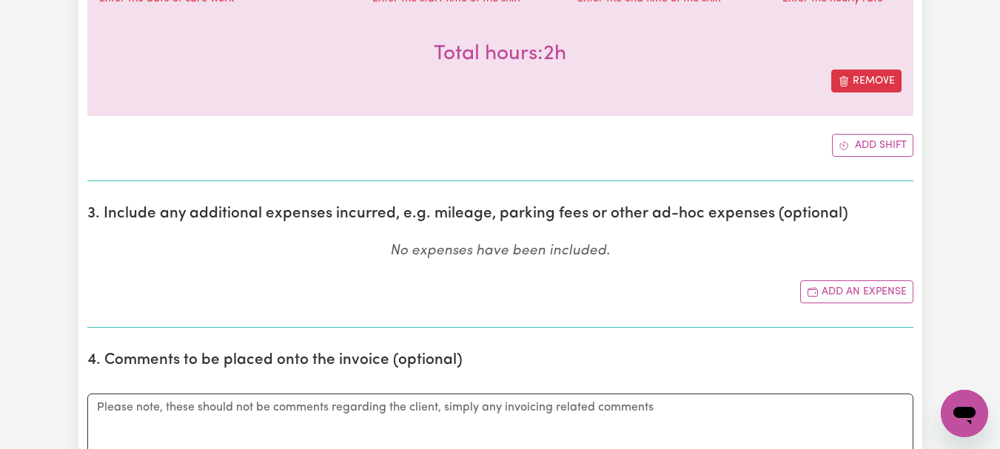
scroll to position [703, 0]
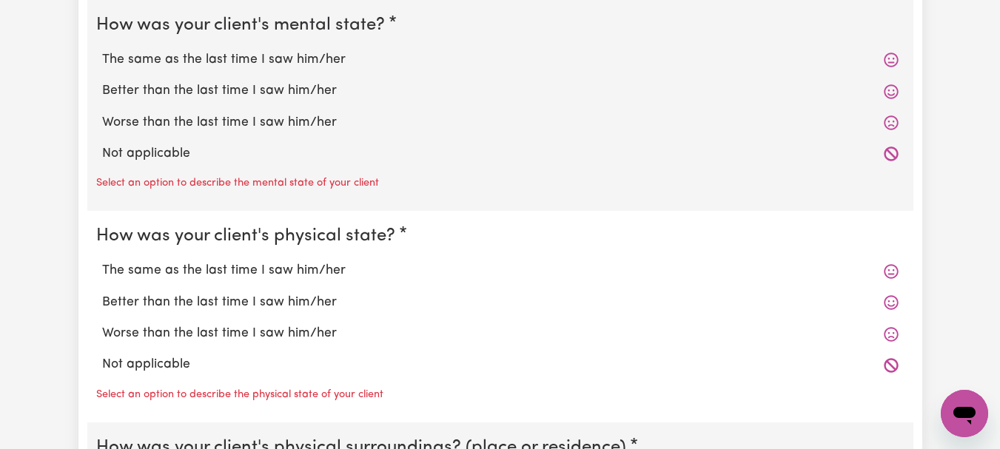
scroll to position [1294, 0]
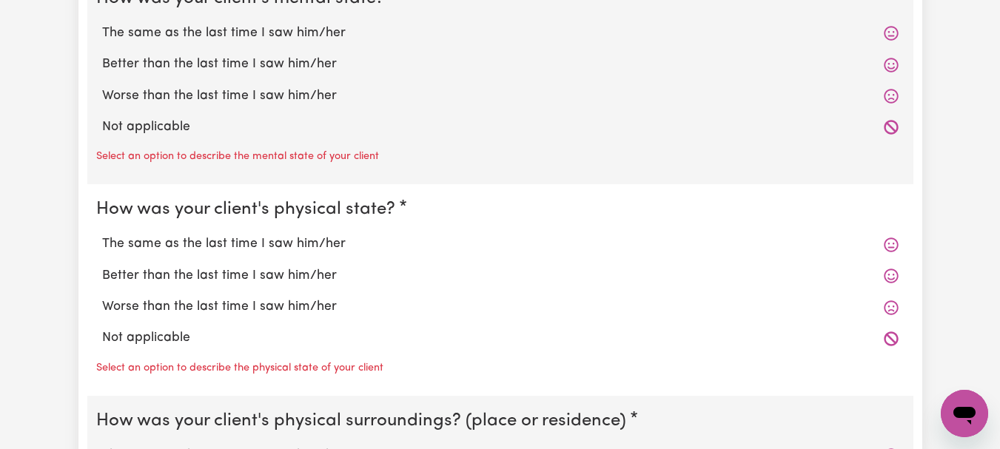
click at [310, 43] on label "The same as the last time I saw him/her" at bounding box center [500, 33] width 797 height 19
click at [102, 24] on input "The same as the last time I saw him/her" at bounding box center [101, 23] width 1 height 1
radio input "true"
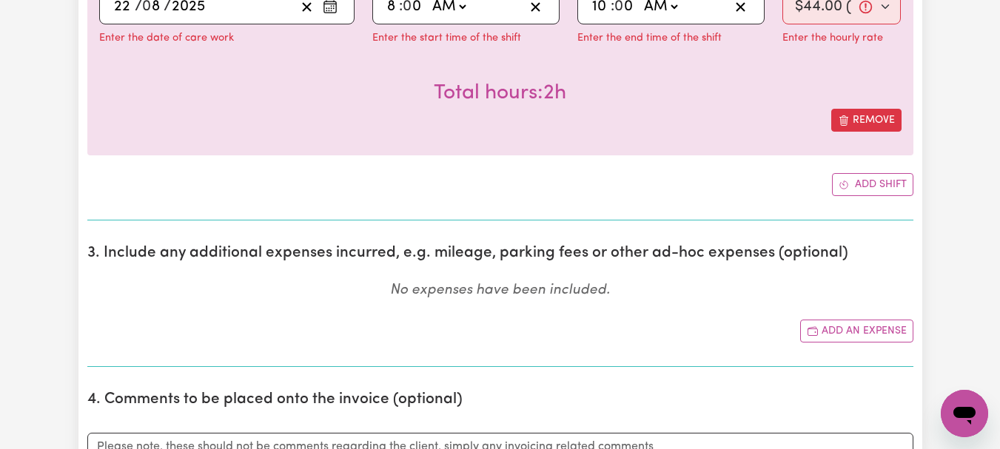
scroll to position [670, 0]
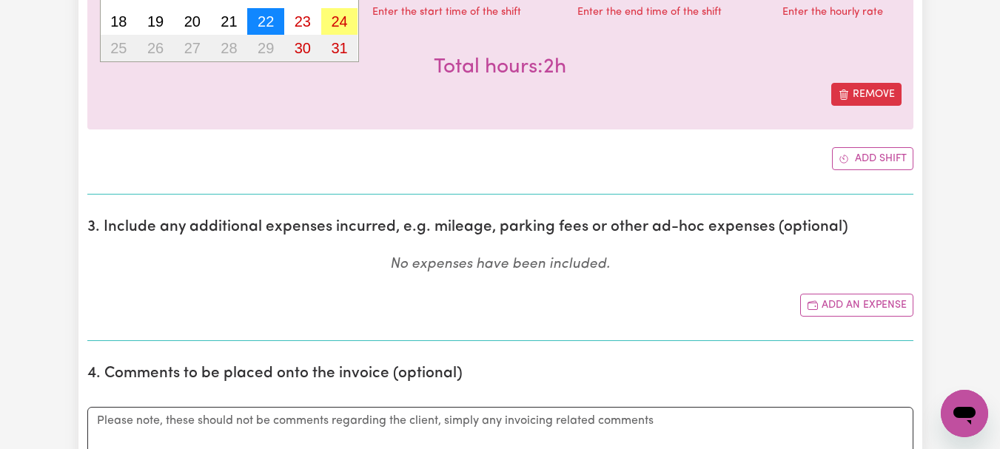
click at [272, 30] on abbr "22" at bounding box center [266, 21] width 16 height 16
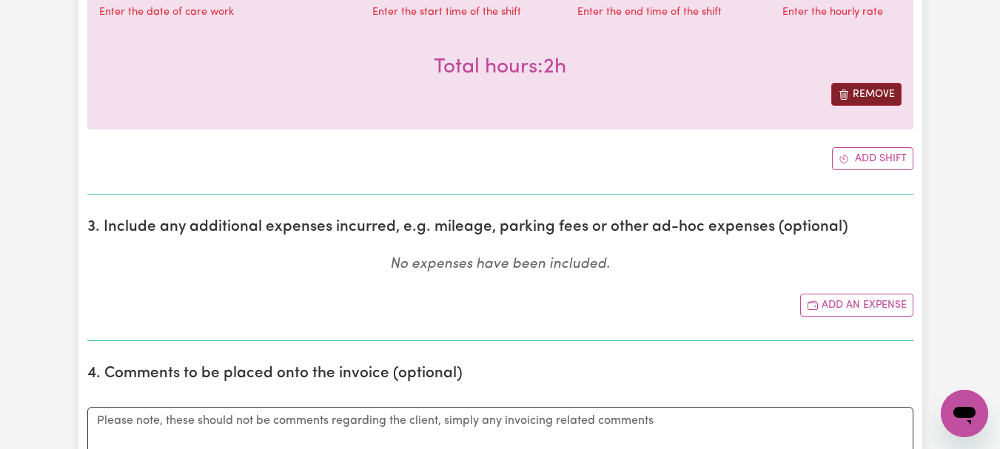
click at [856, 106] on button "Remove" at bounding box center [867, 94] width 70 height 23
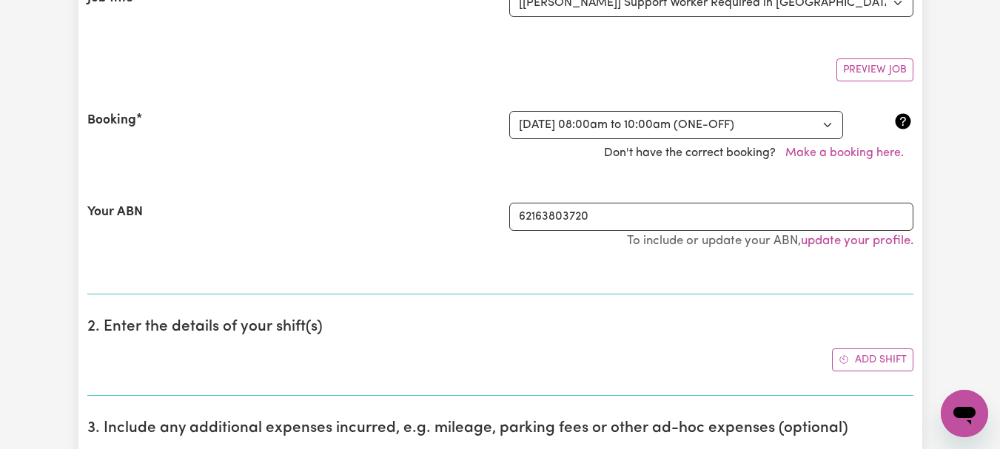
scroll to position [199, 0]
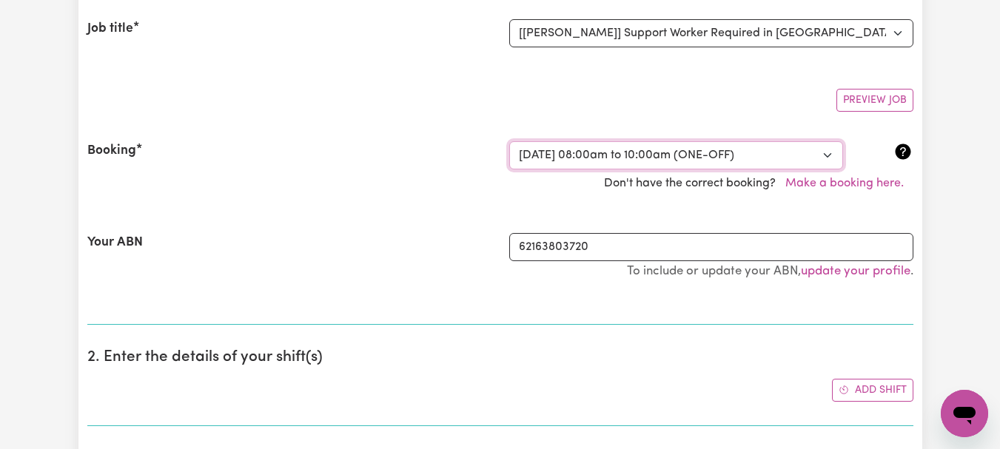
click at [826, 170] on select "Select a booking... [DATE] 08:00am to 09:00am (ONE-OFF) [DATE] 08:00am to 09:00…" at bounding box center [676, 155] width 334 height 28
click at [511, 170] on select "Select a booking... [DATE] 08:00am to 09:00am (ONE-OFF) [DATE] 08:00am to 09:00…" at bounding box center [676, 155] width 334 height 28
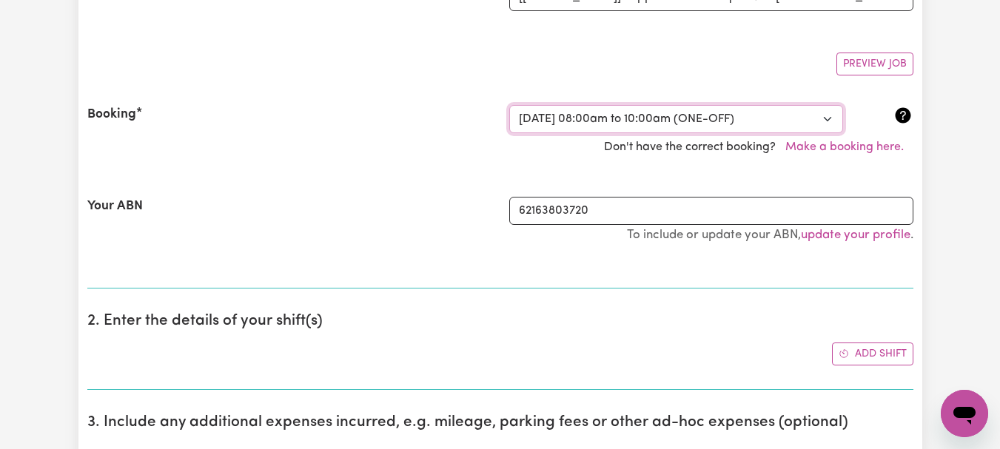
scroll to position [241, 0]
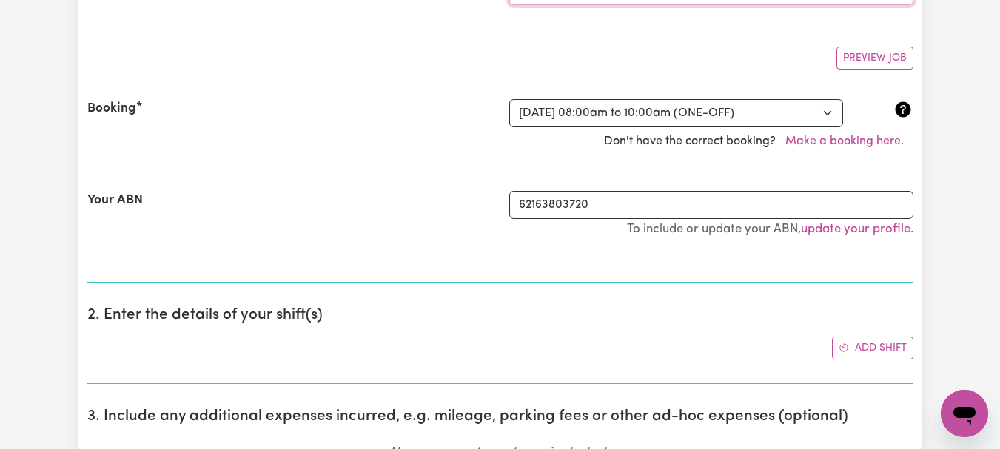
click at [638, 156] on div "Don't have the correct booking? Make a booking here." at bounding box center [500, 141] width 844 height 28
click at [829, 127] on select "Select a booking... [DATE] 08:00am to 09:00am (ONE-OFF) [DATE] 08:00am to 09:00…" at bounding box center [676, 113] width 334 height 28
select select "342989"
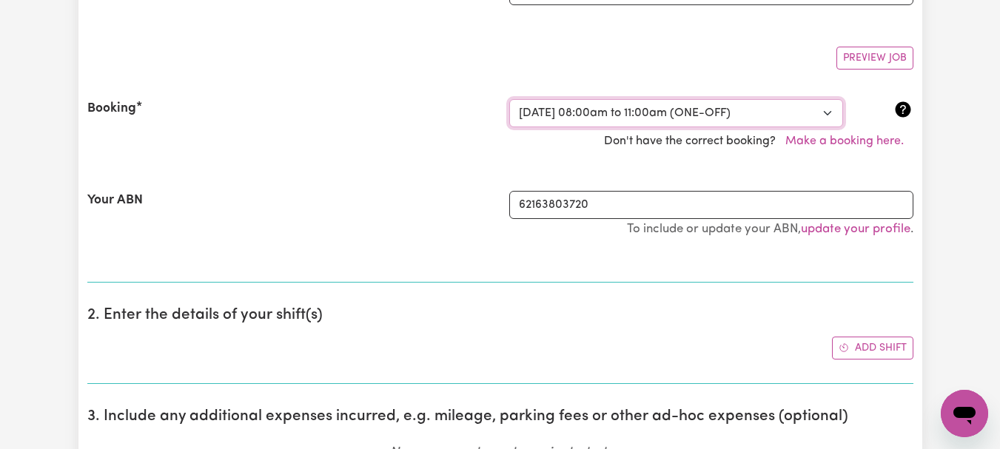
click at [511, 127] on select "Select a booking... [DATE] 08:00am to 09:00am (ONE-OFF) [DATE] 08:00am to 09:00…" at bounding box center [676, 113] width 334 height 28
select select "44-Weekday"
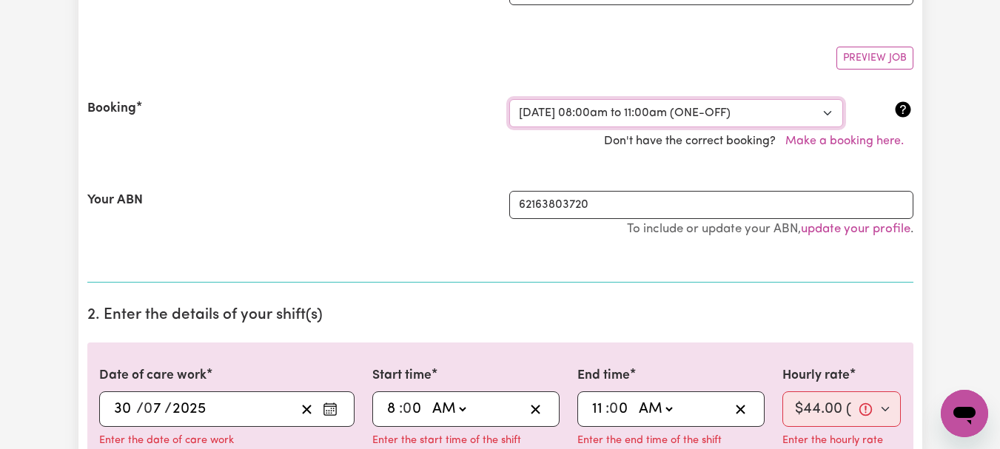
scroll to position [235, 0]
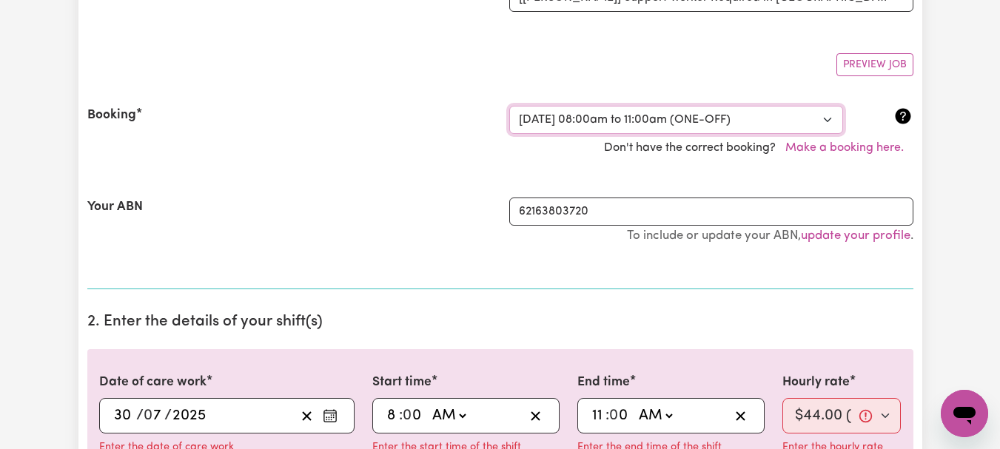
click at [826, 134] on select "Select a booking... [DATE] 08:00am to 09:00am (ONE-OFF) [DATE] 08:00am to 09:00…" at bounding box center [676, 120] width 334 height 28
select select "340903"
click at [511, 134] on select "Select a booking... [DATE] 08:00am to 09:00am (ONE-OFF) [DATE] 08:00am to 09:00…" at bounding box center [676, 120] width 334 height 28
select select "44-Weekday"
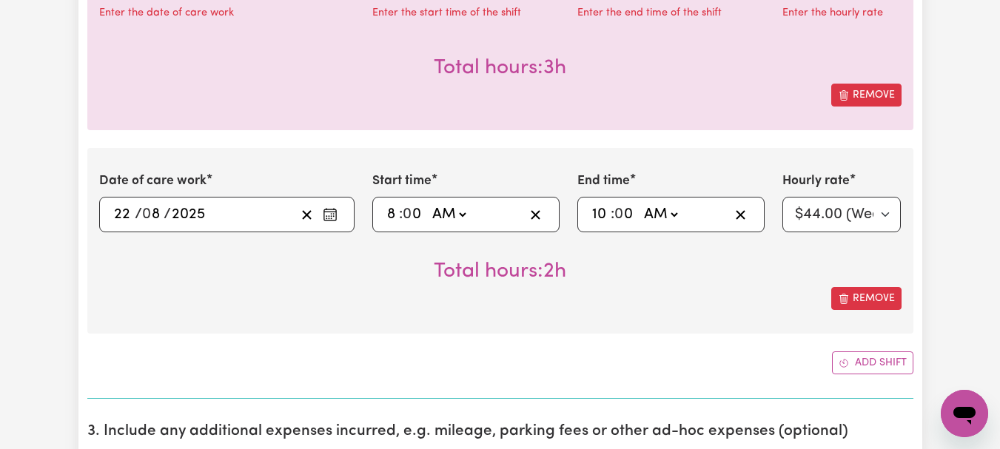
scroll to position [677, 0]
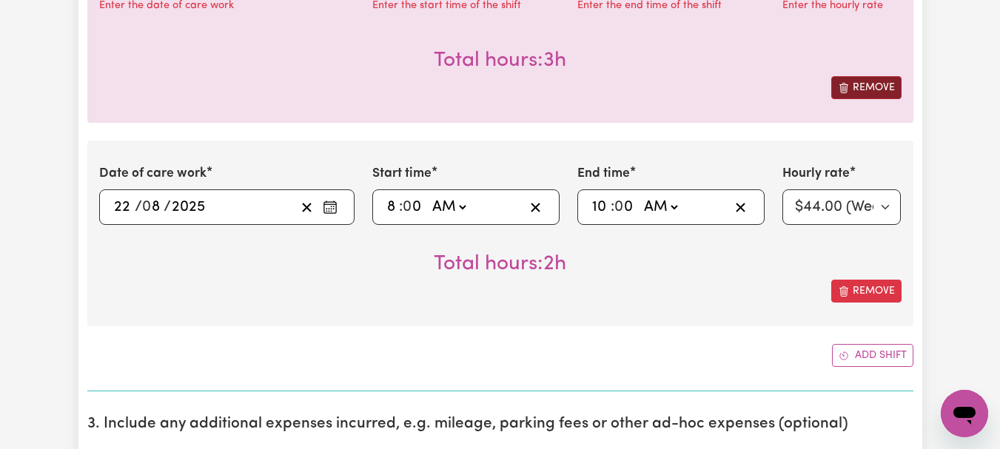
click at [860, 99] on button "Remove" at bounding box center [867, 87] width 70 height 23
type input "[DATE]"
type input "22"
type input "8"
type input "10:00"
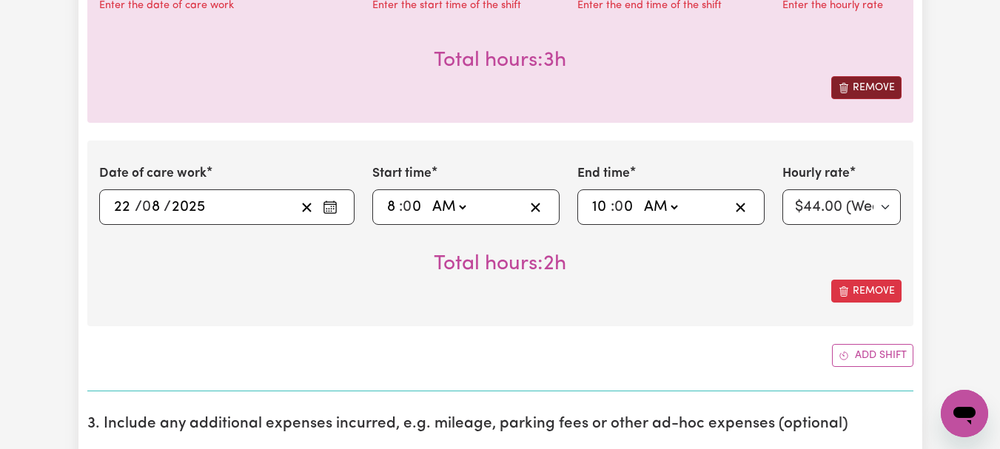
type input "10"
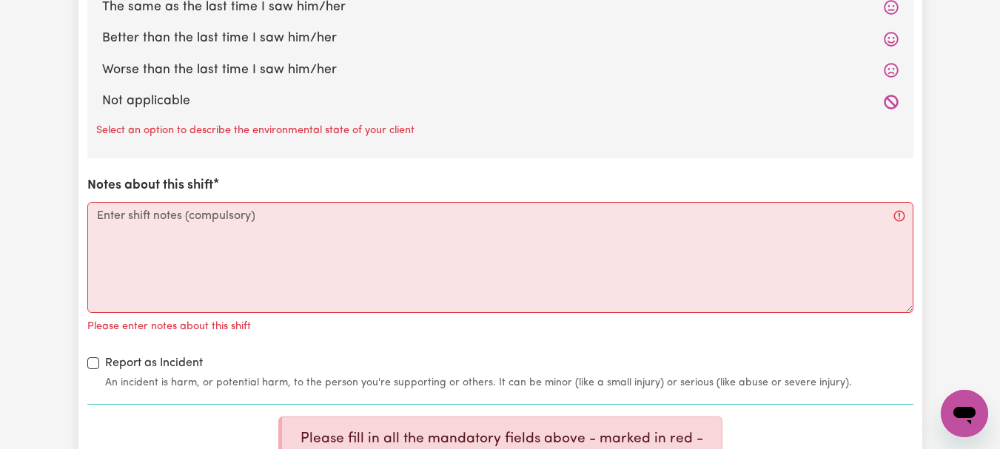
scroll to position [1726, 0]
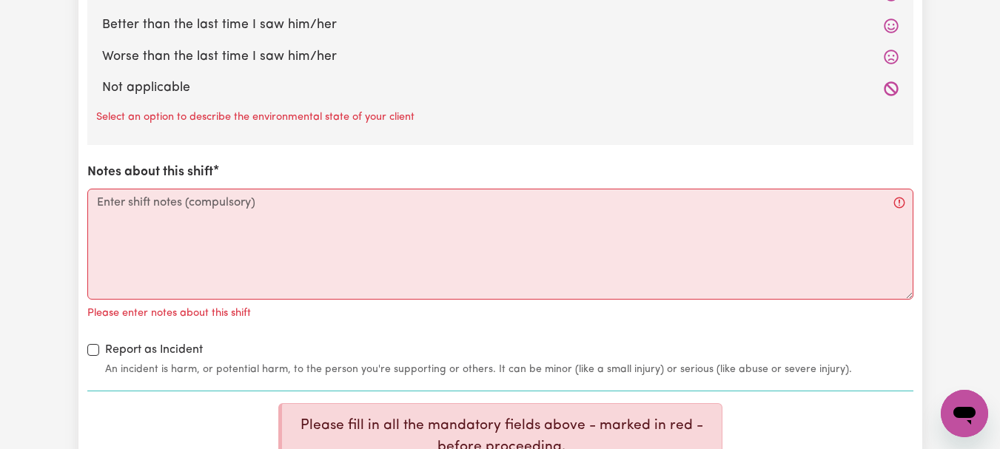
radio input "true"
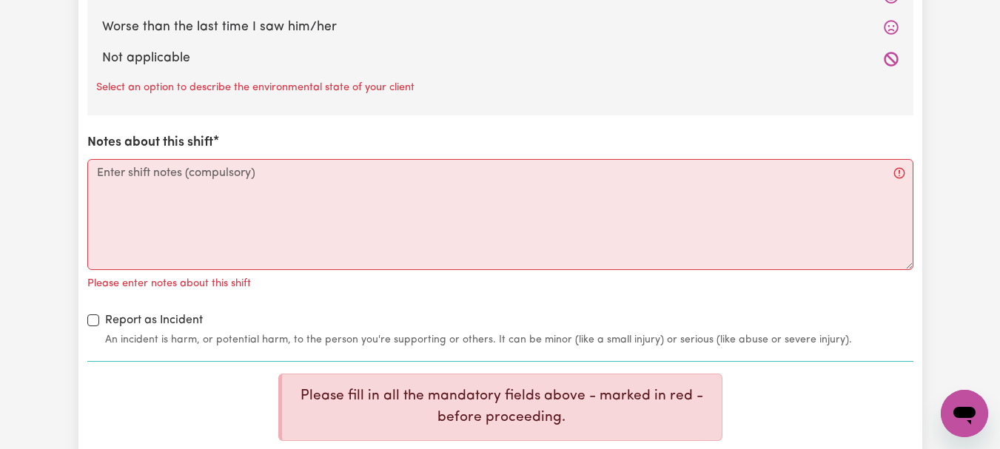
radio input "true"
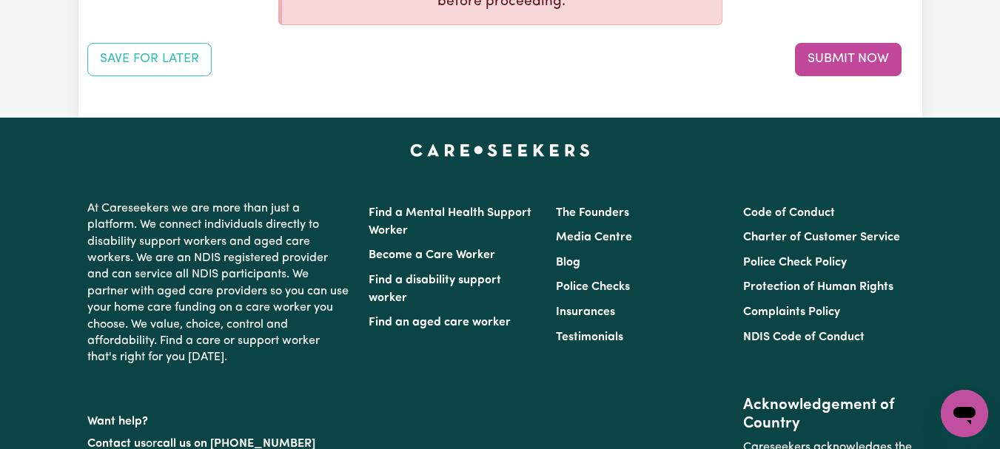
scroll to position [2125, 0]
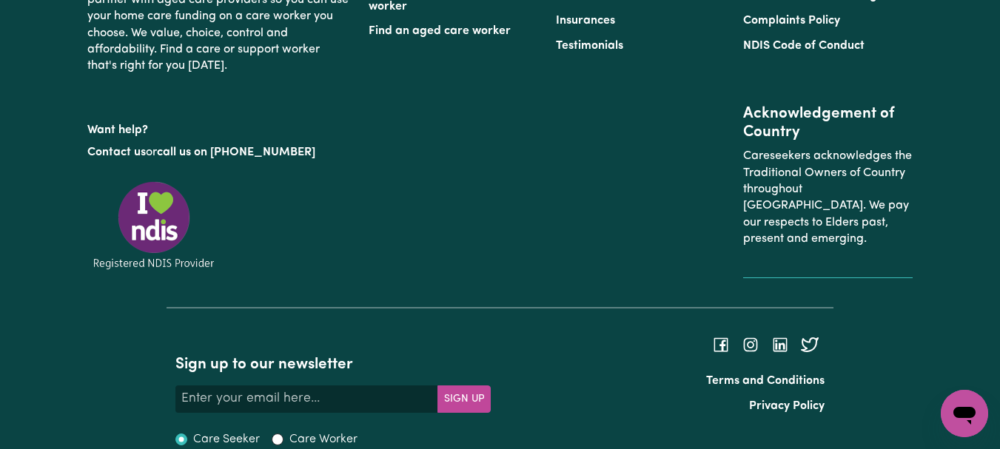
scroll to position [2387, 0]
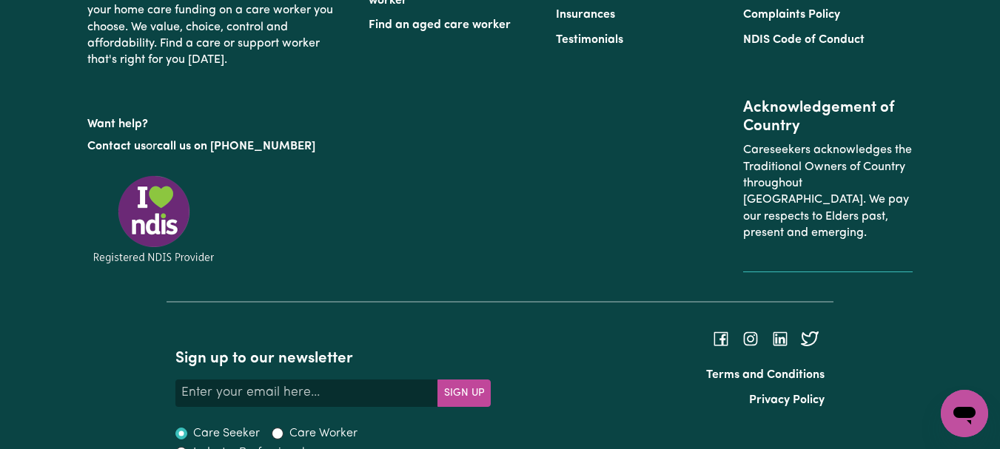
type textarea "Refer to KNC shift notes."
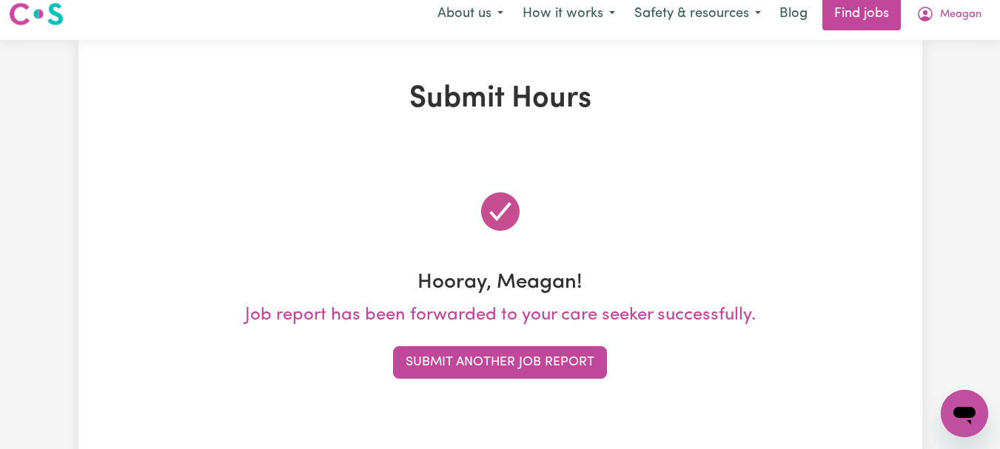
scroll to position [0, 0]
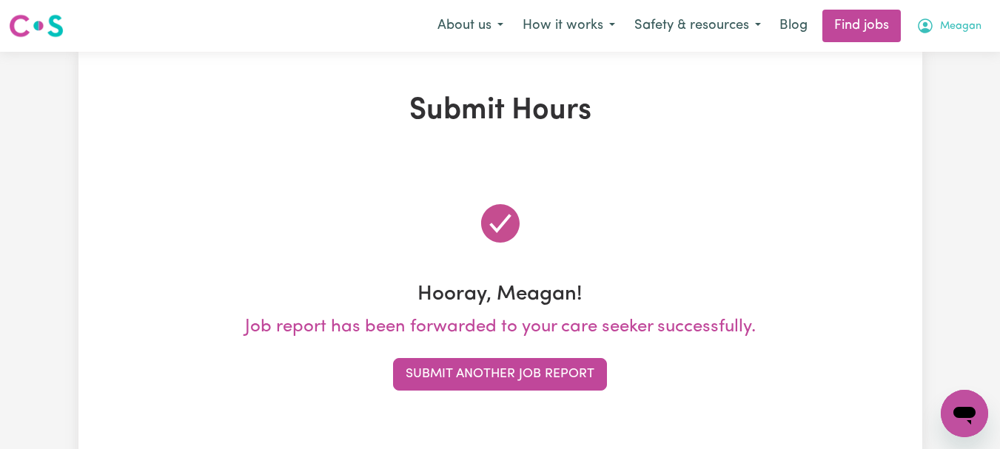
click at [950, 30] on span "Meagan" at bounding box center [960, 27] width 41 height 16
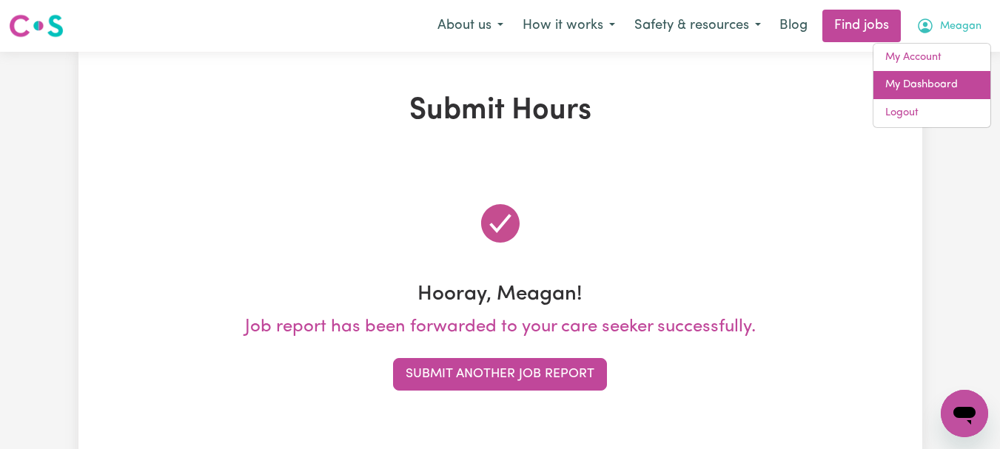
click at [914, 99] on link "My Dashboard" at bounding box center [932, 85] width 117 height 28
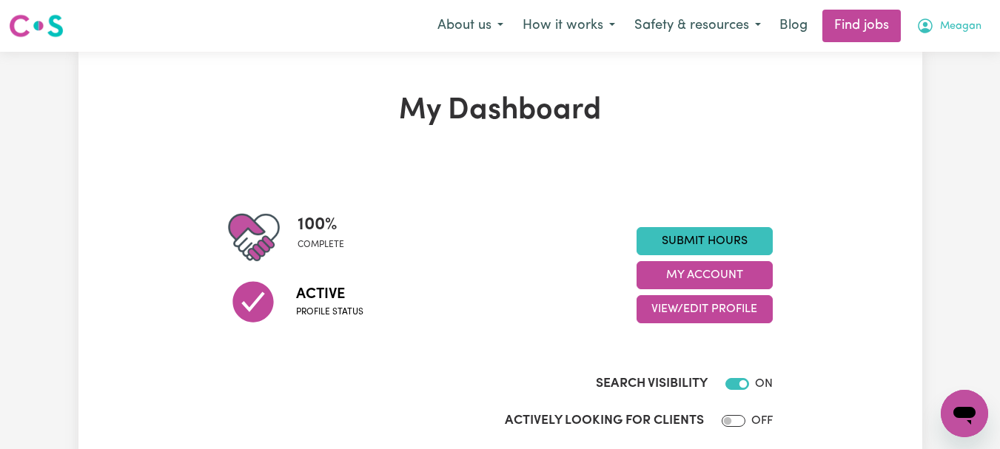
click at [945, 30] on span "Meagan" at bounding box center [960, 27] width 41 height 16
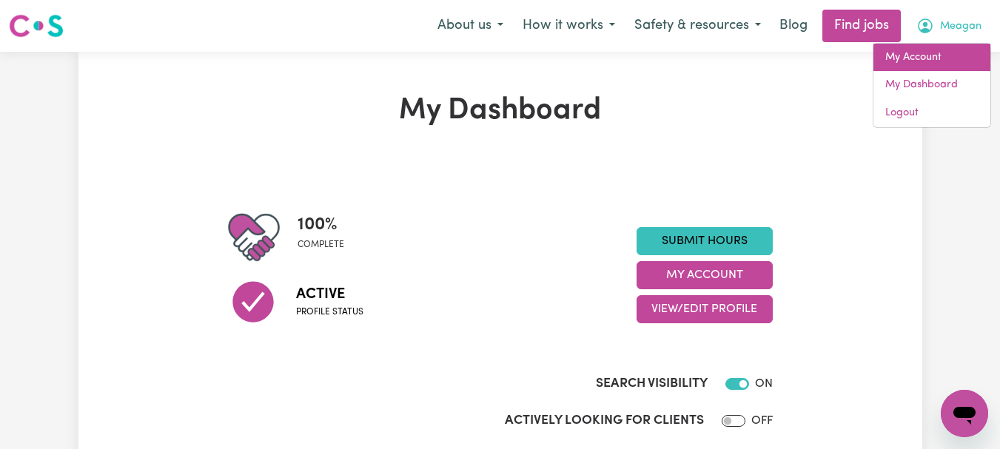
click at [914, 68] on link "My Account" at bounding box center [932, 58] width 117 height 28
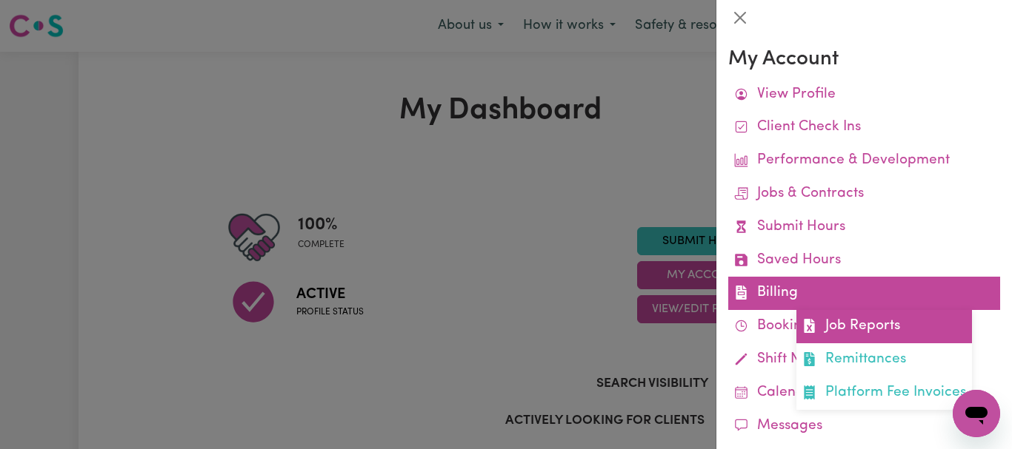
click at [889, 344] on link "Job Reports" at bounding box center [884, 326] width 176 height 33
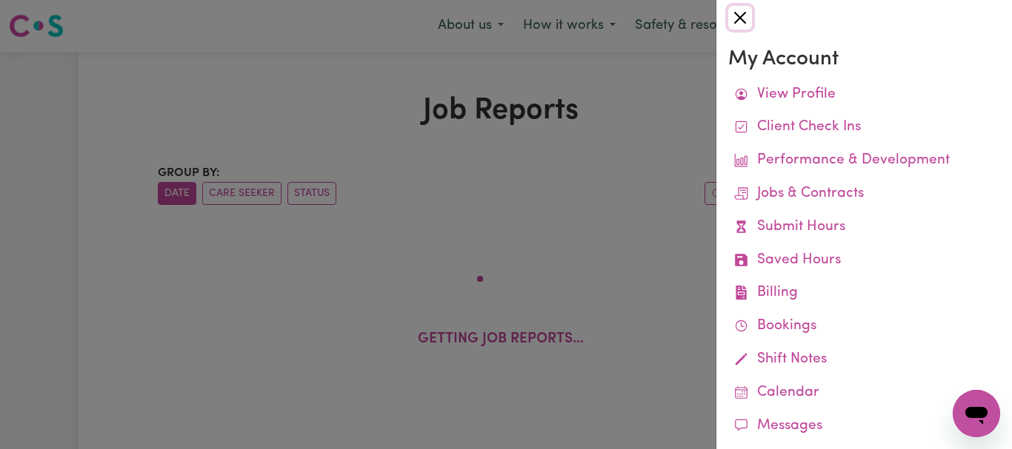
click at [748, 19] on button "Close" at bounding box center [740, 18] width 24 height 24
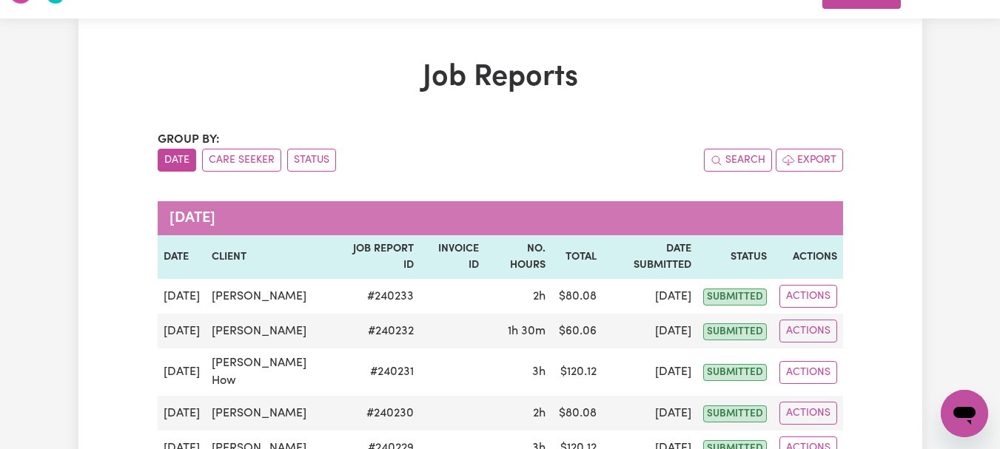
scroll to position [4, 0]
